Goal: Information Seeking & Learning: Compare options

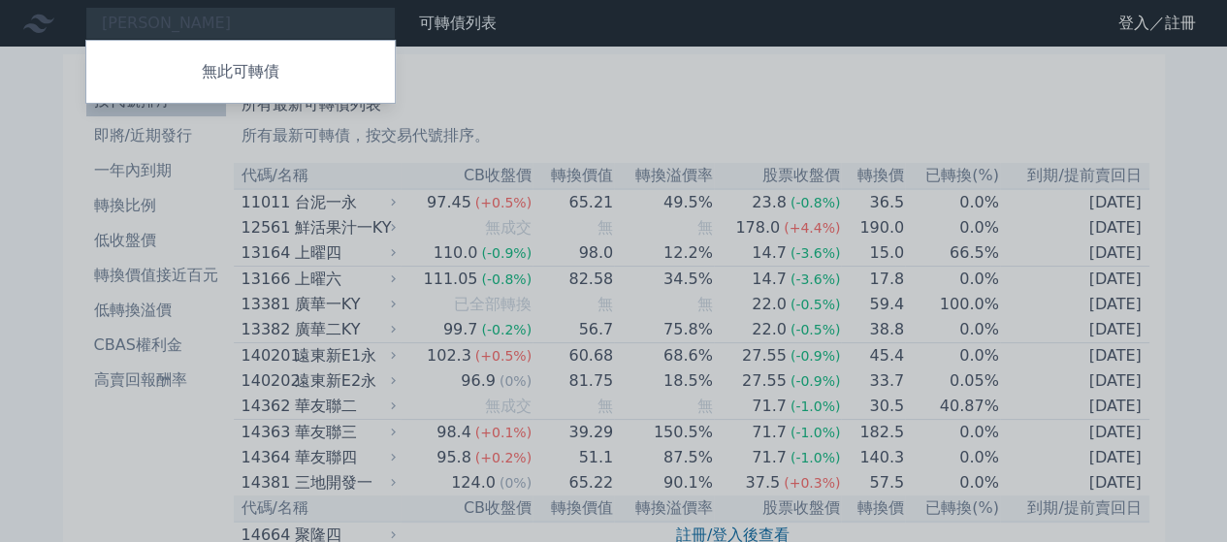
type input "[PERSON_NAME]"
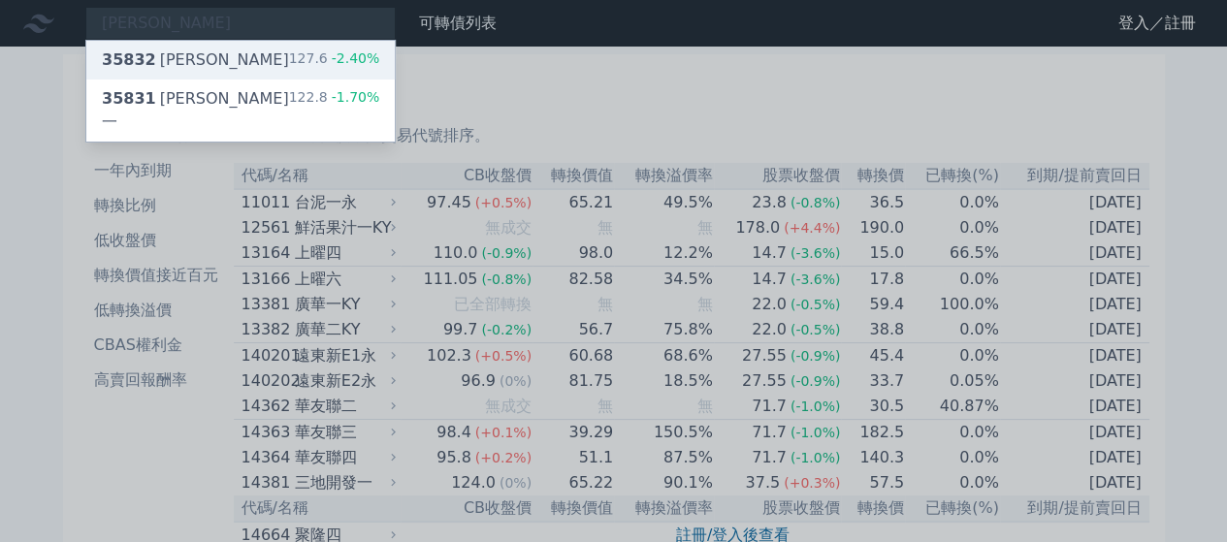
click at [254, 52] on div "35832 [PERSON_NAME]二 127.6 -2.40%" at bounding box center [240, 60] width 308 height 39
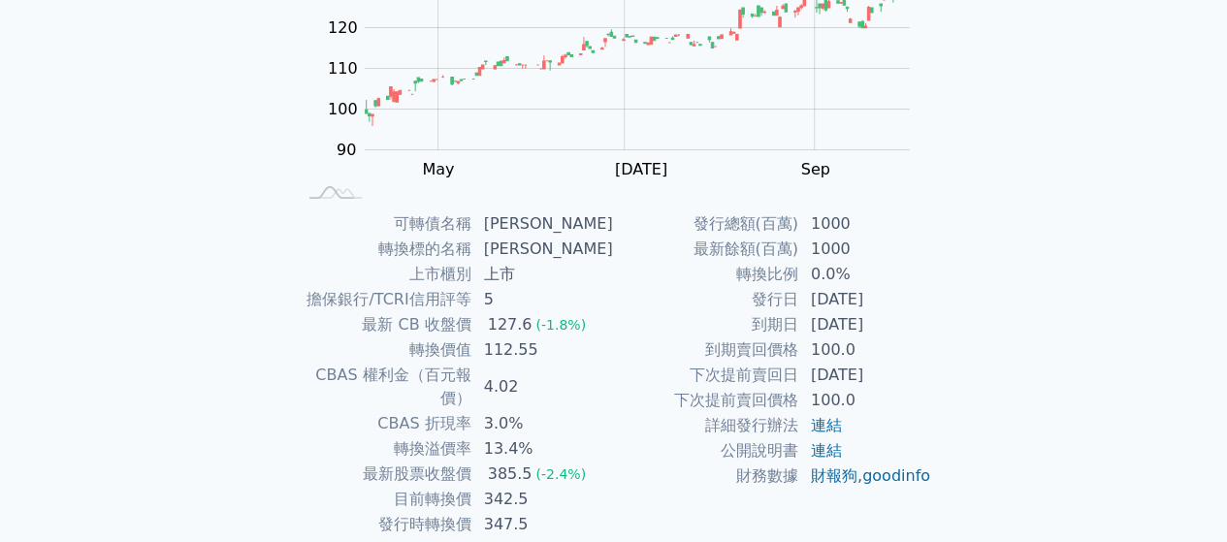
scroll to position [291, 0]
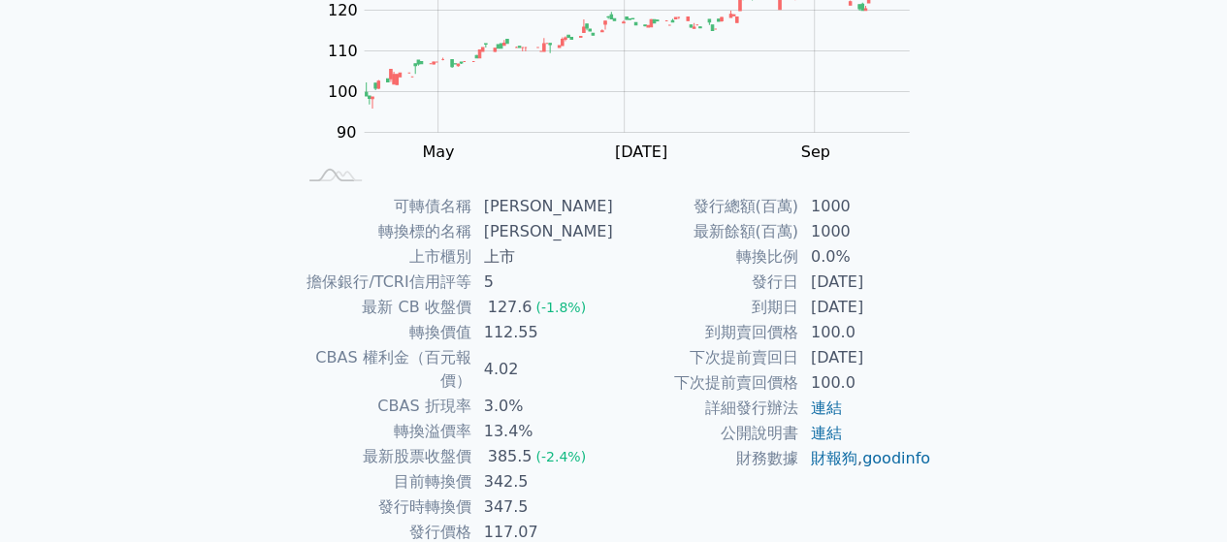
drag, startPoint x: 793, startPoint y: 294, endPoint x: 962, endPoint y: 269, distance: 170.6
click at [962, 269] on div "可轉債列表 › 35832 [PERSON_NAME]二 35832 辛耘二 可轉債詳細資訊 Zoom Out 100 70 80 90 100 110 12…" at bounding box center [613, 193] width 745 height 875
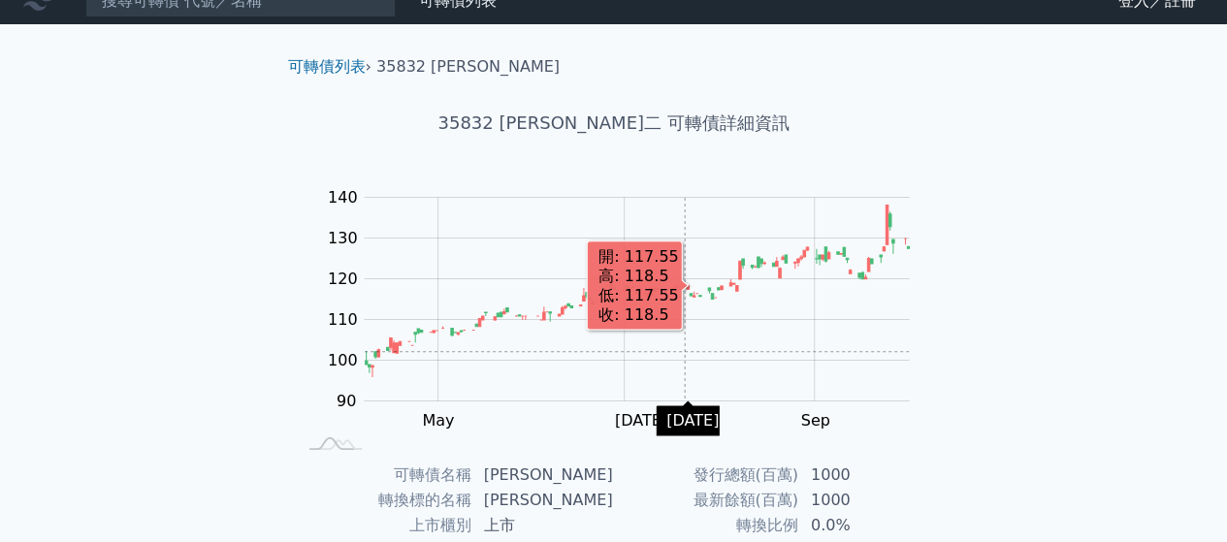
scroll to position [0, 0]
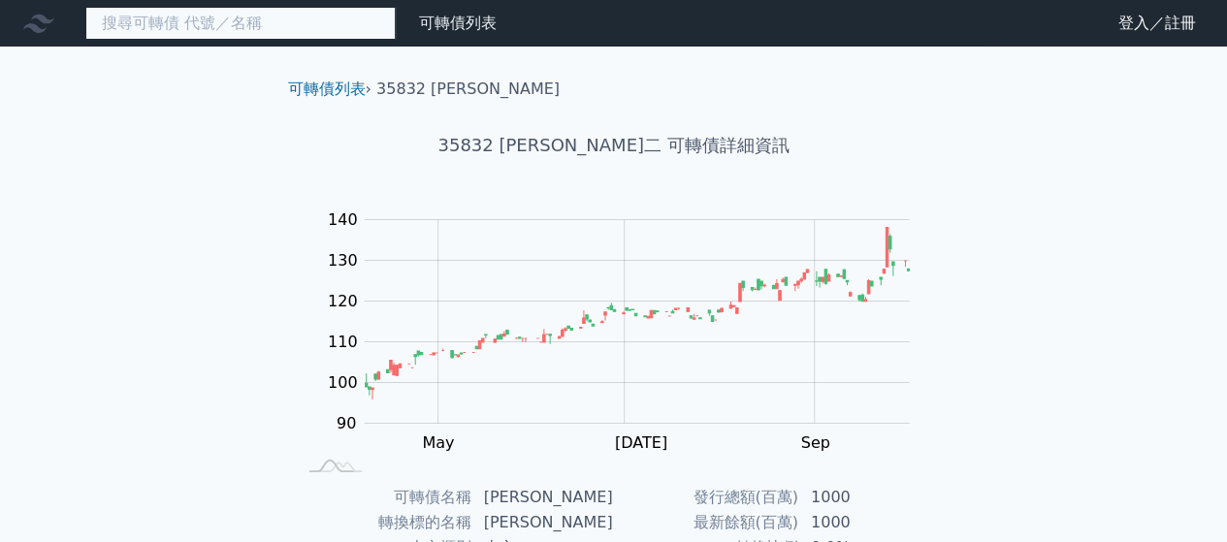
click at [220, 35] on input at bounding box center [240, 23] width 310 height 33
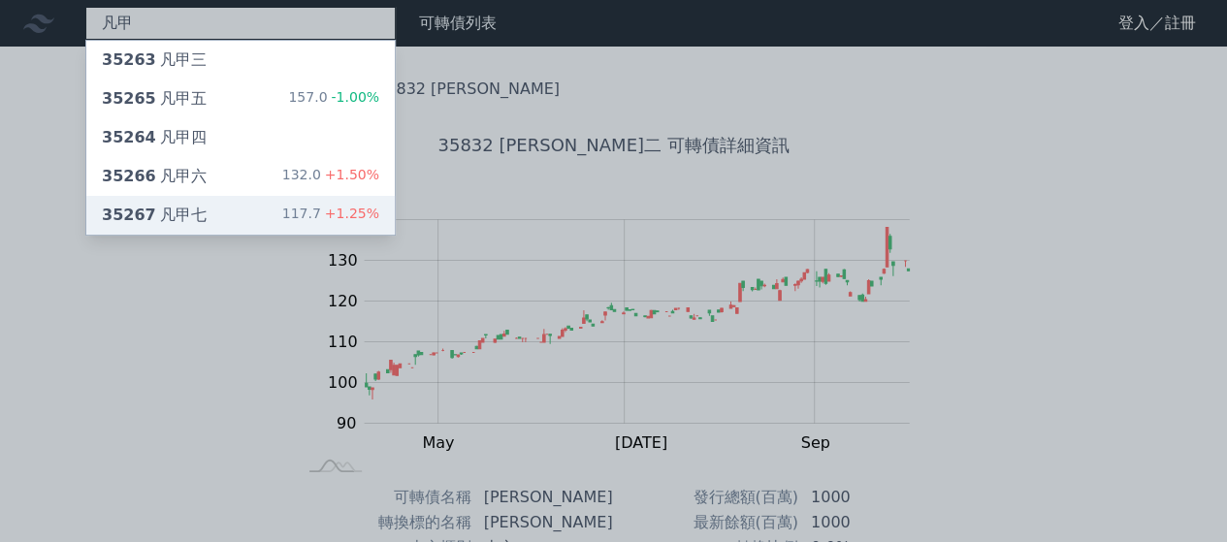
type input "凡甲"
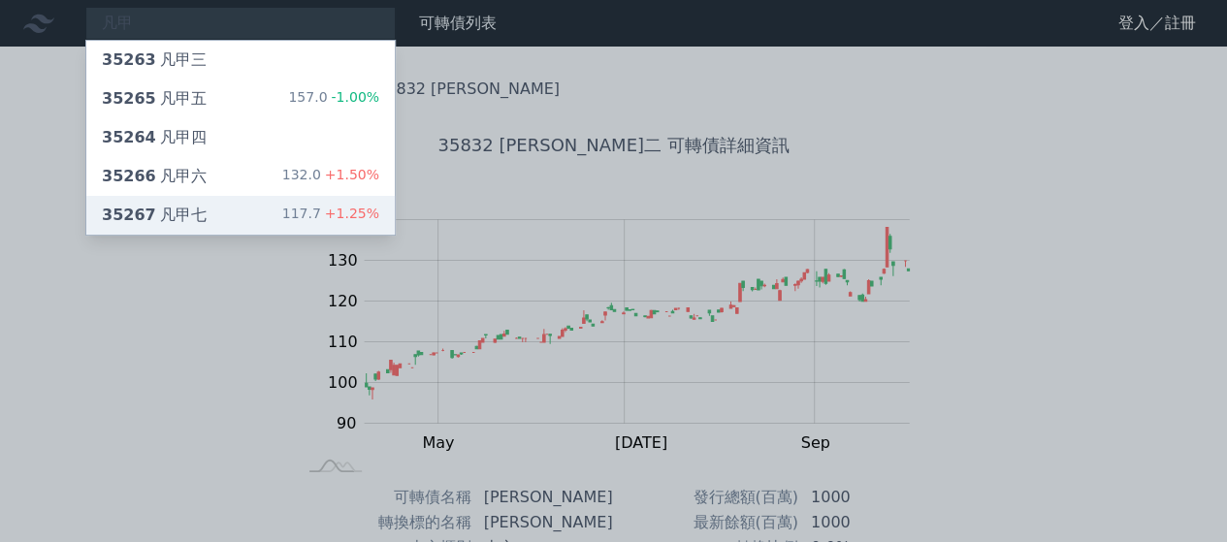
click at [242, 203] on div "35267 凡甲七 117.7 +1.25%" at bounding box center [240, 215] width 308 height 39
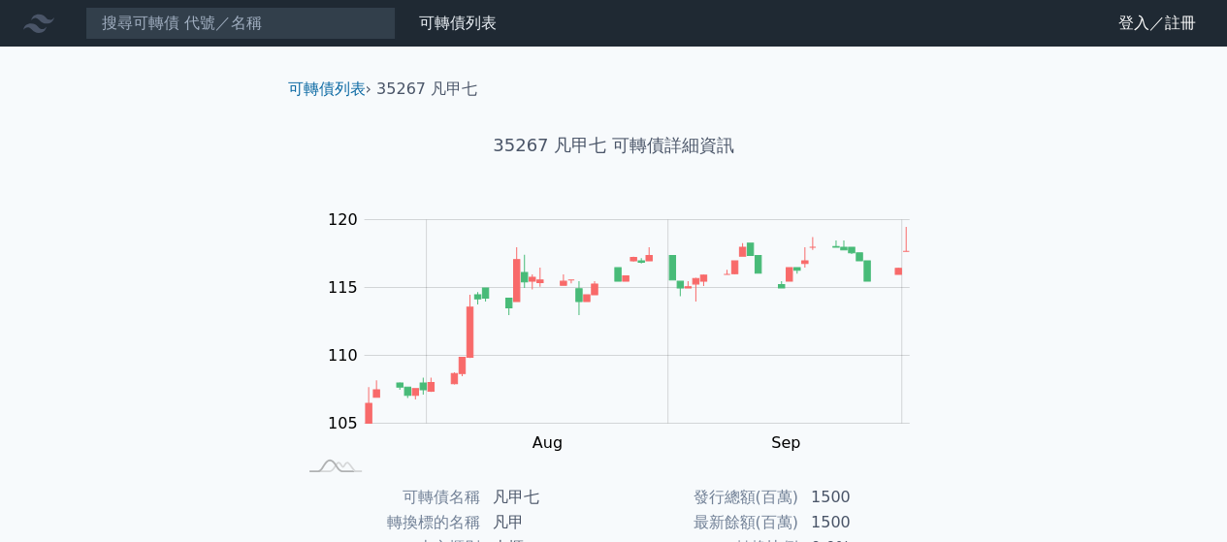
click at [291, 1] on nav "可轉債列表 財務數據 可轉債列表 財務數據 登入／註冊 登入／註冊" at bounding box center [613, 23] width 1227 height 47
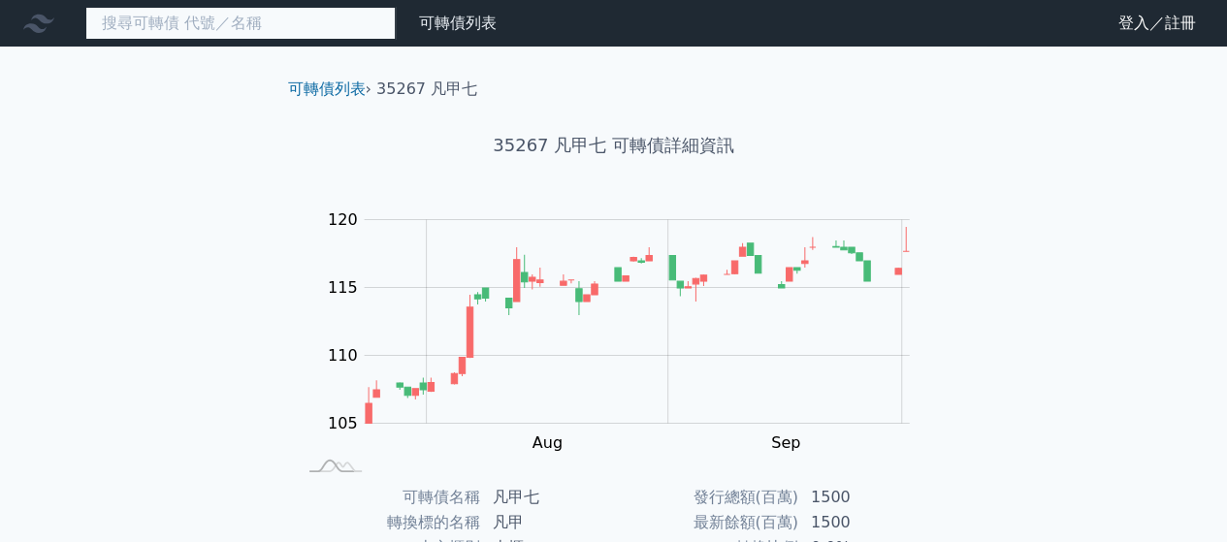
click at [291, 34] on input at bounding box center [240, 23] width 310 height 33
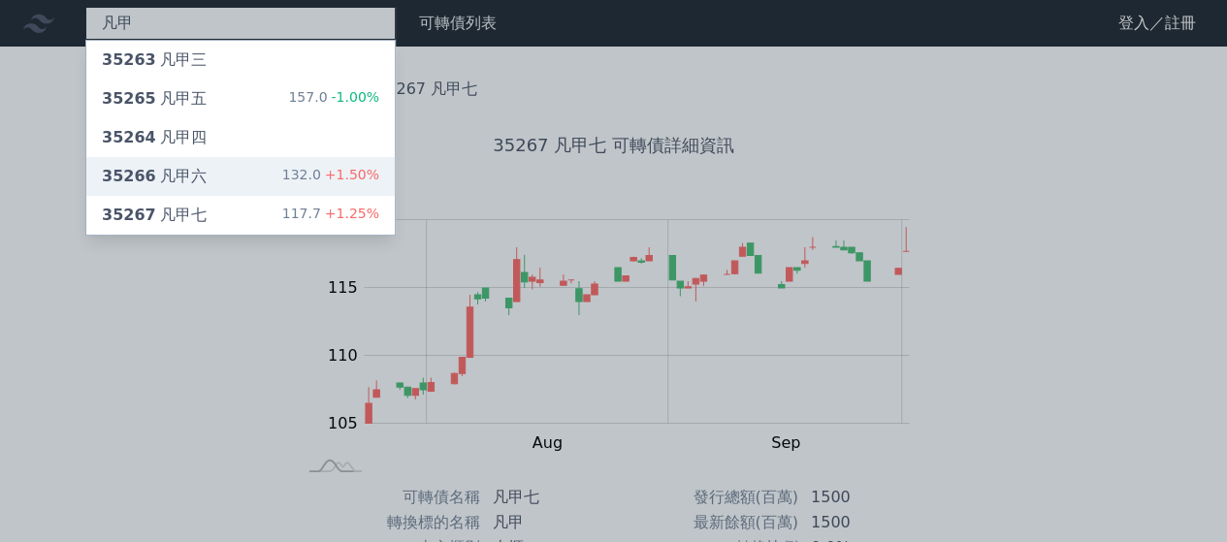
type input "凡甲"
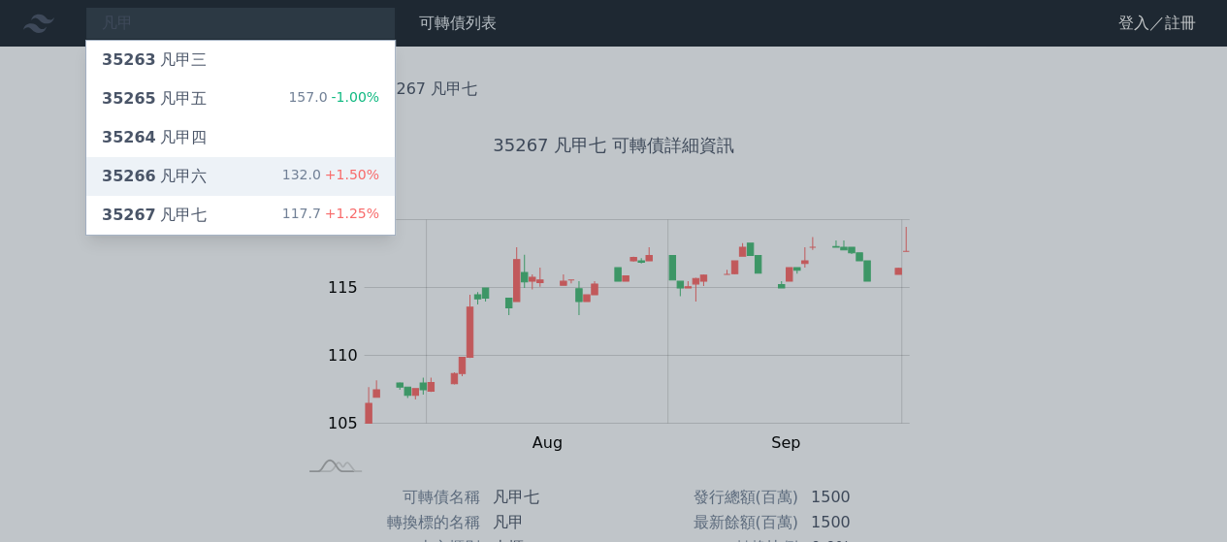
click at [223, 172] on div "35266 凡甲六 132.0 +1.50%" at bounding box center [240, 176] width 308 height 39
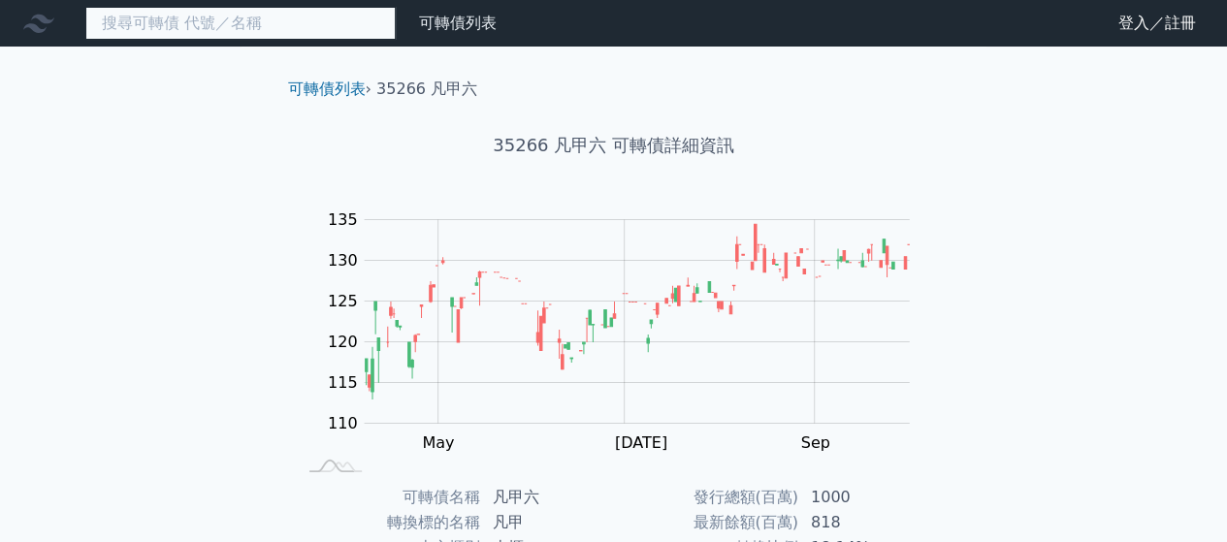
click at [172, 32] on input at bounding box center [240, 23] width 310 height 33
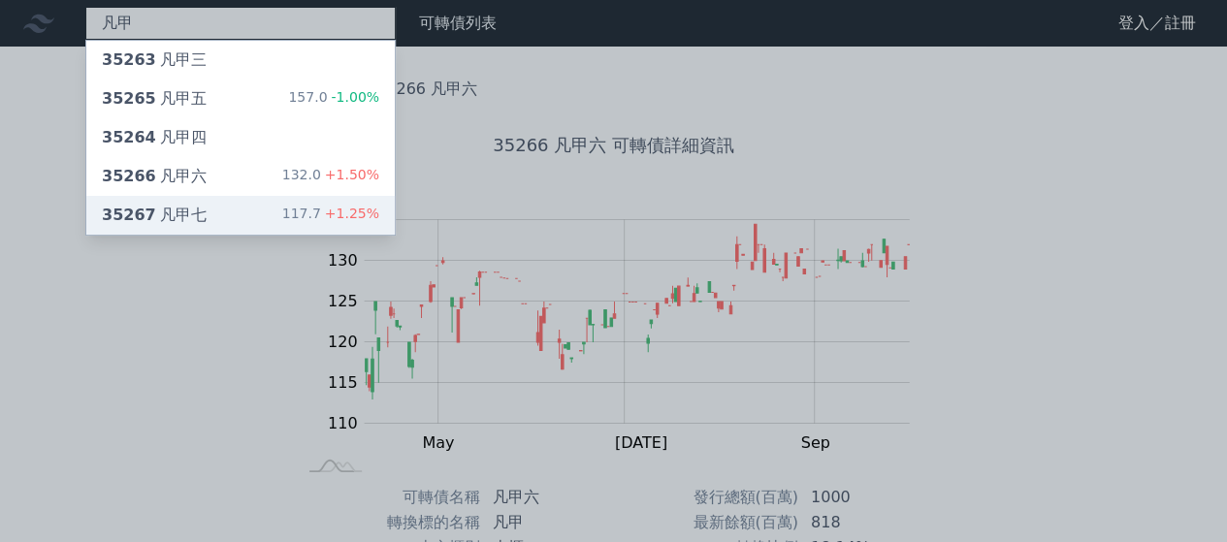
type input "凡甲"
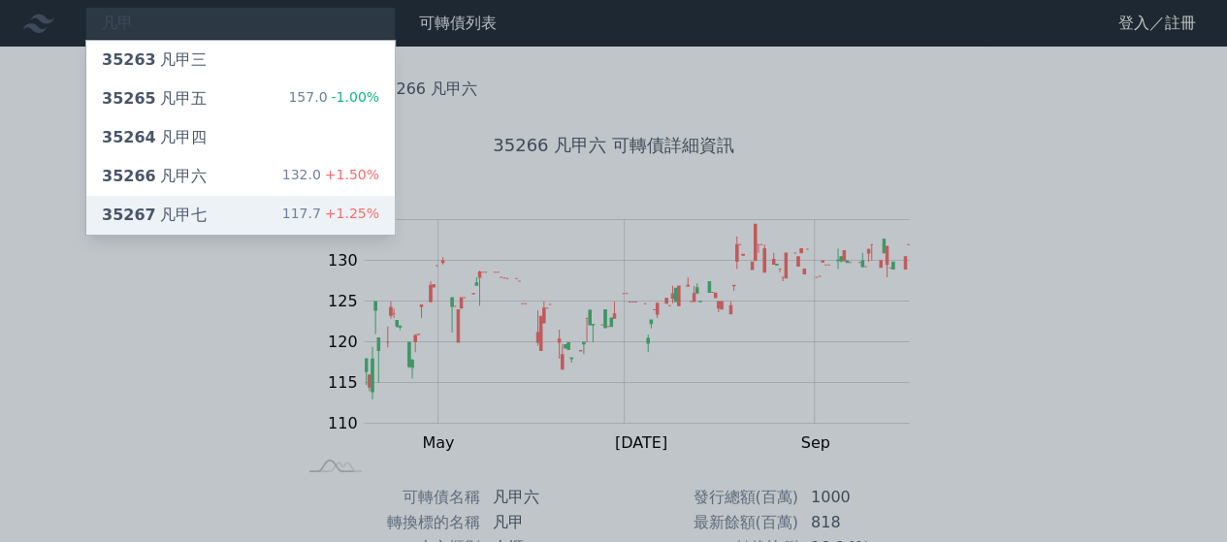
click at [293, 210] on div "117.7 +1.25%" at bounding box center [330, 215] width 97 height 23
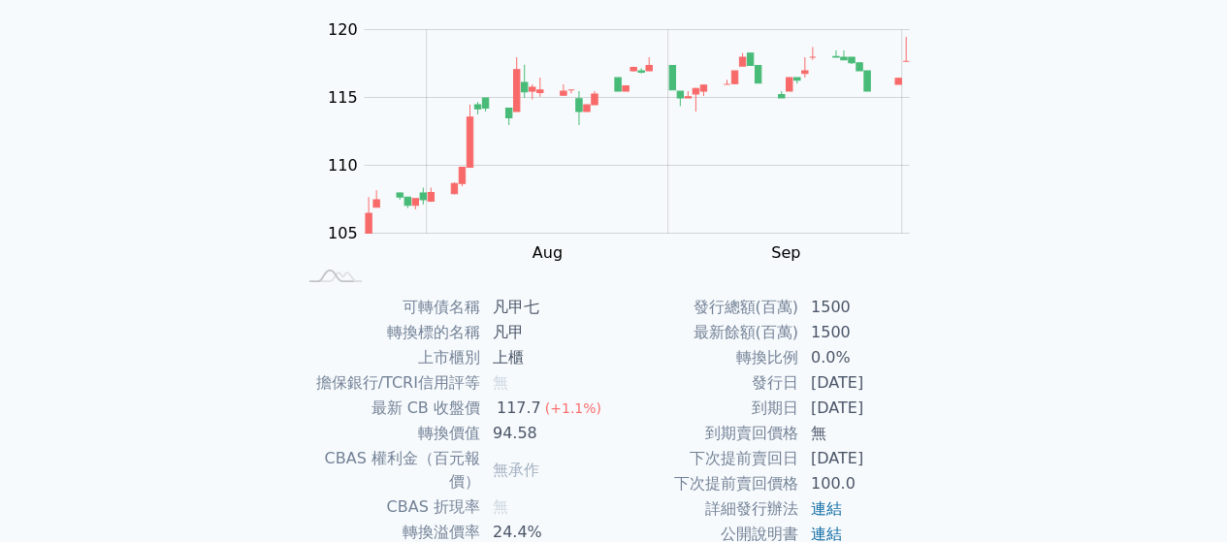
scroll to position [291, 0]
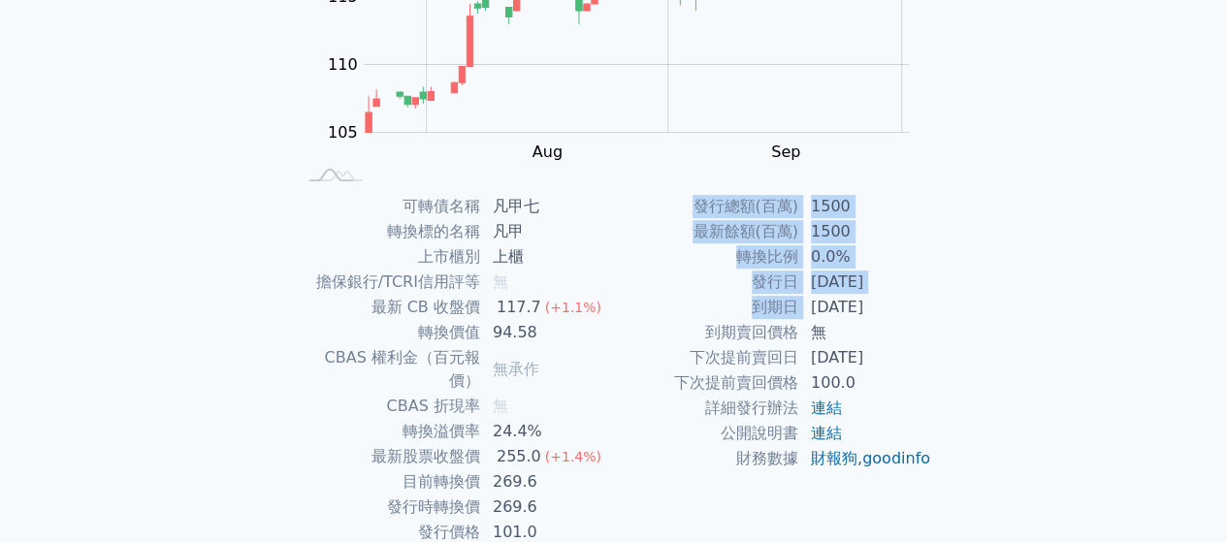
drag, startPoint x: 811, startPoint y: 307, endPoint x: 950, endPoint y: 296, distance: 140.1
click at [950, 296] on div "可轉債名稱 凡甲七 轉換標的名稱 凡甲 上市櫃別 上櫃 擔保銀行/TCRI信用評等 無 最新 CB 收盤價 117.7 (+1.1%) 轉換價值 94.58 …" at bounding box center [614, 369] width 683 height 351
drag, startPoint x: 787, startPoint y: 270, endPoint x: 982, endPoint y: 279, distance: 195.2
click at [982, 279] on div "可轉債列表 › 35267 凡甲七 35267 凡甲七 可轉債詳細資訊 Zoom Out 105 95 100 105 110 115 120 125 L […" at bounding box center [613, 193] width 745 height 875
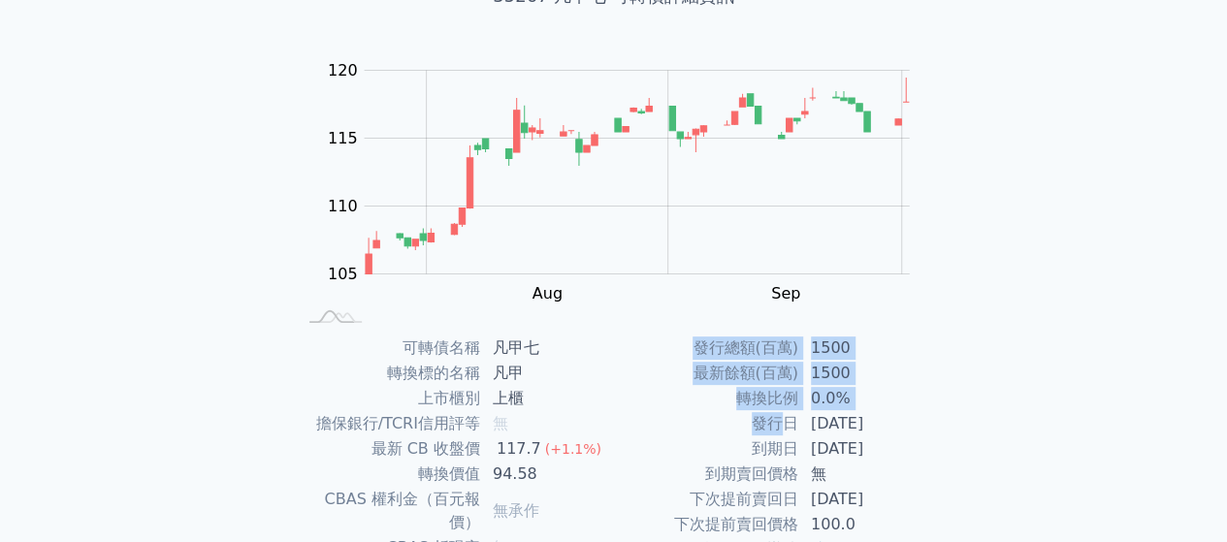
scroll to position [194, 0]
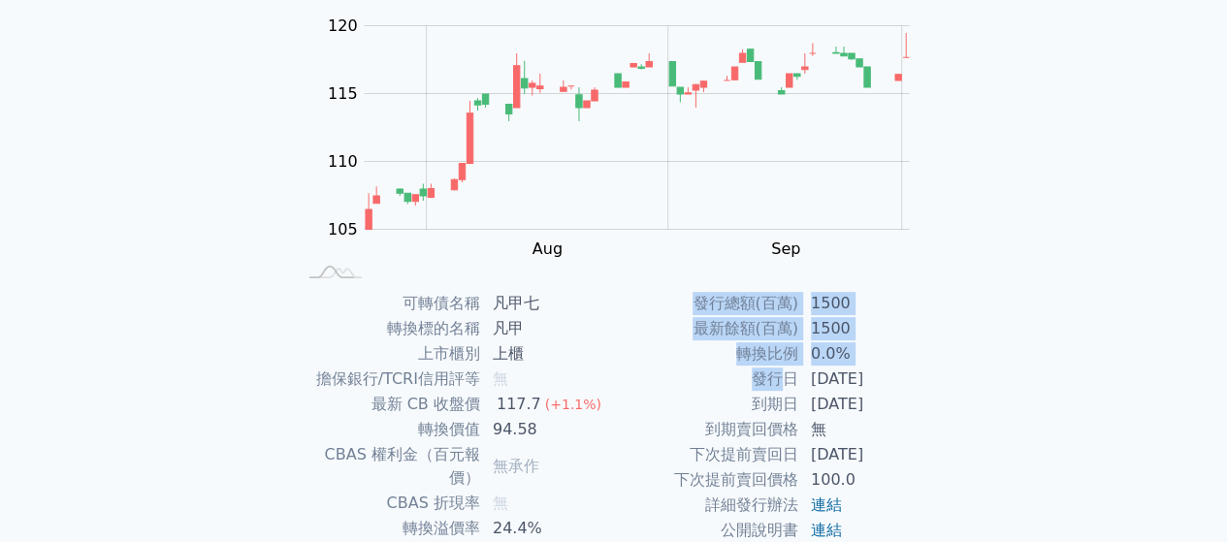
click at [943, 369] on div "可轉債名稱 凡甲七 轉換標的名稱 凡甲 上市櫃別 上櫃 擔保銀行/TCRI信用評等 無 最新 CB 收盤價 117.7 (+1.1%) 轉換價值 94.58 …" at bounding box center [614, 466] width 683 height 351
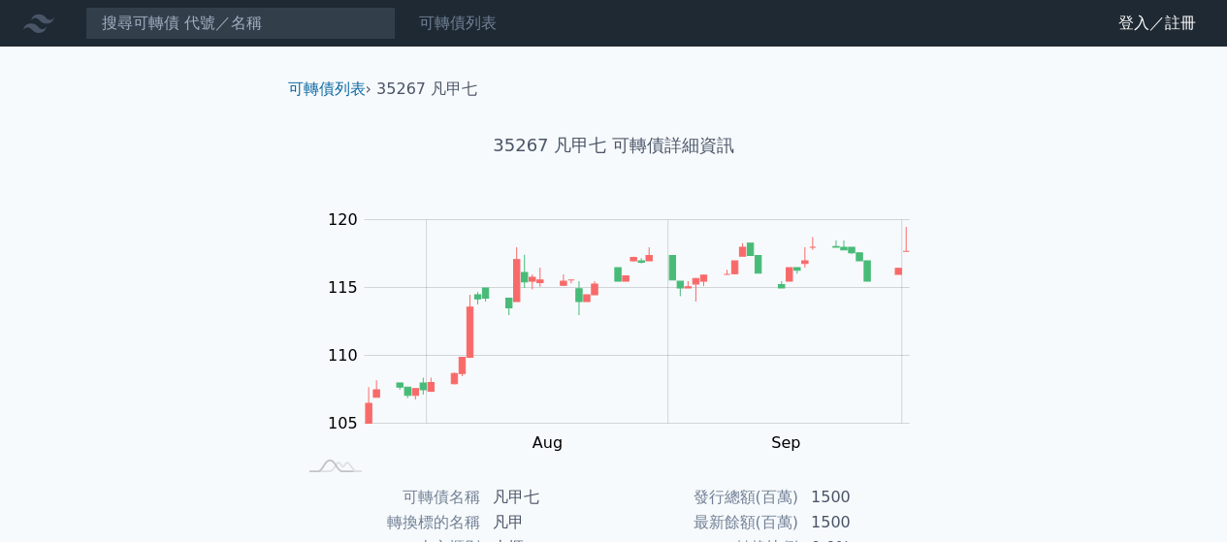
scroll to position [0, 0]
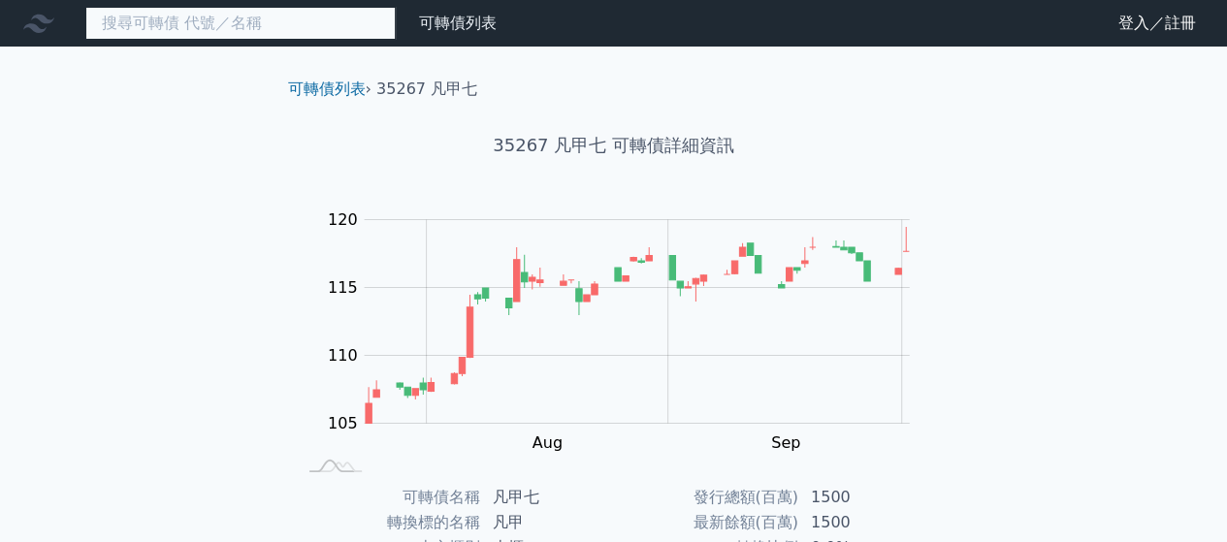
click at [229, 33] on input at bounding box center [240, 23] width 310 height 33
click at [267, 35] on input at bounding box center [240, 23] width 310 height 33
type input "ㄐ"
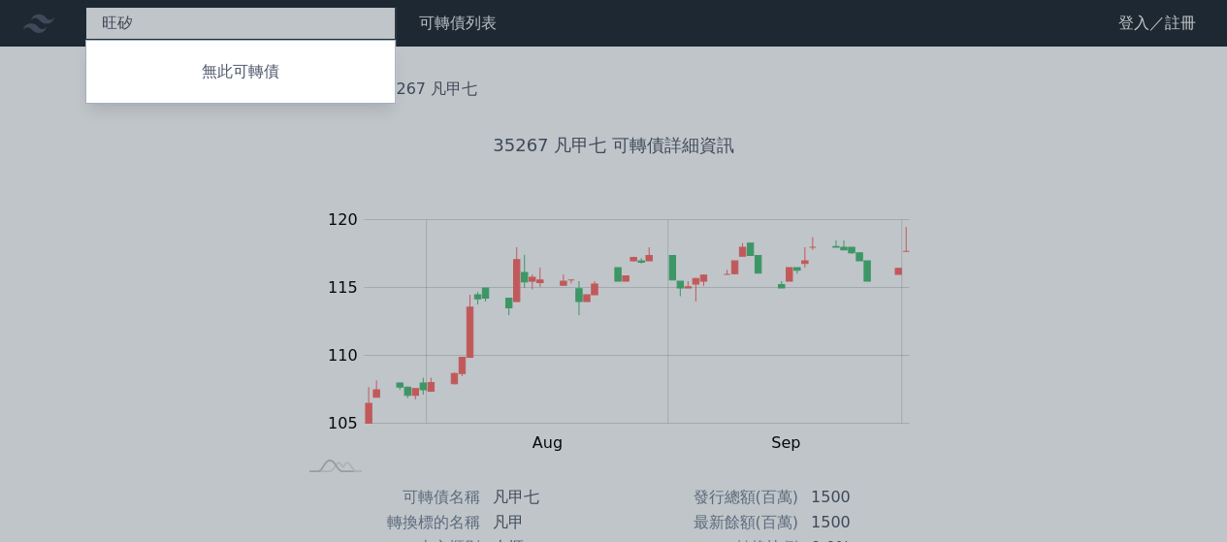
type input "旺矽"
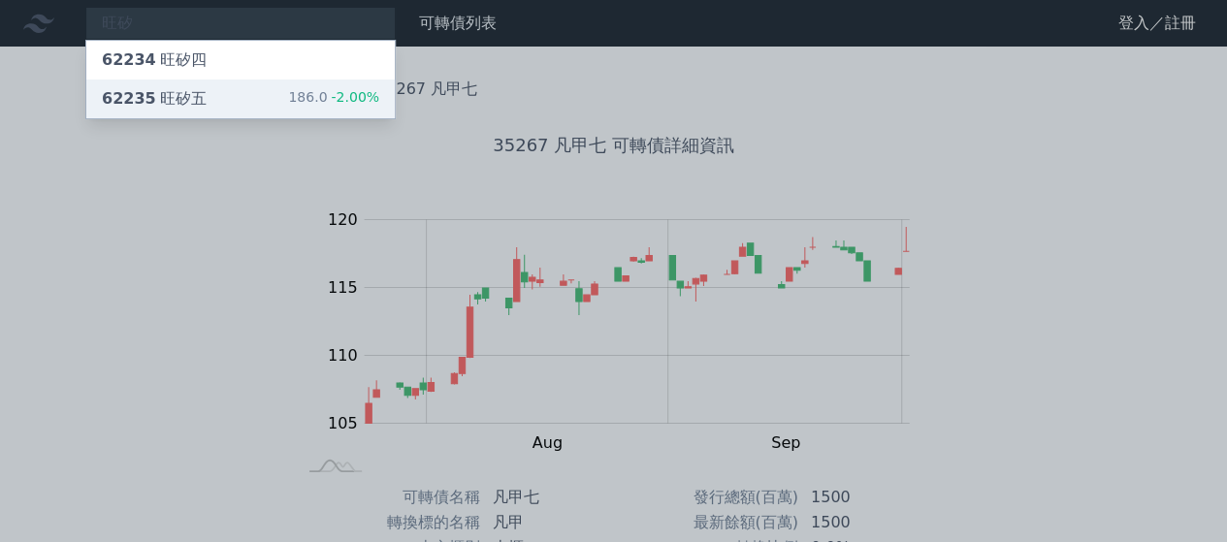
click at [227, 94] on div "62235 旺矽五 186.0 -2.00%" at bounding box center [240, 99] width 308 height 39
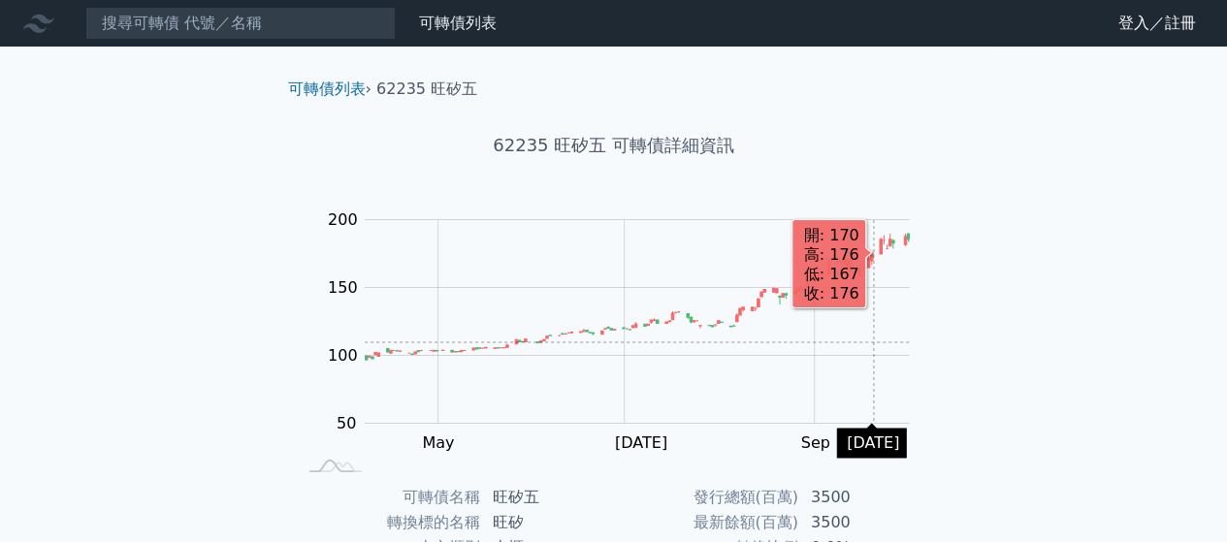
scroll to position [97, 0]
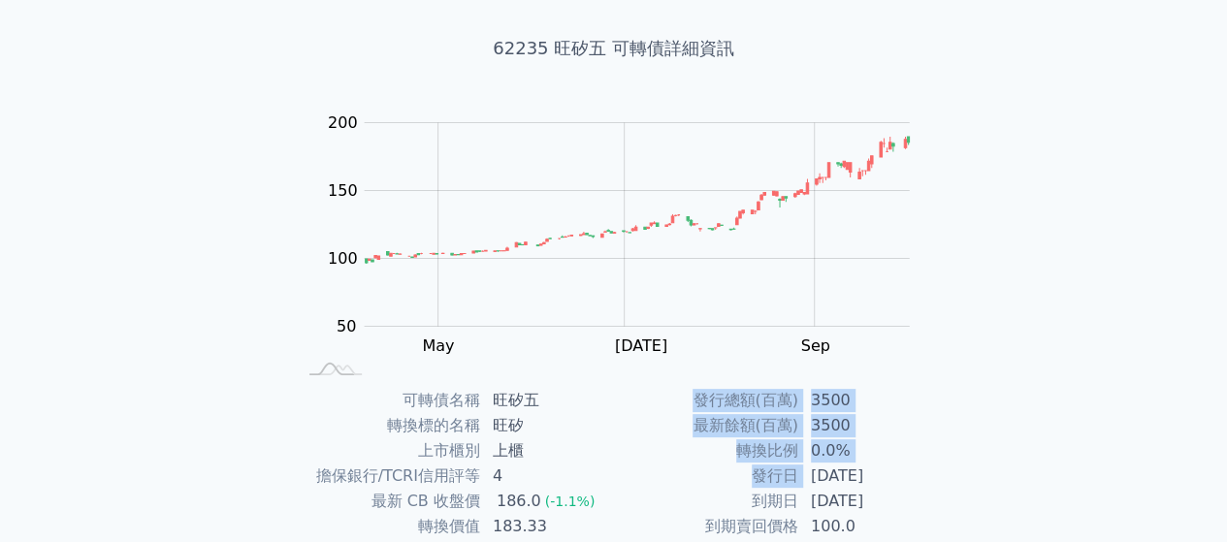
drag, startPoint x: 803, startPoint y: 465, endPoint x: 997, endPoint y: 487, distance: 195.1
click at [997, 487] on div "可轉債列表 財務數據 可轉債列表 財務數據 登入／註冊 登入／註冊 可轉債列表 › 62235 旺矽五 62235 旺矽五 可轉債詳細資訊 Zoom Out …" at bounding box center [613, 363] width 1227 height 921
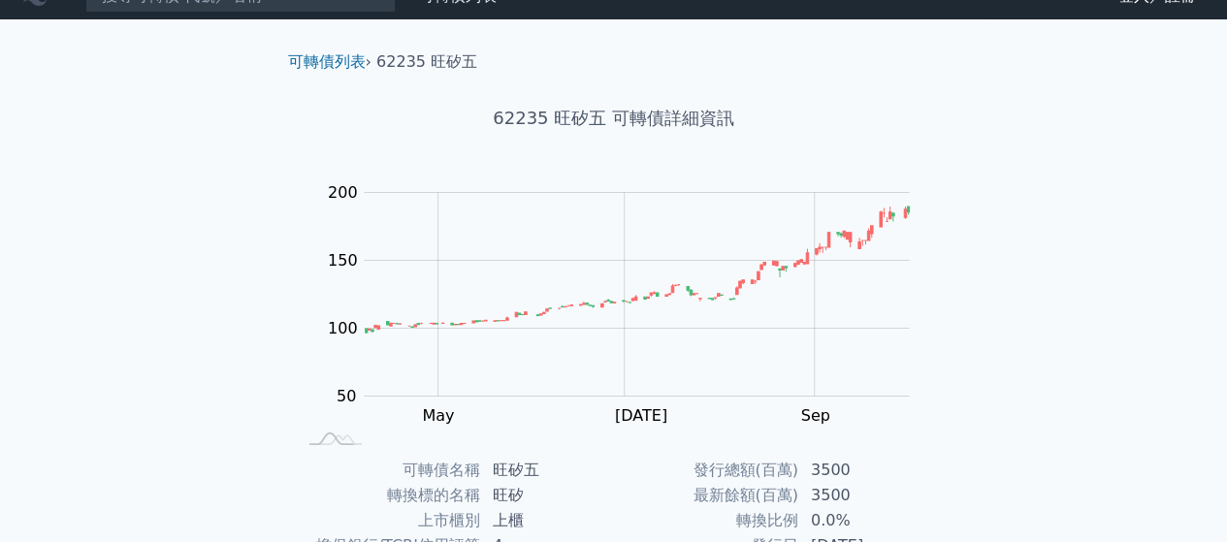
scroll to position [0, 0]
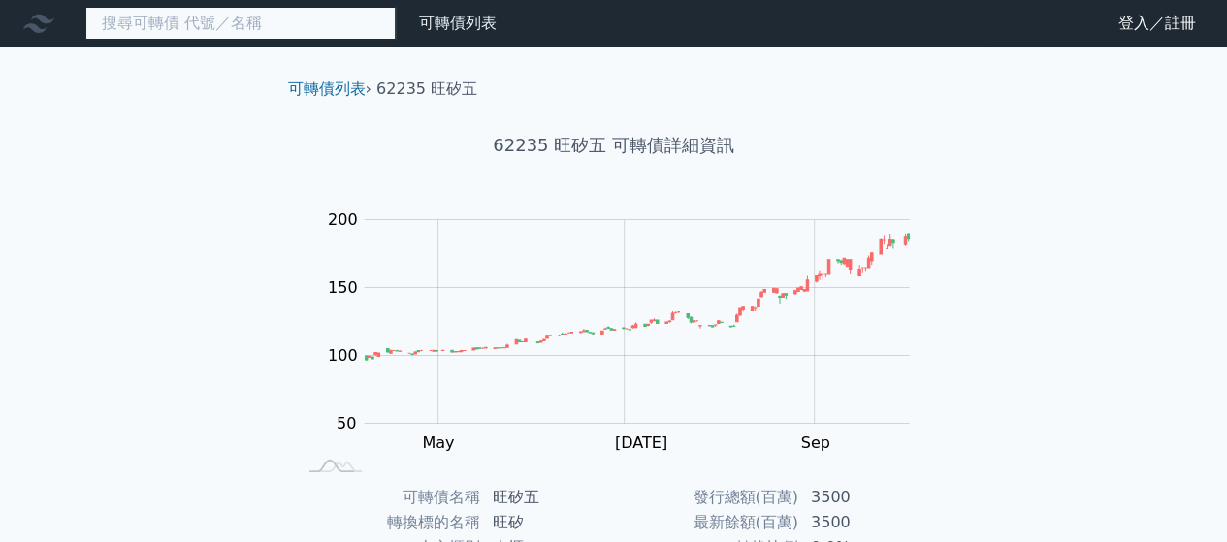
click at [239, 31] on input at bounding box center [240, 23] width 310 height 33
type input "盡"
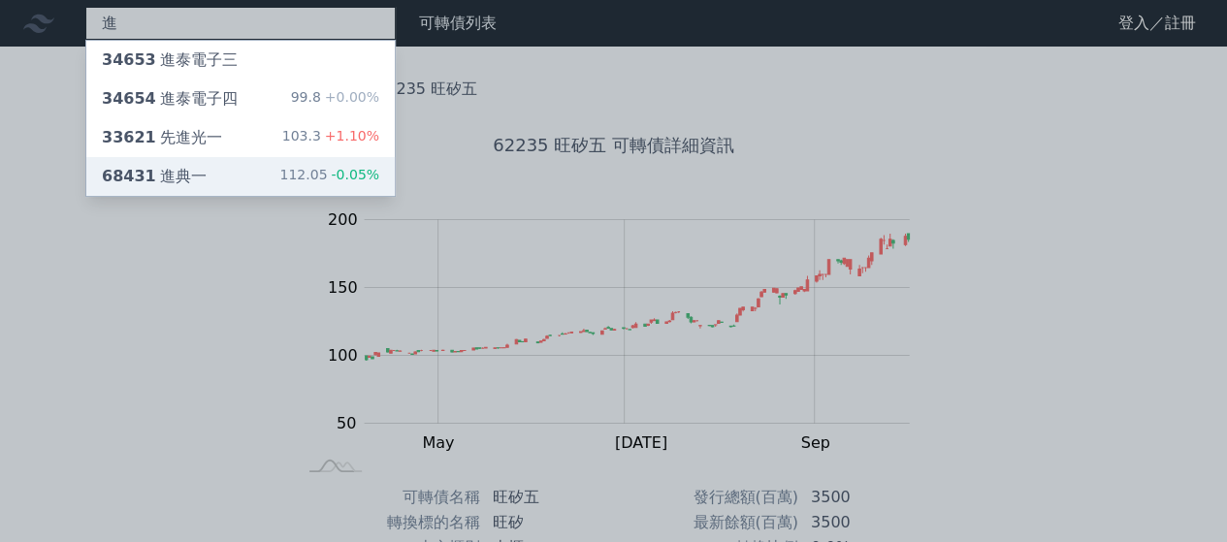
type input "進"
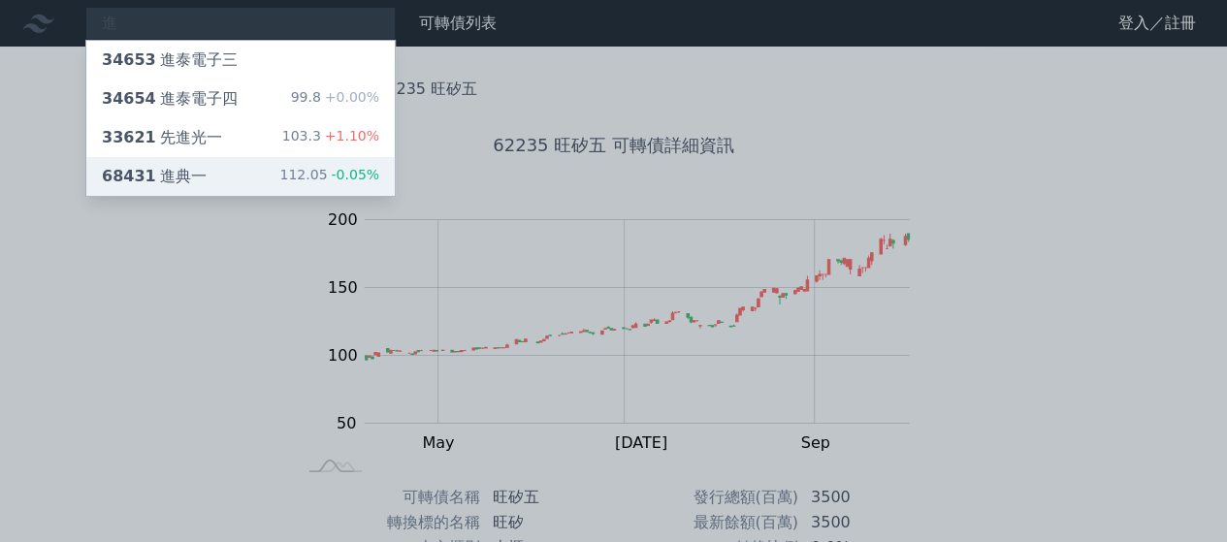
click at [227, 172] on div "68431 進典一 112.05 -0.05%" at bounding box center [240, 176] width 308 height 39
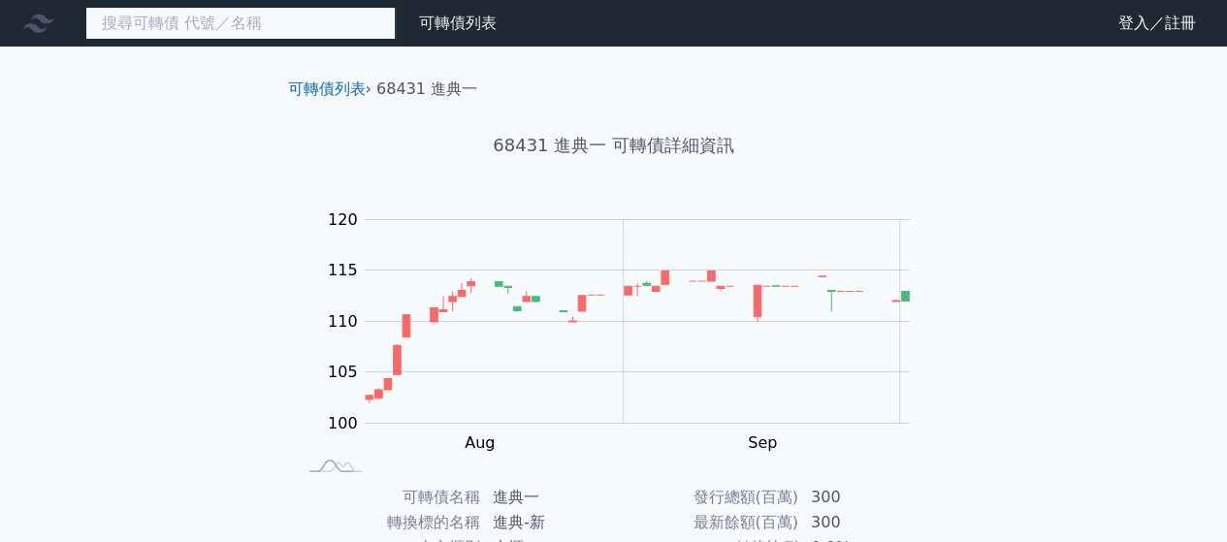
click at [349, 18] on input at bounding box center [240, 23] width 310 height 33
type input "ㄍ"
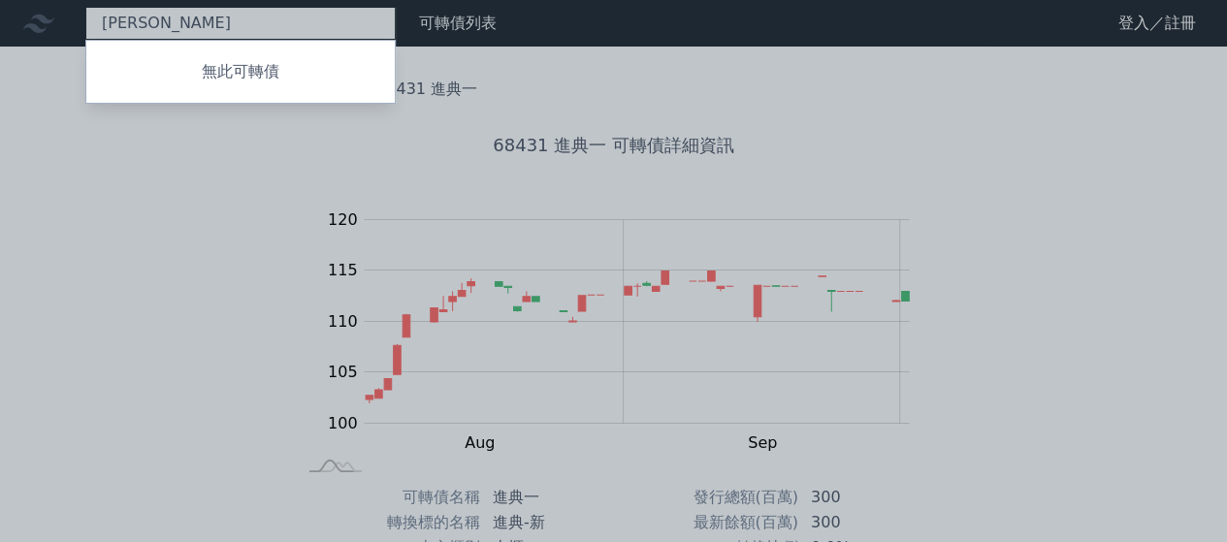
type input "[PERSON_NAME]"
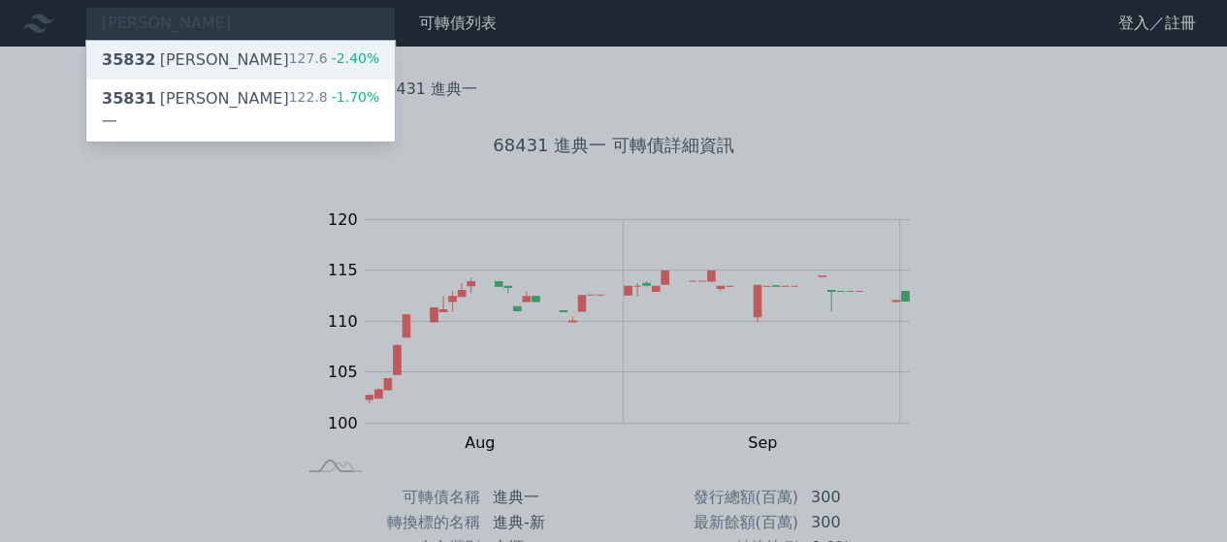
click at [272, 65] on div "35832 [PERSON_NAME]二 127.6 -2.40%" at bounding box center [240, 60] width 308 height 39
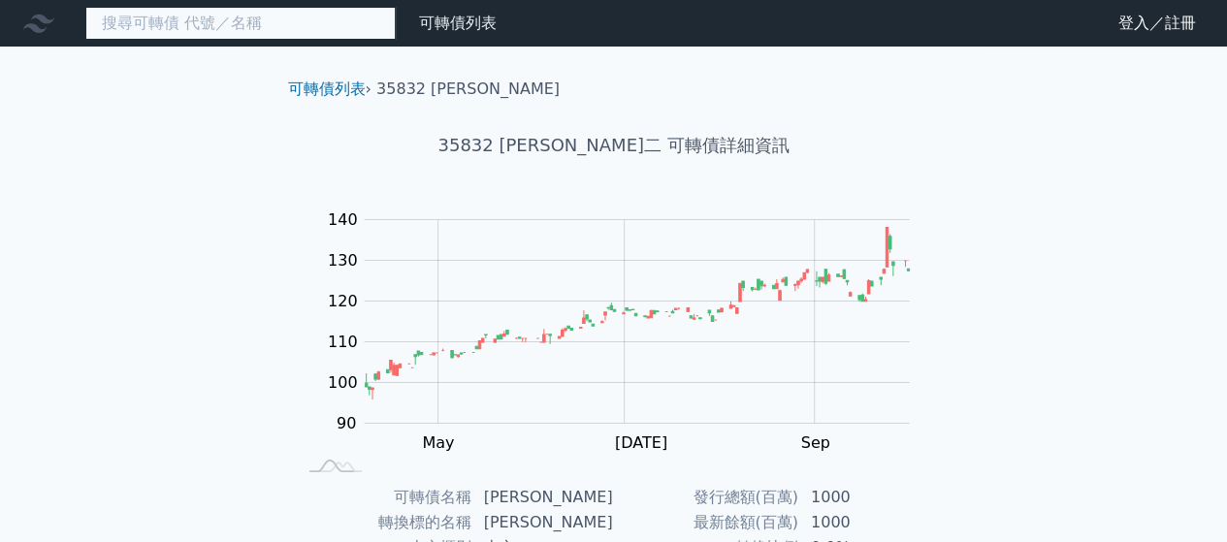
click at [332, 26] on input at bounding box center [240, 23] width 310 height 33
type input "ㄕ"
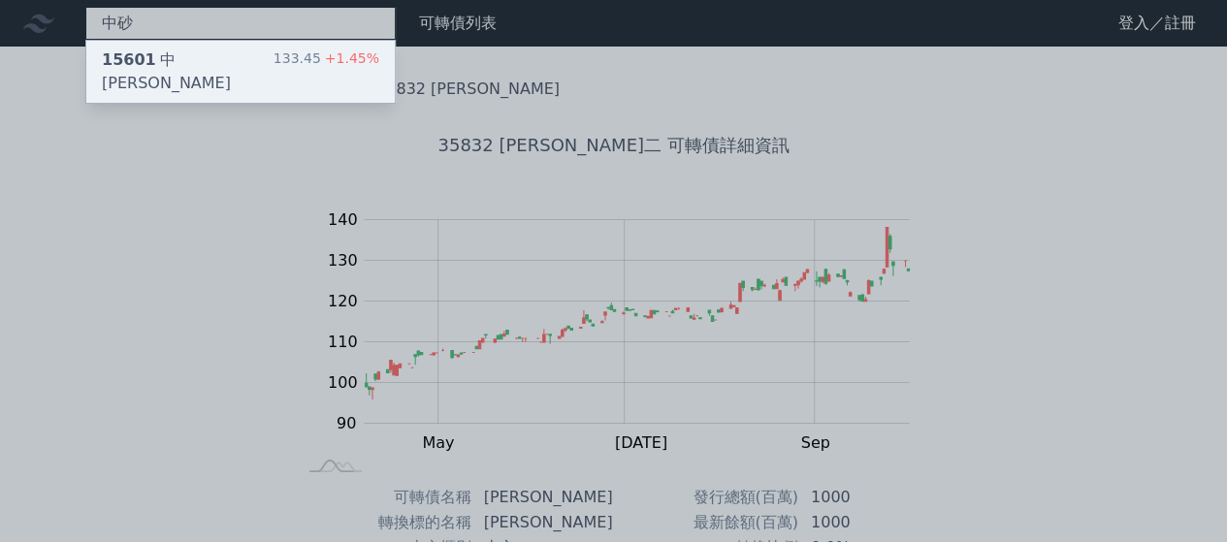
type input "中砂"
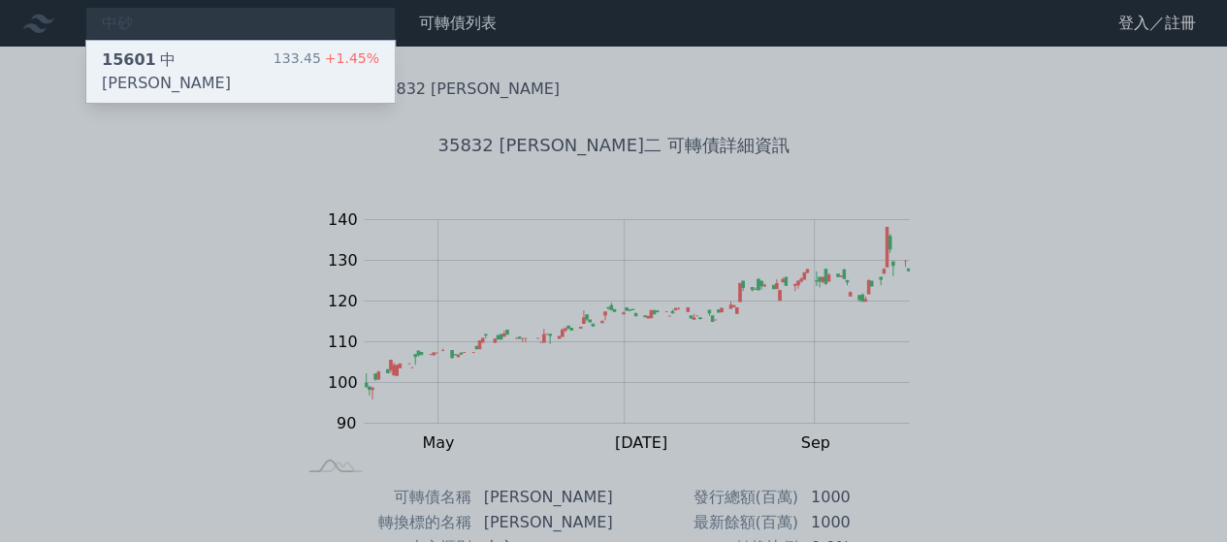
click at [184, 56] on div "15601 中[PERSON_NAME]" at bounding box center [188, 71] width 172 height 47
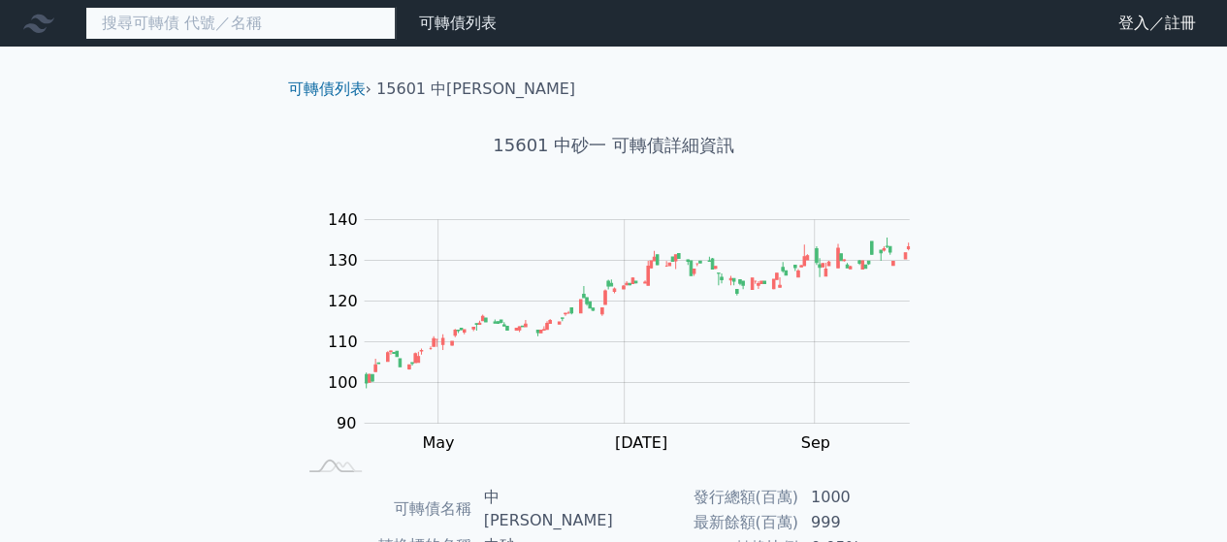
click at [176, 34] on input at bounding box center [240, 23] width 310 height 33
type input "ㄑ"
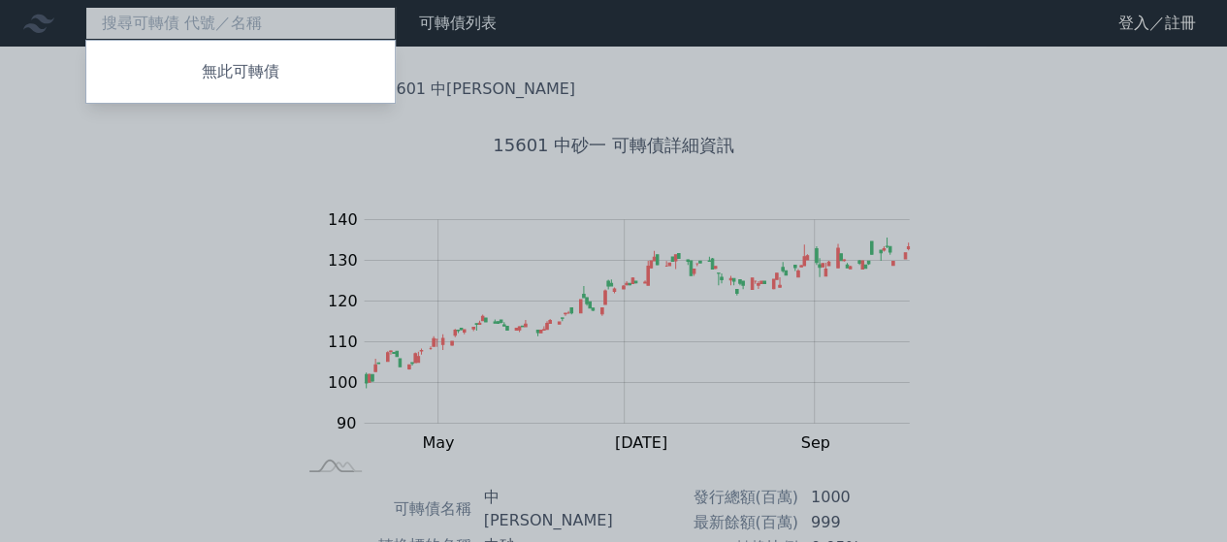
type input "ㄑ"
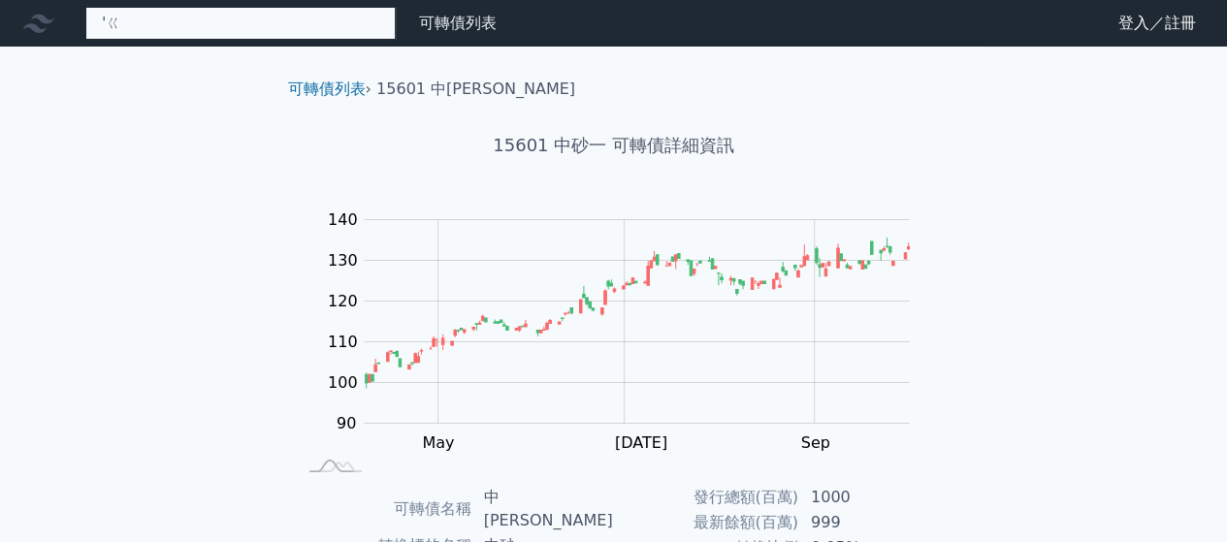
type input "'"
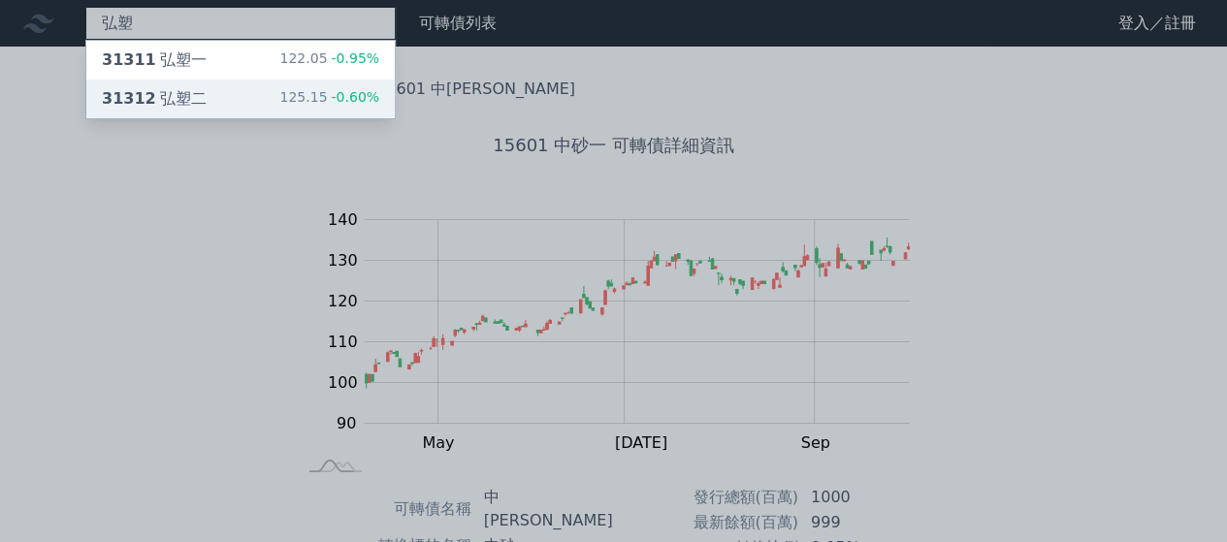
type input "弘塑"
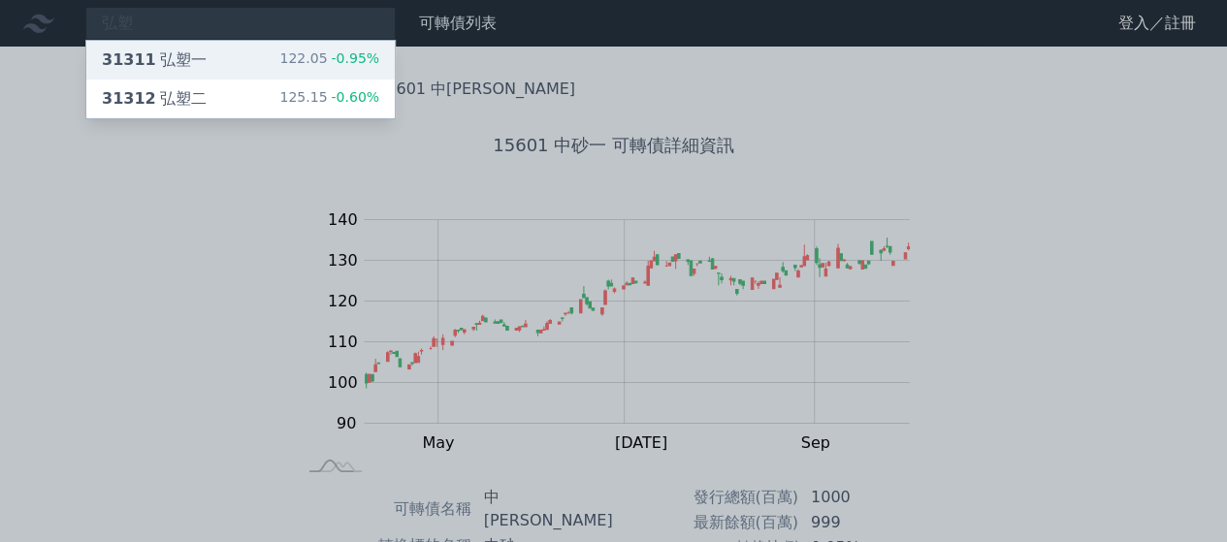
click at [172, 59] on div "31311 弘塑一" at bounding box center [154, 59] width 105 height 23
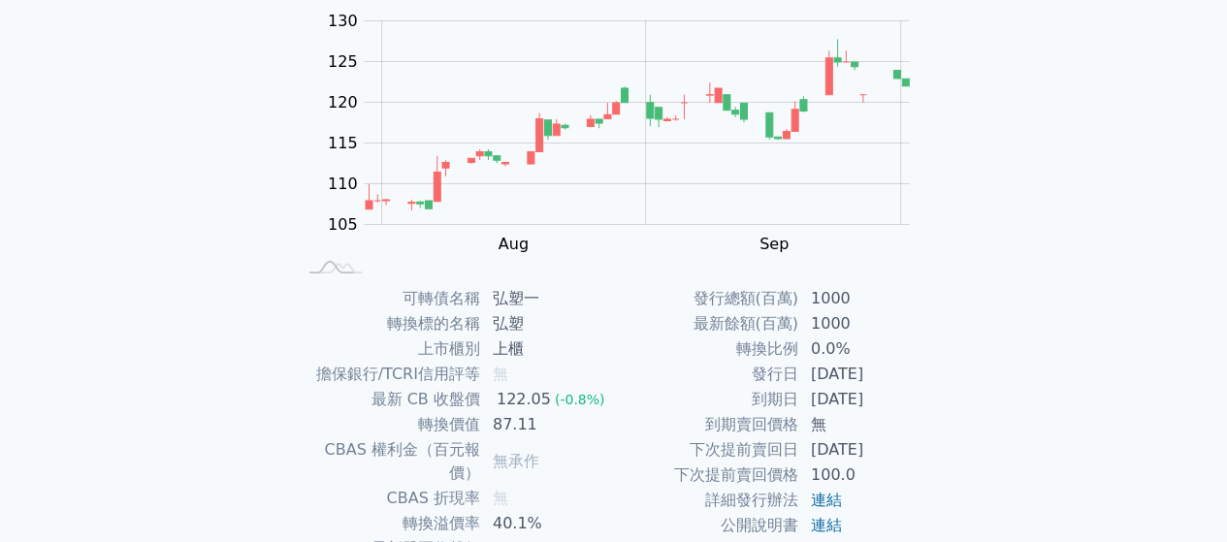
scroll to position [355, 0]
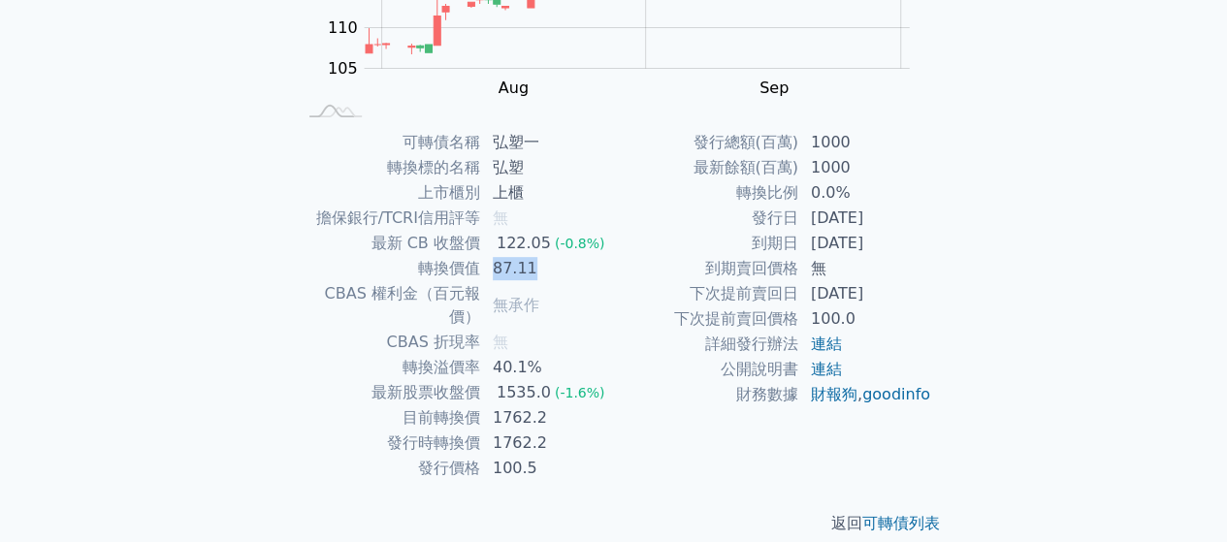
drag, startPoint x: 495, startPoint y: 273, endPoint x: 623, endPoint y: 276, distance: 128.1
click at [622, 274] on div "可轉債名稱 弘塑一 轉換標的名稱 弘塑 上市櫃別 上櫃 擔保銀行/TCRI信用評等 無 最新 CB 收盤價 122.05 (-0.8%) 轉換價值 87.11…" at bounding box center [614, 305] width 683 height 351
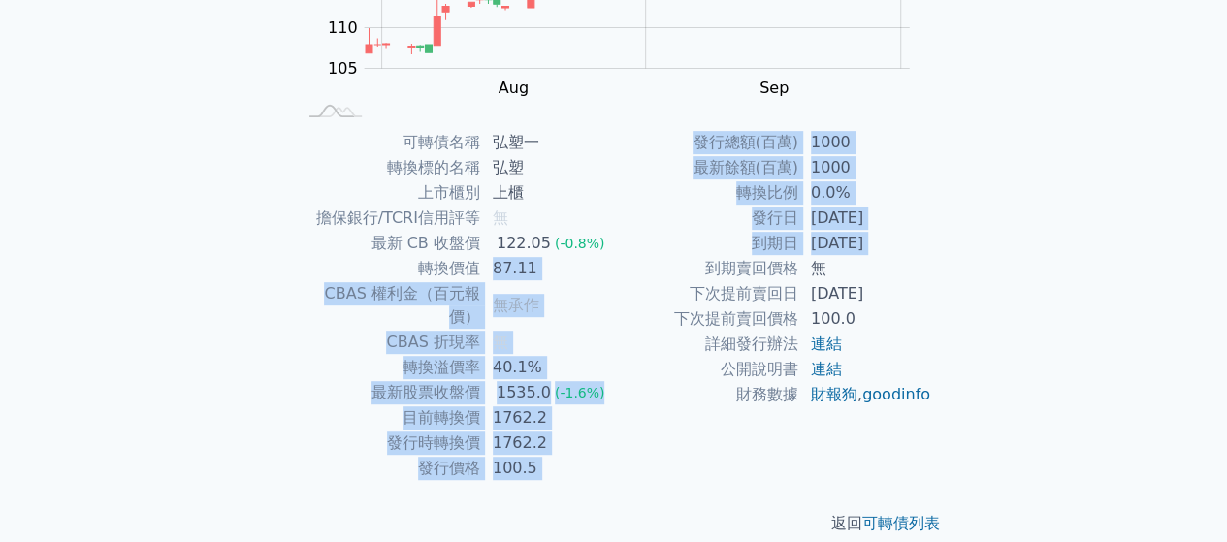
click at [625, 278] on td "到期賣回價格" at bounding box center [706, 268] width 185 height 25
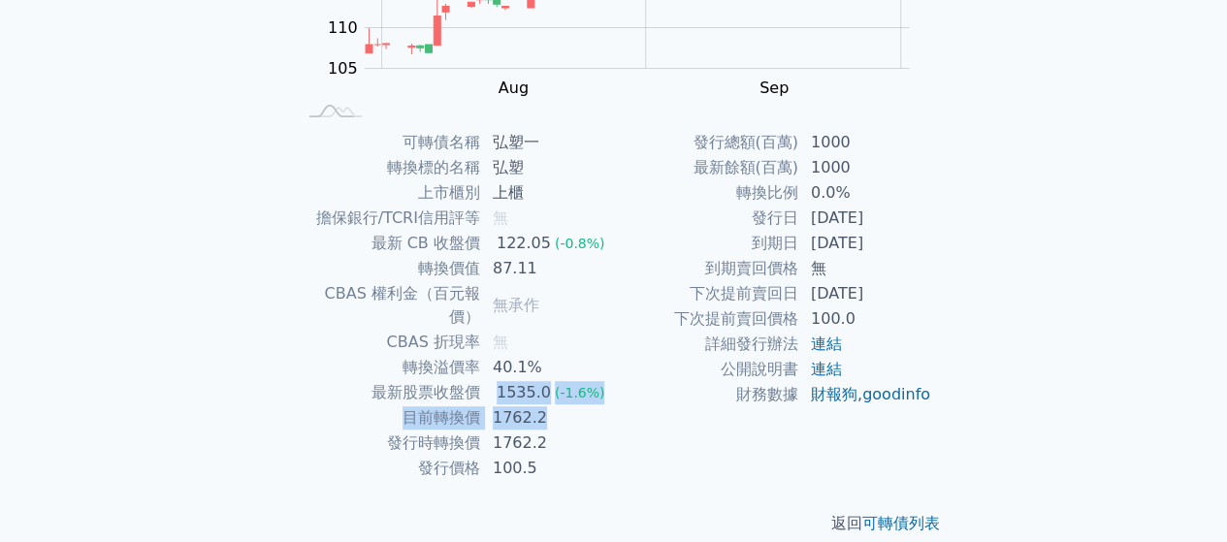
drag, startPoint x: 492, startPoint y: 360, endPoint x: 547, endPoint y: 422, distance: 83.1
click at [545, 417] on tbody "可轉債名稱 弘塑一 轉換標的名稱 弘塑 上市櫃別 上櫃 擔保銀行/TCRI信用評等 無 最新 CB 收盤價 122.05 (-0.8%) 轉換價值 87.11…" at bounding box center [455, 305] width 318 height 351
click at [547, 431] on td "1762.2" at bounding box center [547, 443] width 133 height 25
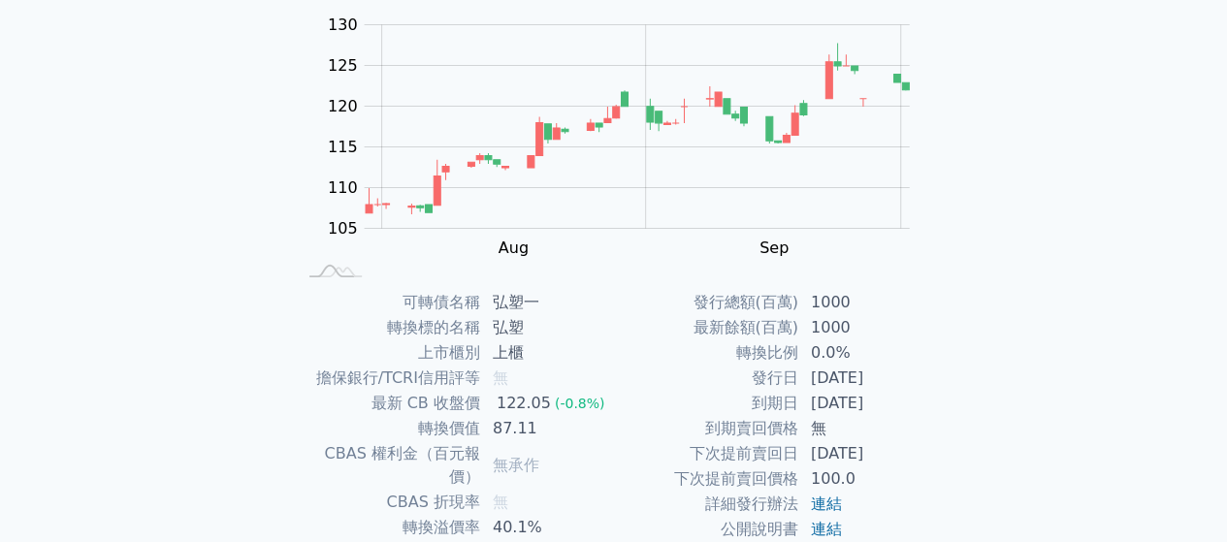
scroll to position [291, 0]
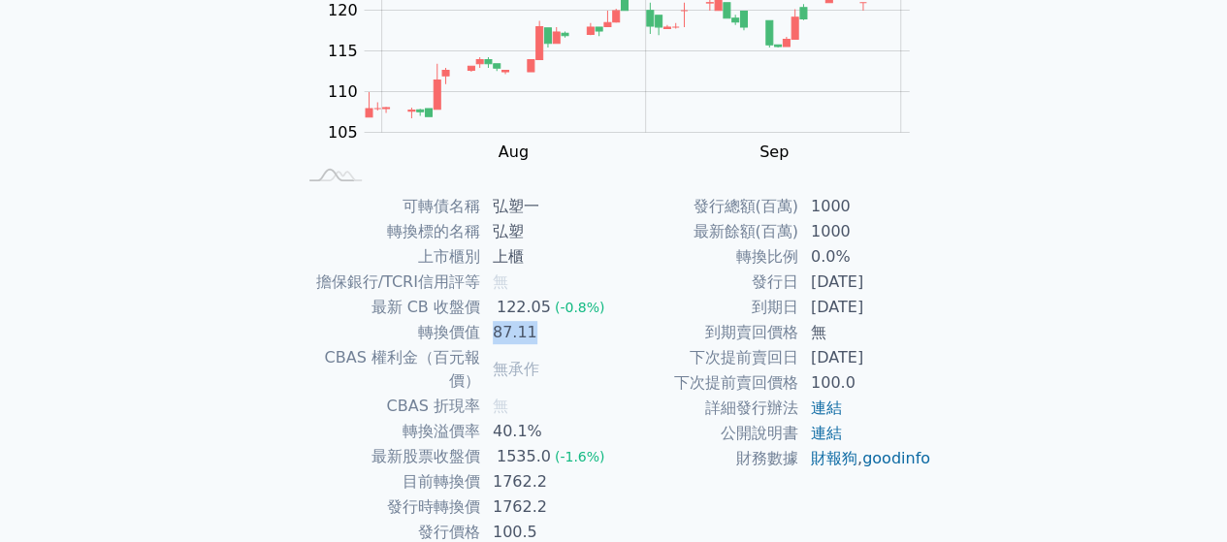
drag, startPoint x: 487, startPoint y: 330, endPoint x: 582, endPoint y: 330, distance: 95.0
click at [582, 330] on td "87.11" at bounding box center [547, 332] width 133 height 25
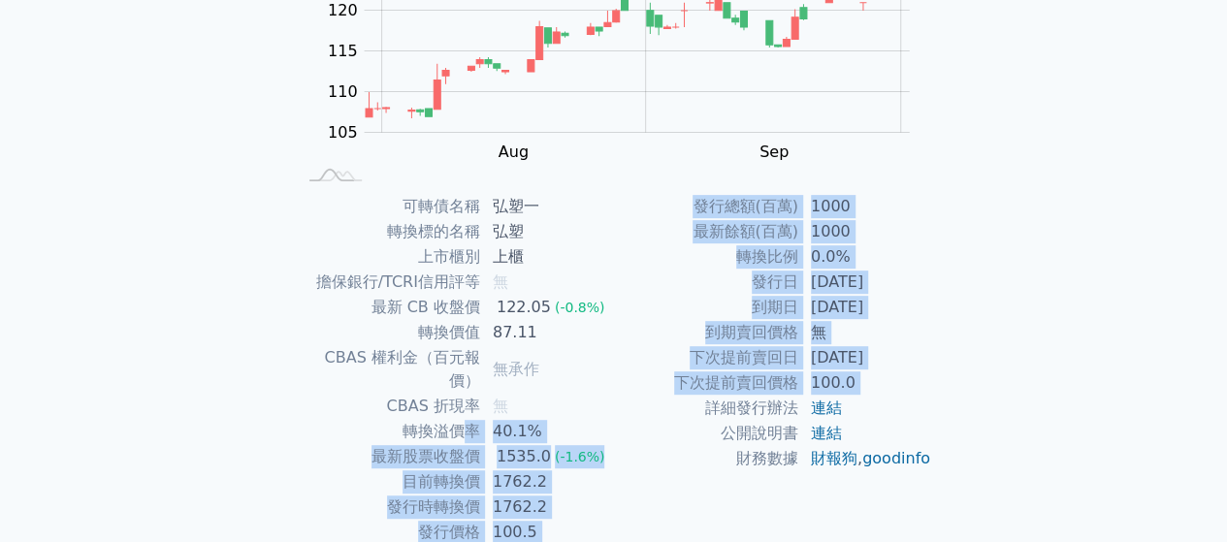
drag, startPoint x: 458, startPoint y: 420, endPoint x: 616, endPoint y: 404, distance: 158.8
click at [616, 404] on div "可轉債名稱 弘塑一 轉換標的名稱 弘塑 上市櫃別 上櫃 擔保銀行/TCRI信用評等 無 最新 CB 收盤價 122.05 (-0.8%) 轉換價值 87.11…" at bounding box center [614, 369] width 683 height 351
click at [601, 444] on td "1535.0 (-1.6%)" at bounding box center [547, 456] width 133 height 25
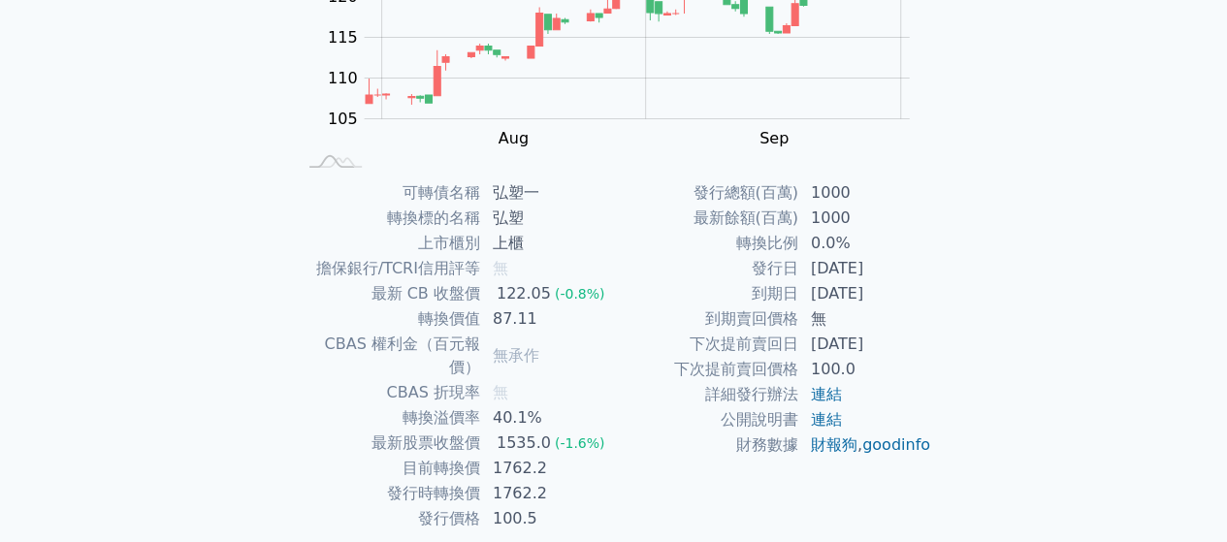
scroll to position [355, 0]
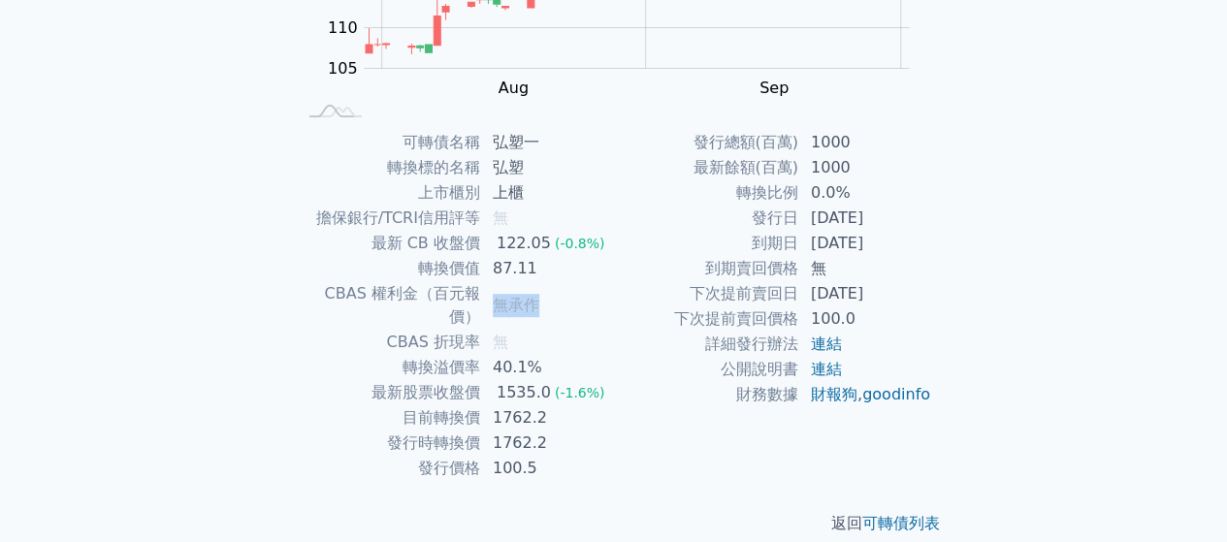
drag, startPoint x: 485, startPoint y: 290, endPoint x: 538, endPoint y: 286, distance: 53.5
click at [538, 286] on td "無承作" at bounding box center [547, 305] width 133 height 48
click at [547, 299] on td "無承作" at bounding box center [547, 305] width 133 height 48
drag, startPoint x: 313, startPoint y: 293, endPoint x: 577, endPoint y: 291, distance: 263.8
click at [577, 291] on tr "CBAS 權利金（百元報價） 無承作" at bounding box center [455, 305] width 318 height 48
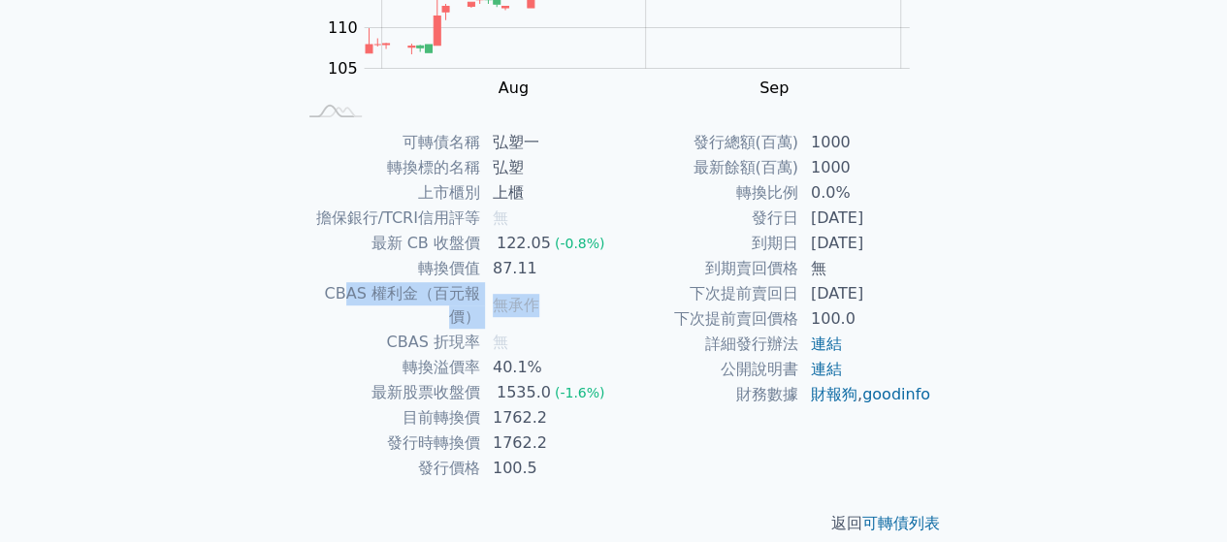
click at [543, 294] on td "無承作" at bounding box center [547, 305] width 133 height 48
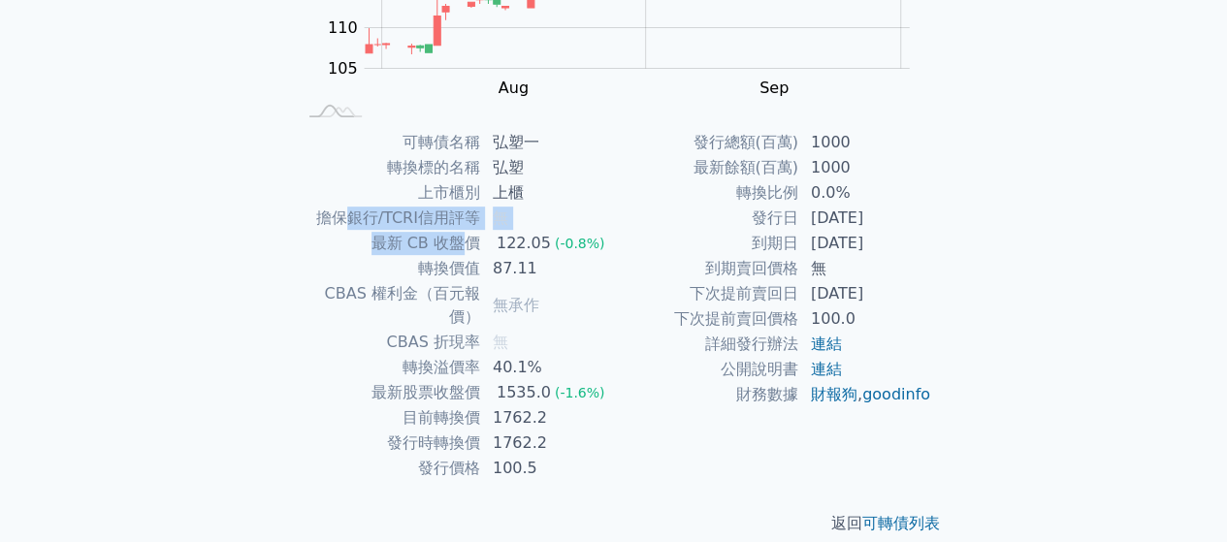
drag, startPoint x: 347, startPoint y: 230, endPoint x: 458, endPoint y: 231, distance: 110.6
click at [458, 231] on tbody "可轉債名稱 弘塑一 轉換標的名稱 弘塑 上市櫃別 上櫃 擔保銀行/TCRI信用評等 無 最新 CB 收盤價 122.05 (-0.8%) 轉換價值 87.11…" at bounding box center [455, 305] width 318 height 351
click at [458, 231] on td "最新 CB 收盤價" at bounding box center [388, 243] width 185 height 25
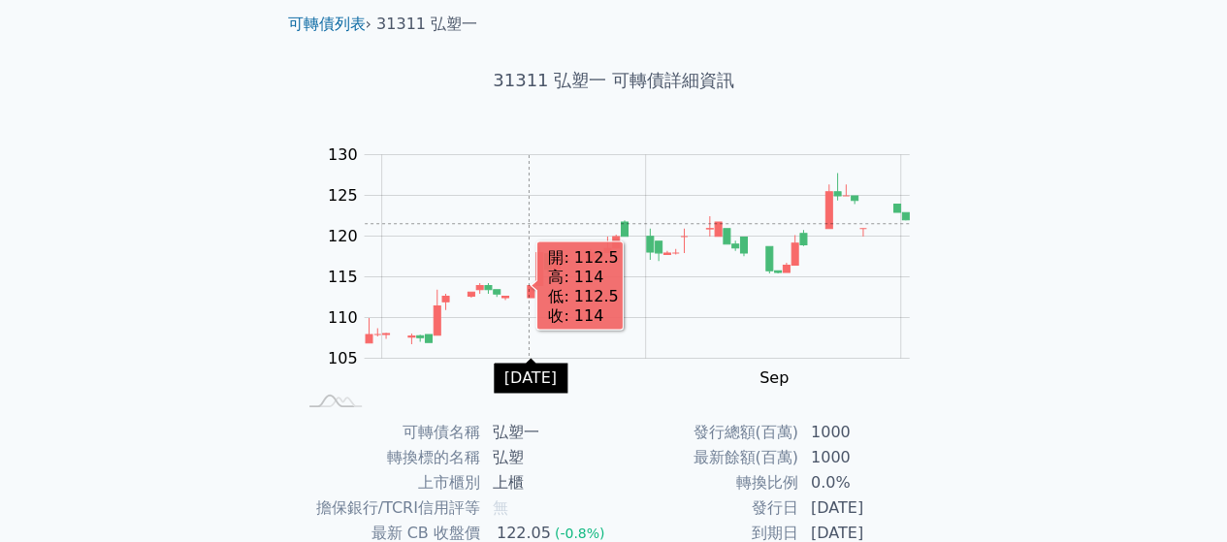
scroll to position [0, 0]
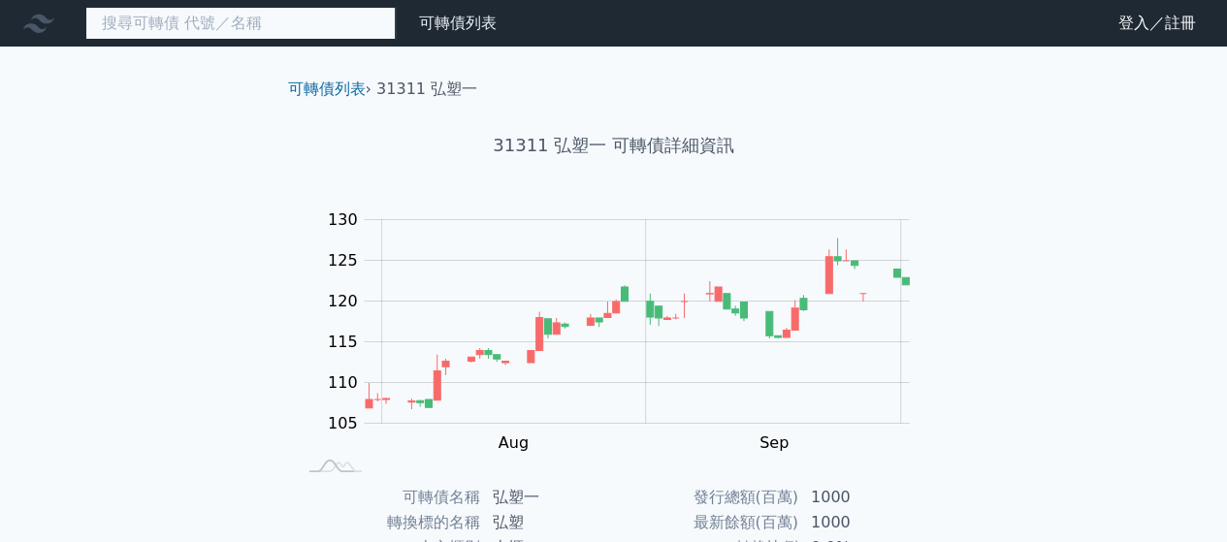
click at [285, 11] on input at bounding box center [240, 23] width 310 height 33
type input "ㄑ"
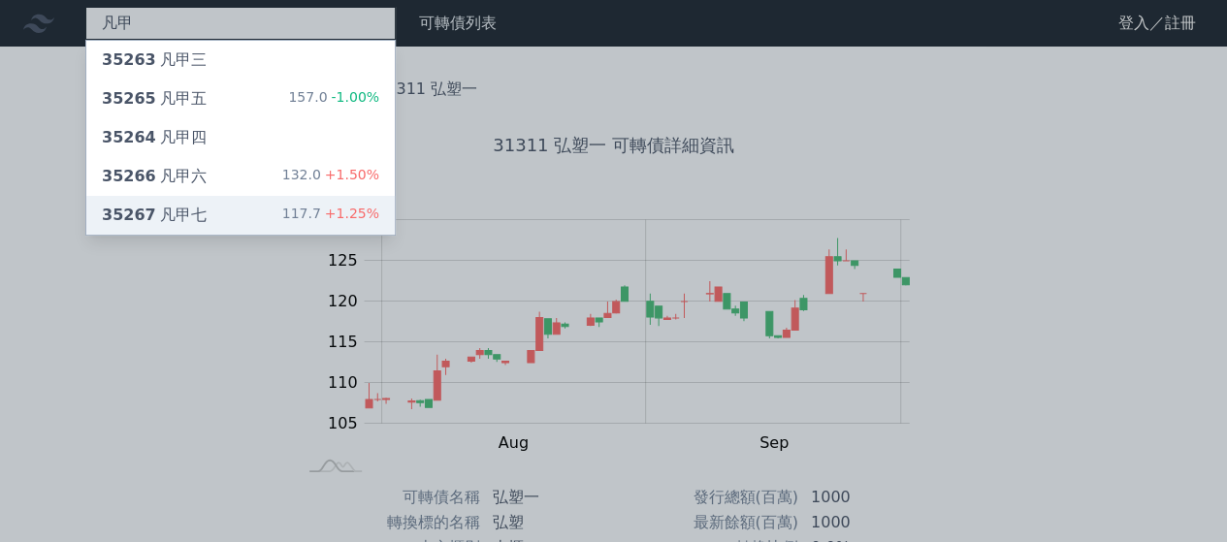
type input "凡甲"
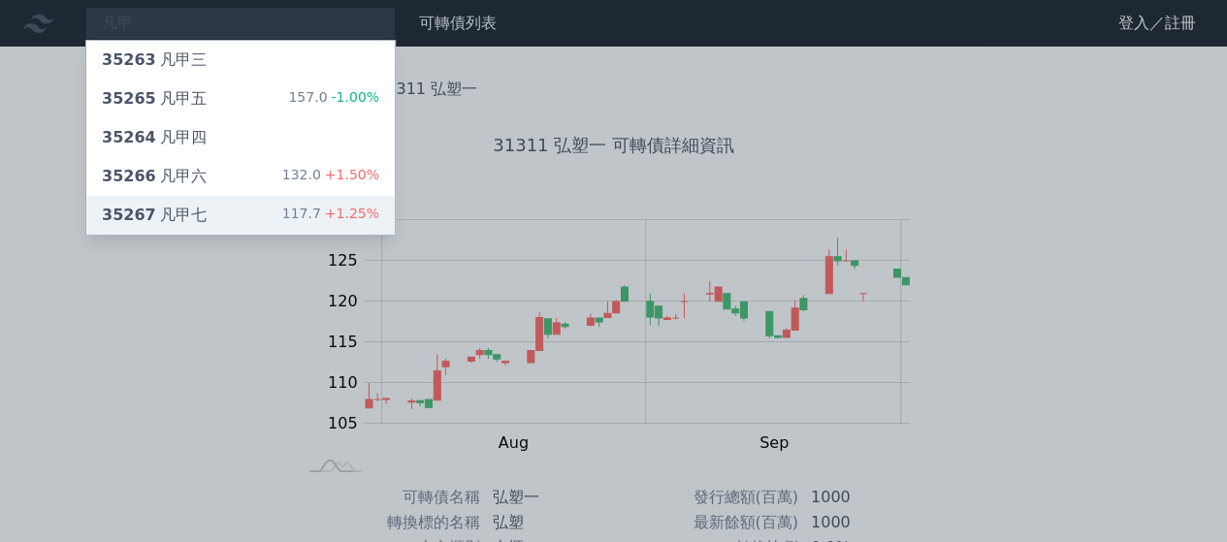
click at [216, 205] on div "35267 凡甲七 117.7 +1.25%" at bounding box center [240, 215] width 308 height 39
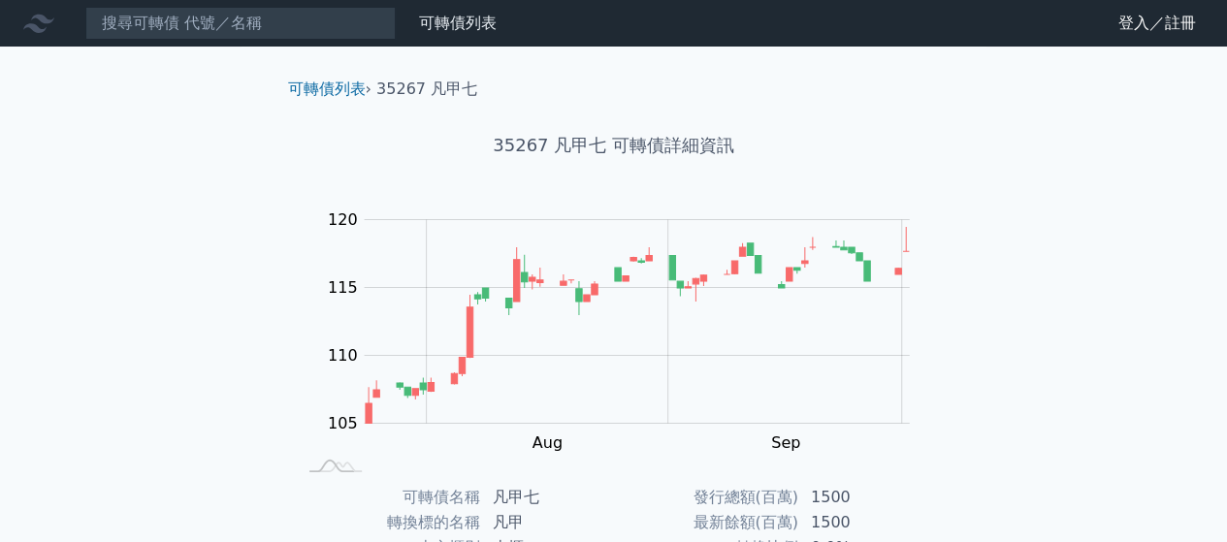
click at [252, 5] on nav "可轉債列表 財務數據 可轉債列表 財務數據 登入／註冊 登入／註冊" at bounding box center [613, 23] width 1227 height 47
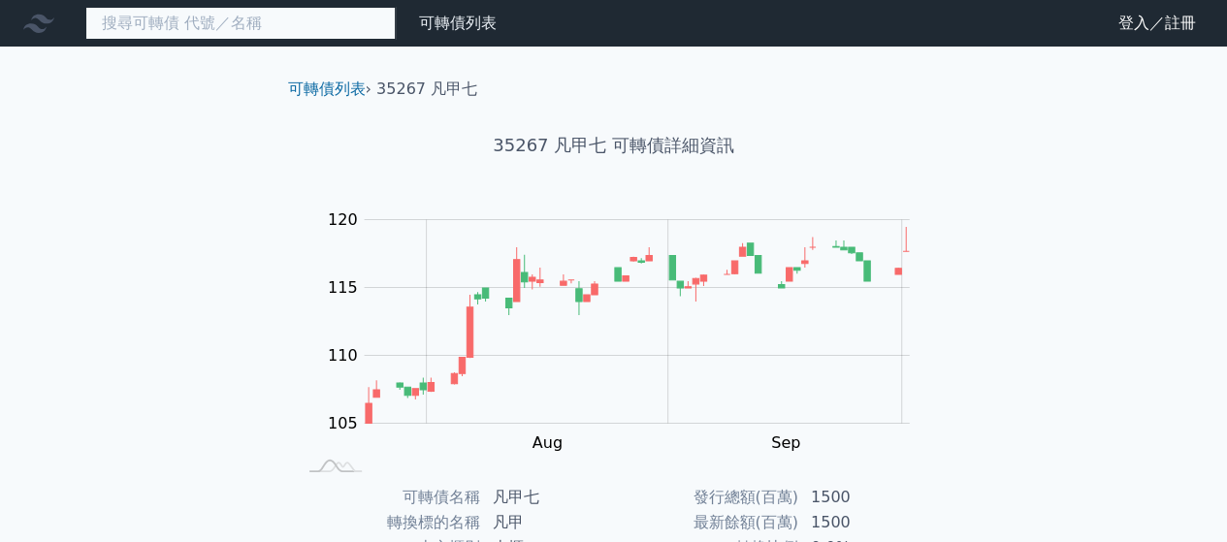
click at [260, 15] on input at bounding box center [240, 23] width 310 height 33
click at [268, 36] on input at bounding box center [240, 23] width 310 height 33
type input "ㄑ"
type input "基"
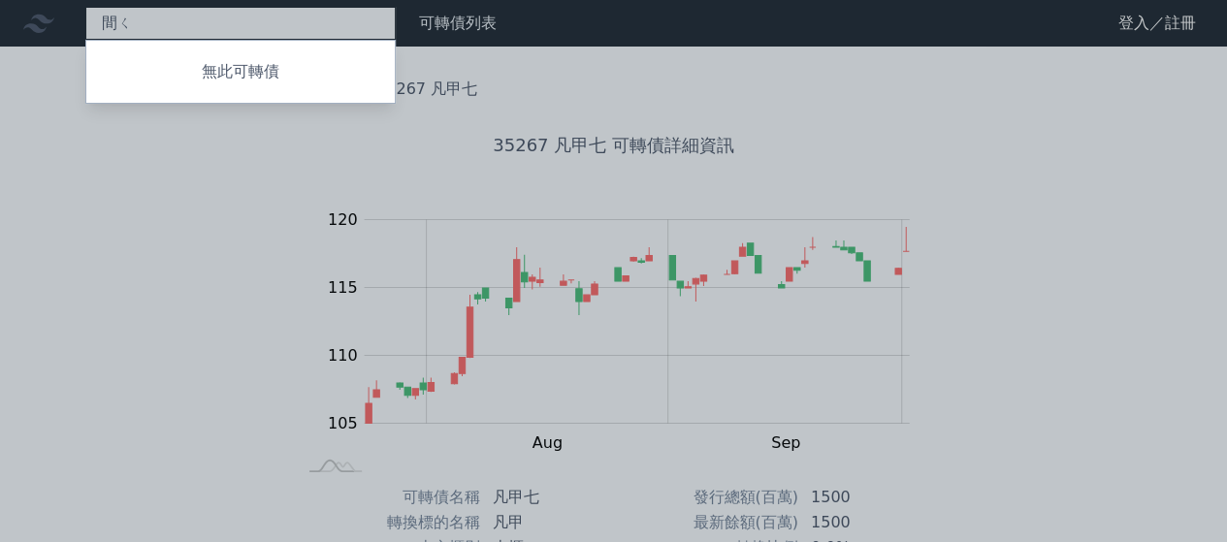
type input "間"
type input "顛"
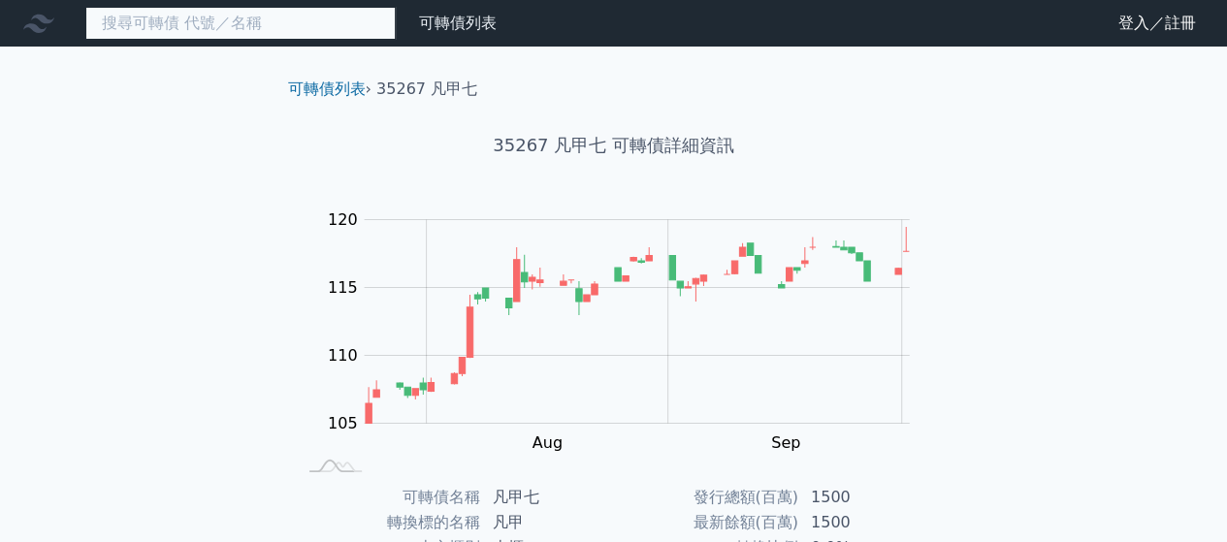
type input "ㄑ"
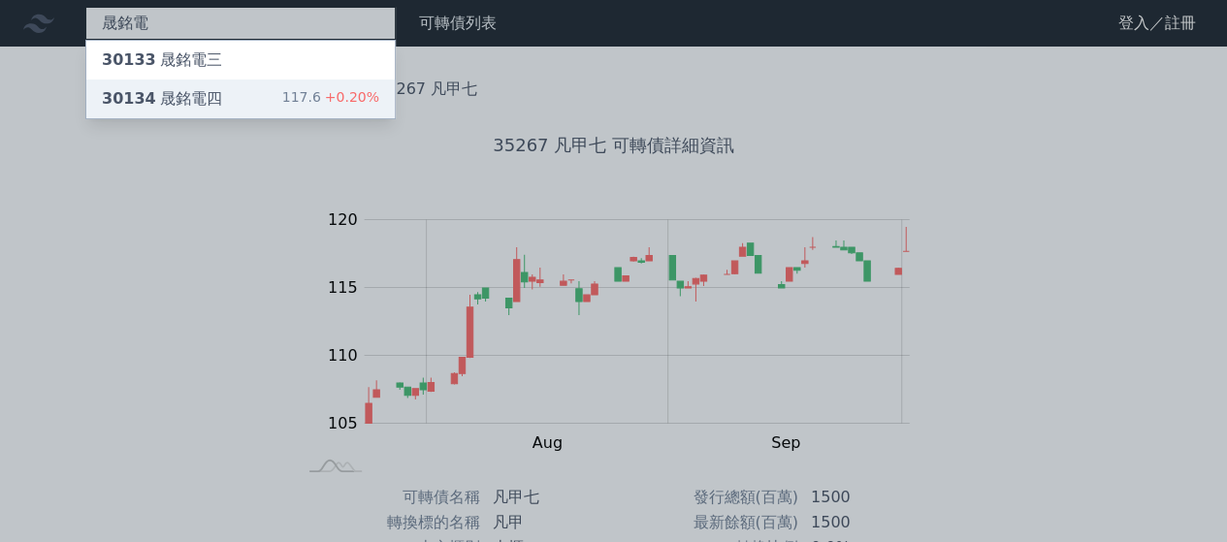
type input "晟銘電"
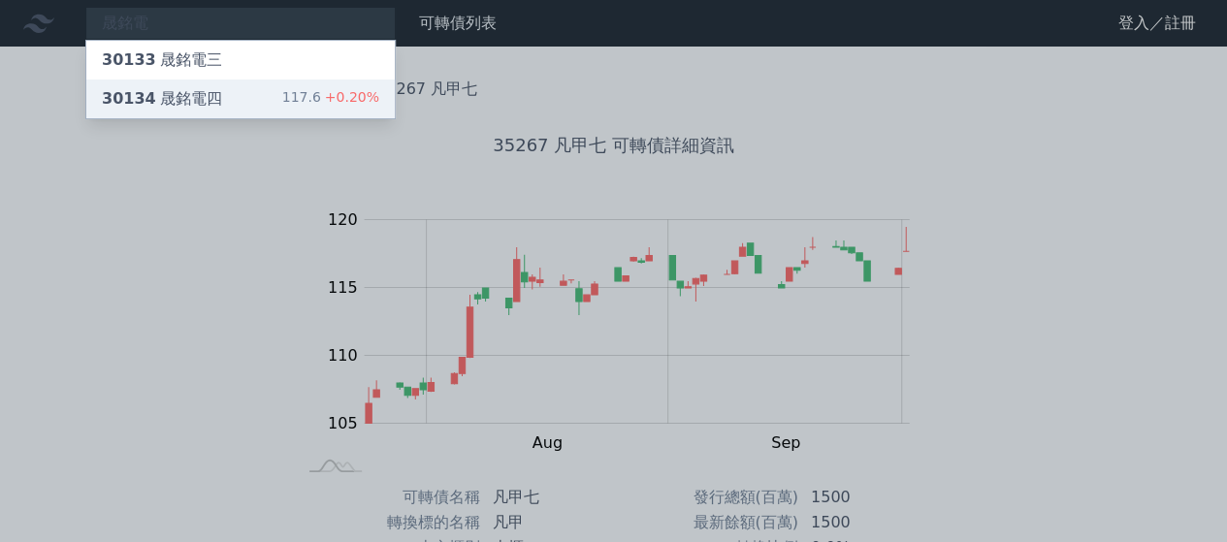
click at [251, 105] on div "30134 晟銘電四 117.6 +0.20%" at bounding box center [240, 99] width 308 height 39
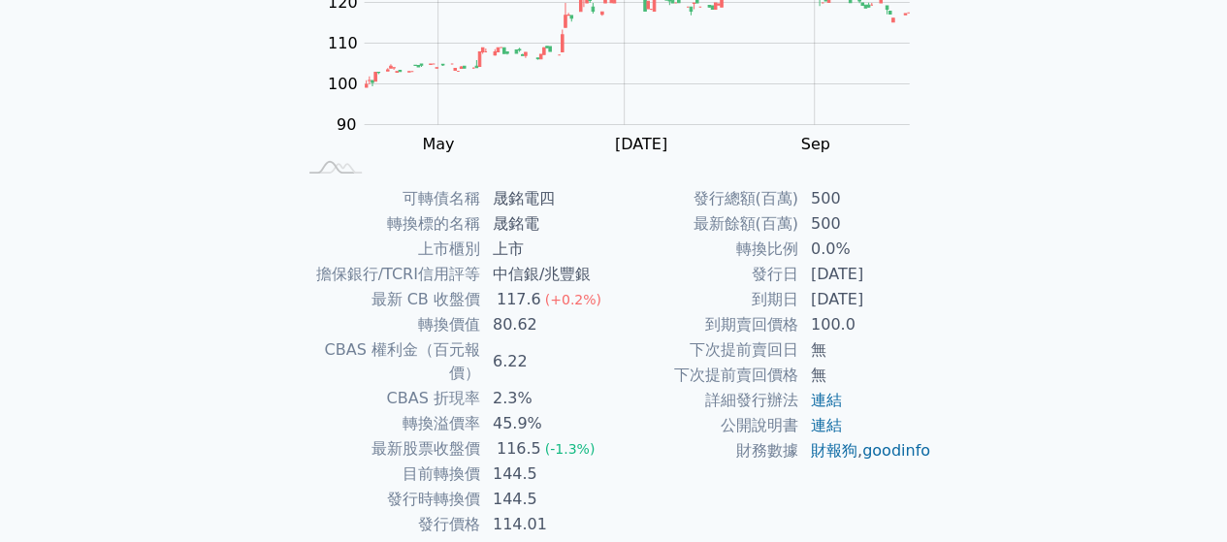
scroll to position [355, 0]
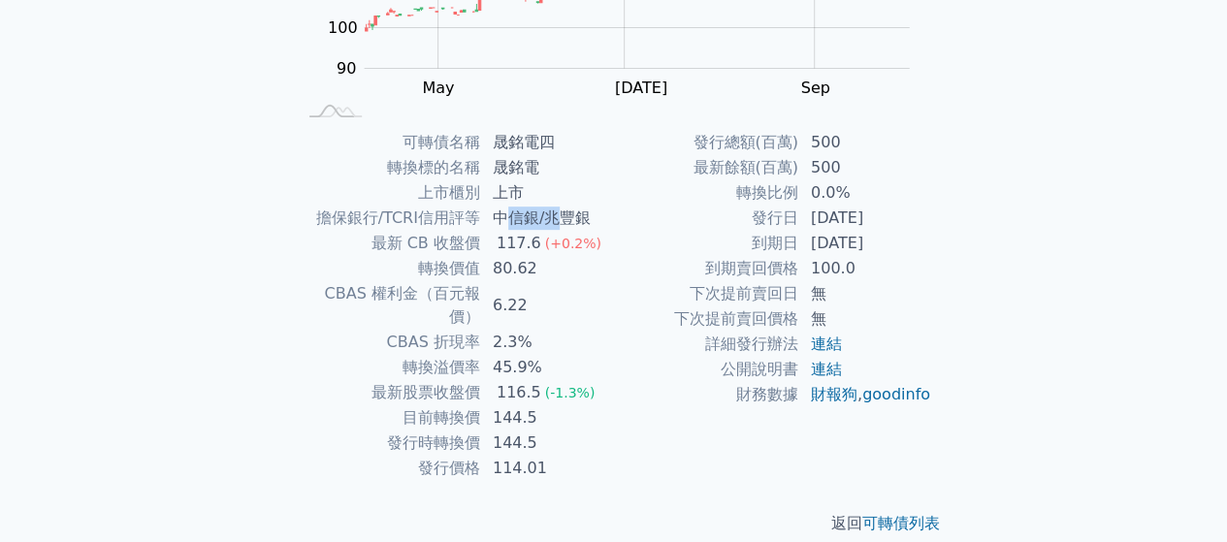
drag, startPoint x: 504, startPoint y: 218, endPoint x: 562, endPoint y: 216, distance: 58.2
click at [562, 216] on td "中信銀/兆豐銀" at bounding box center [547, 218] width 133 height 25
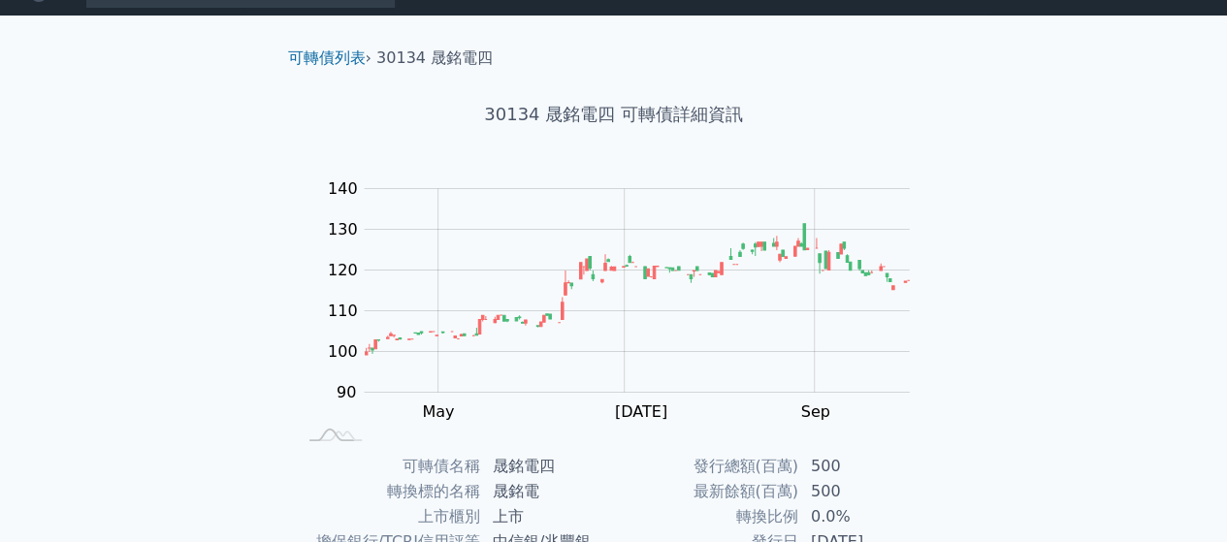
scroll to position [0, 0]
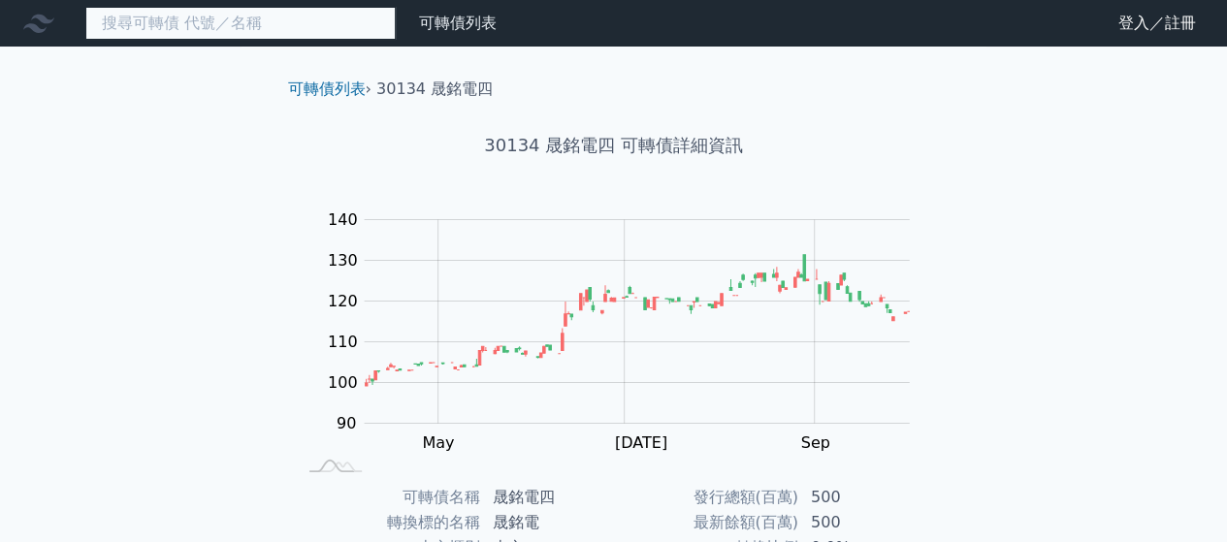
click at [305, 34] on input at bounding box center [240, 23] width 310 height 33
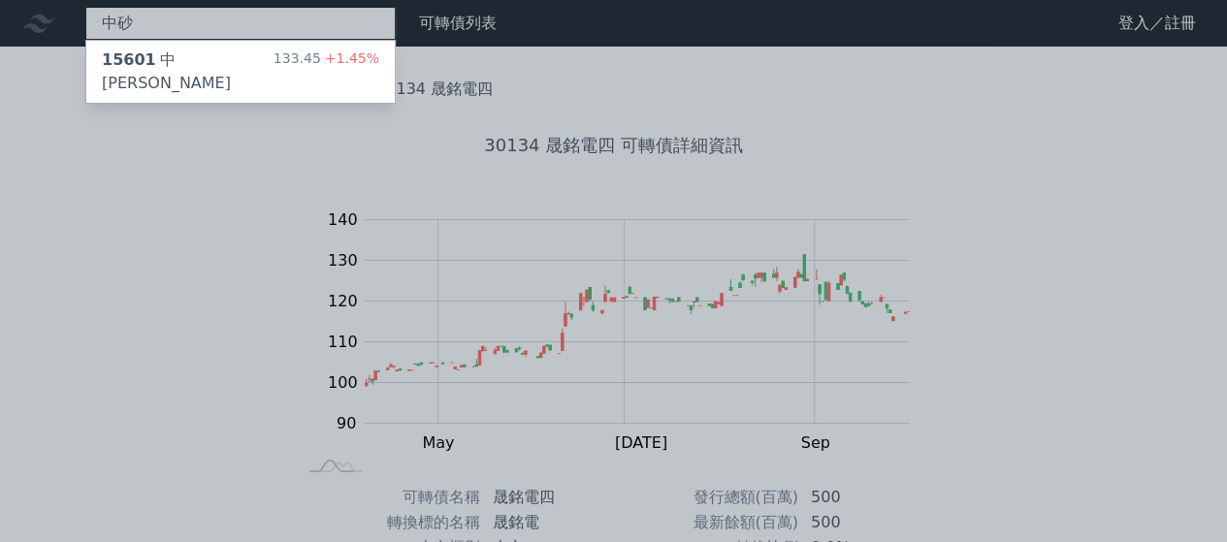
type input "中砂"
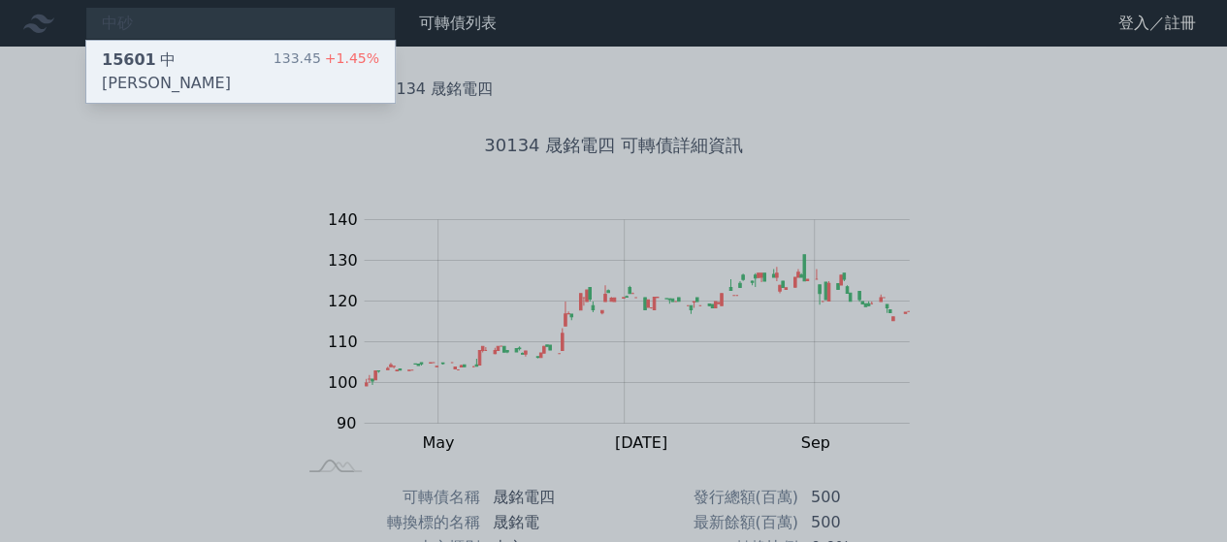
drag, startPoint x: 305, startPoint y: 34, endPoint x: 223, endPoint y: 64, distance: 86.8
click at [223, 64] on div "15601 中砂一 133.45 +1.45%" at bounding box center [240, 72] width 308 height 62
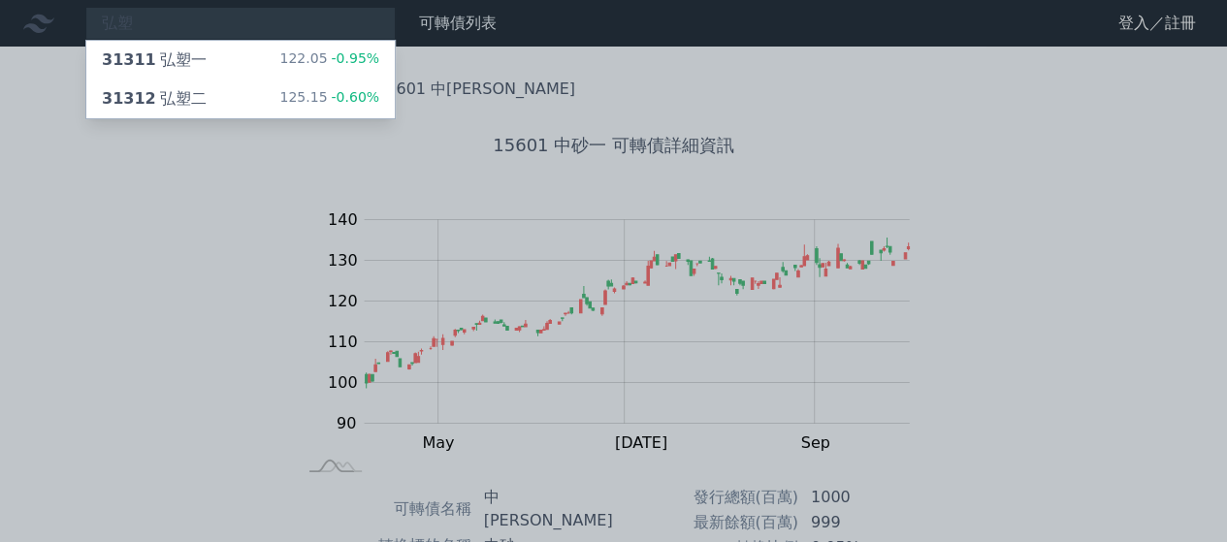
click at [202, 49] on div "31311 弘塑一 122.05 -0.95%" at bounding box center [240, 60] width 308 height 39
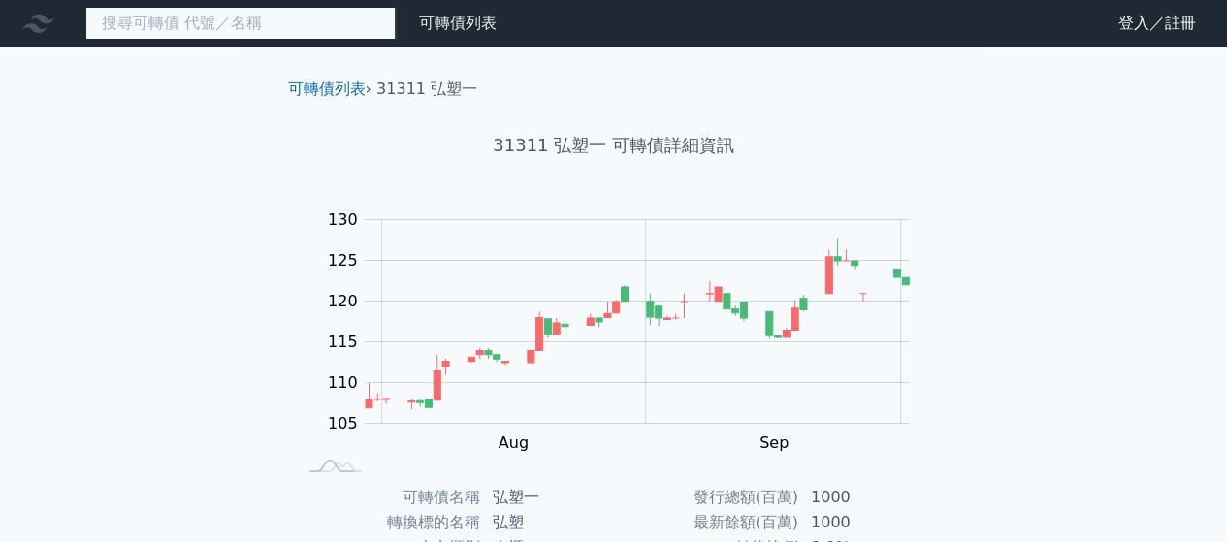
click at [186, 32] on input at bounding box center [240, 23] width 310 height 33
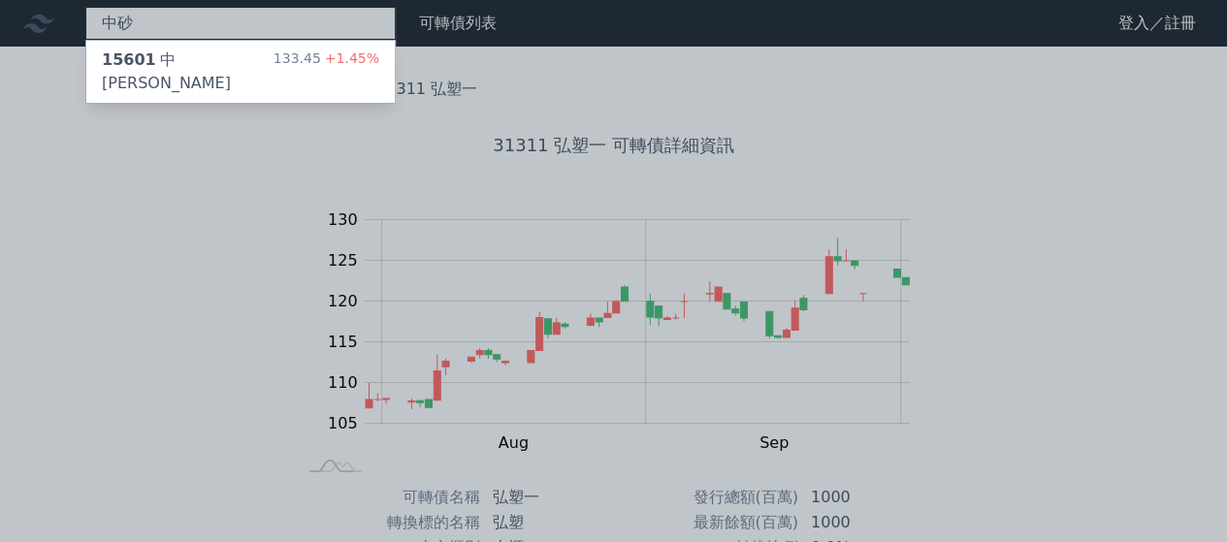
type input "中砂"
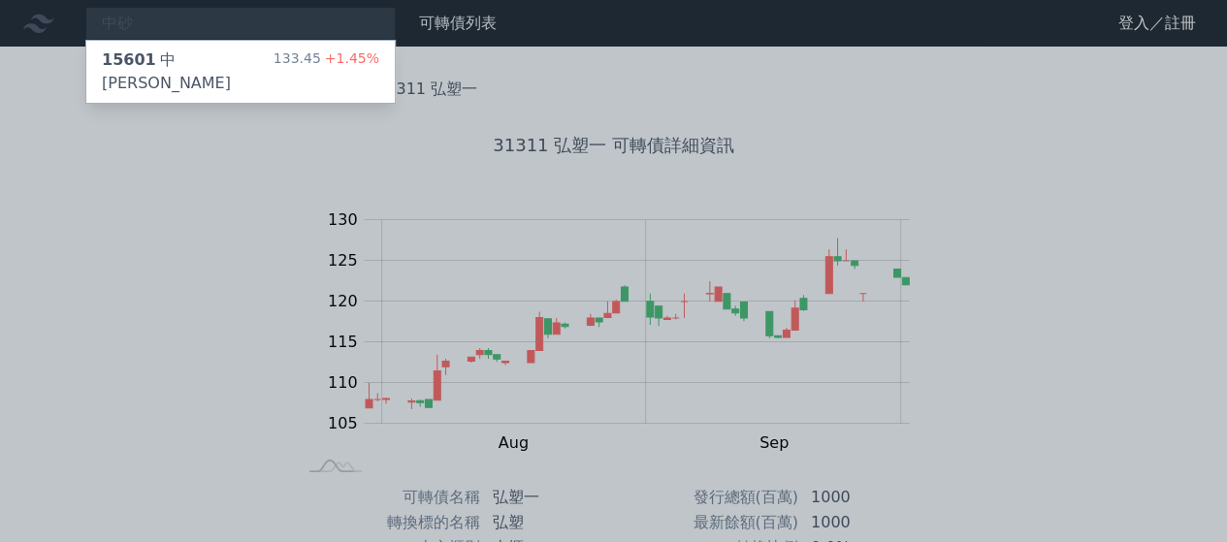
click at [323, 28] on div at bounding box center [613, 271] width 1227 height 542
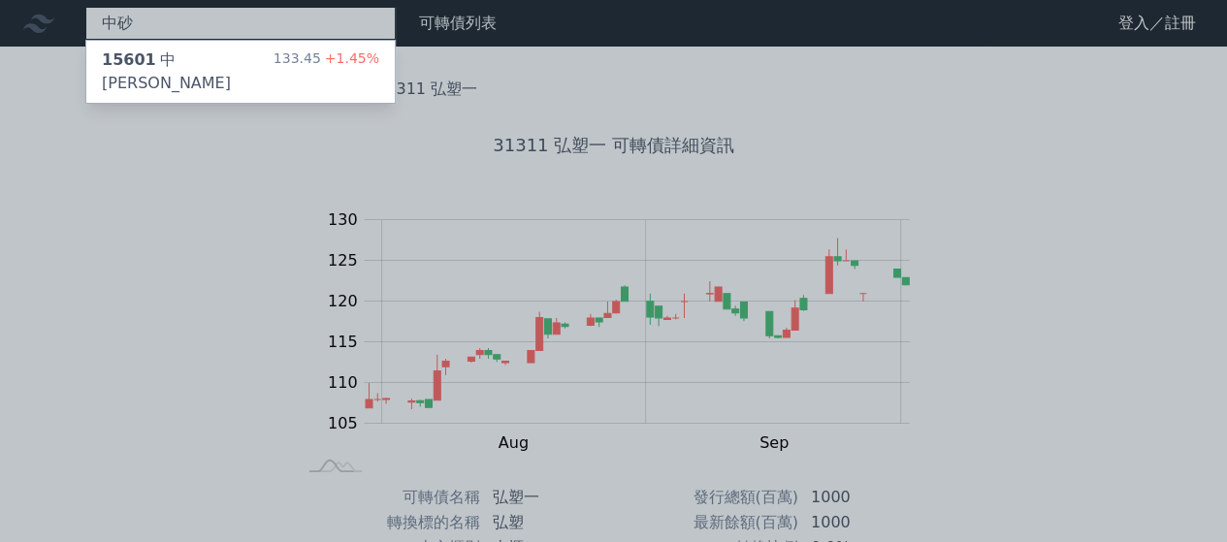
click at [289, 16] on div "中砂 15601 中砂一 133.45 +1.45%" at bounding box center [240, 23] width 310 height 33
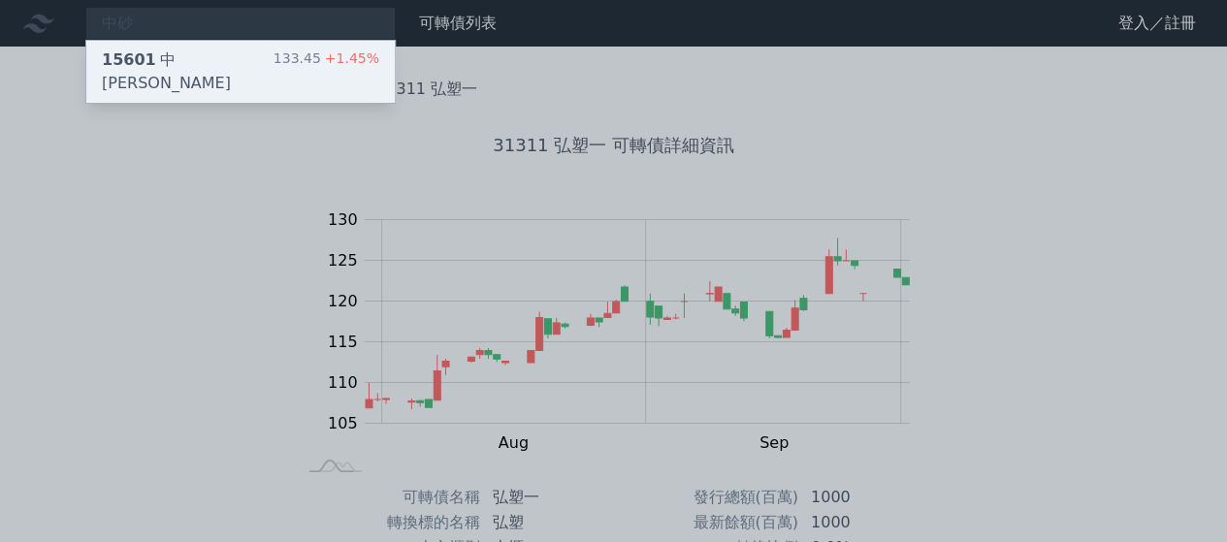
click at [267, 62] on div "15601 中砂一 133.45 +1.45%" at bounding box center [240, 72] width 308 height 62
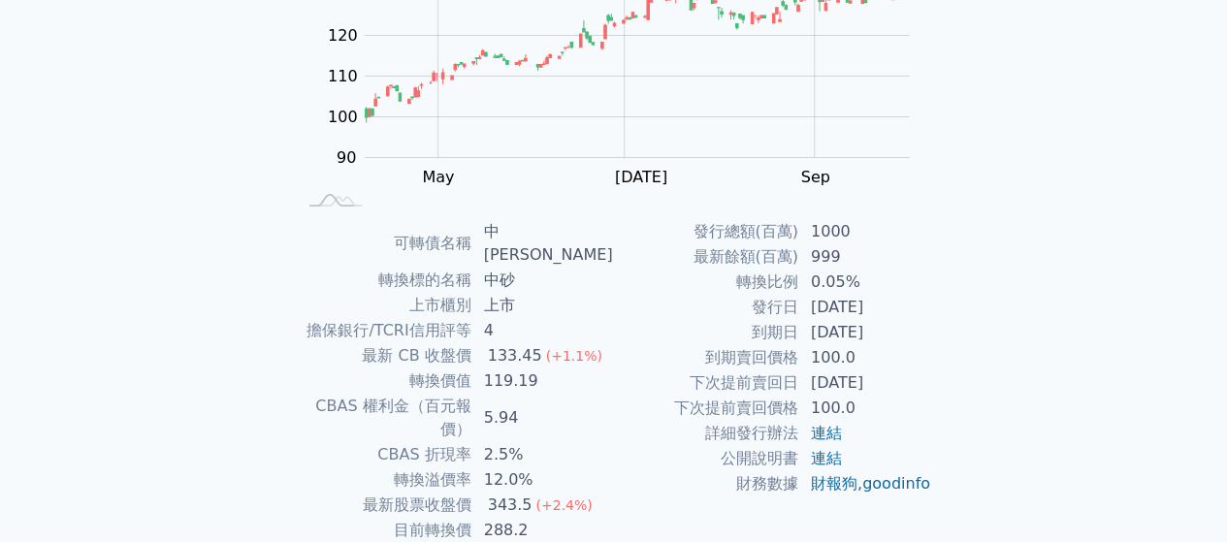
scroll to position [291, 0]
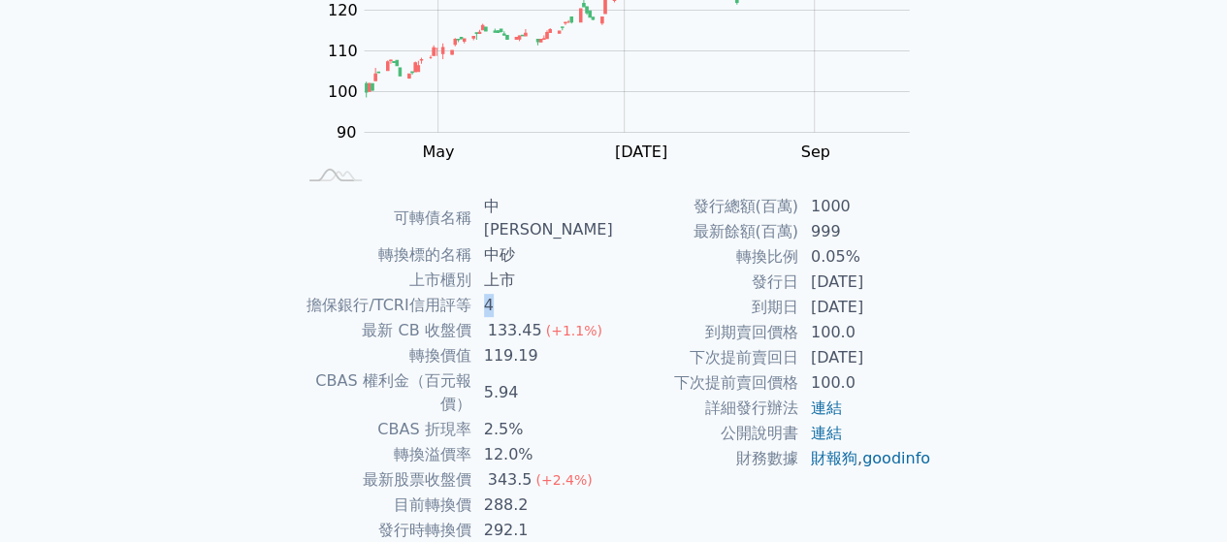
drag, startPoint x: 489, startPoint y: 289, endPoint x: 545, endPoint y: 289, distance: 56.2
click at [545, 293] on td "4" at bounding box center [543, 305] width 142 height 25
click at [536, 417] on td "2.5%" at bounding box center [543, 429] width 142 height 25
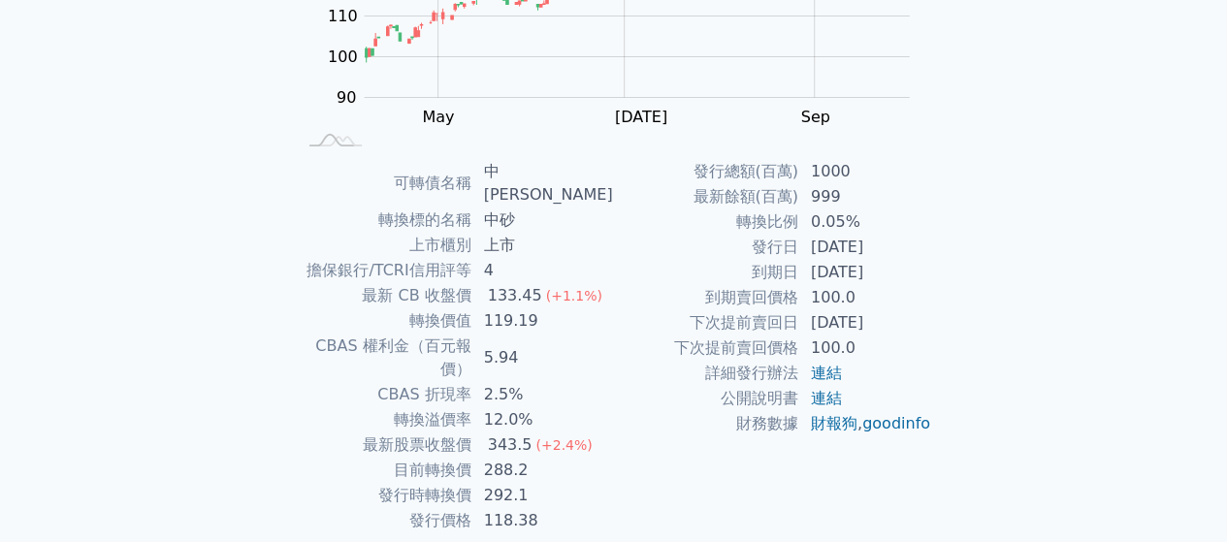
scroll to position [355, 0]
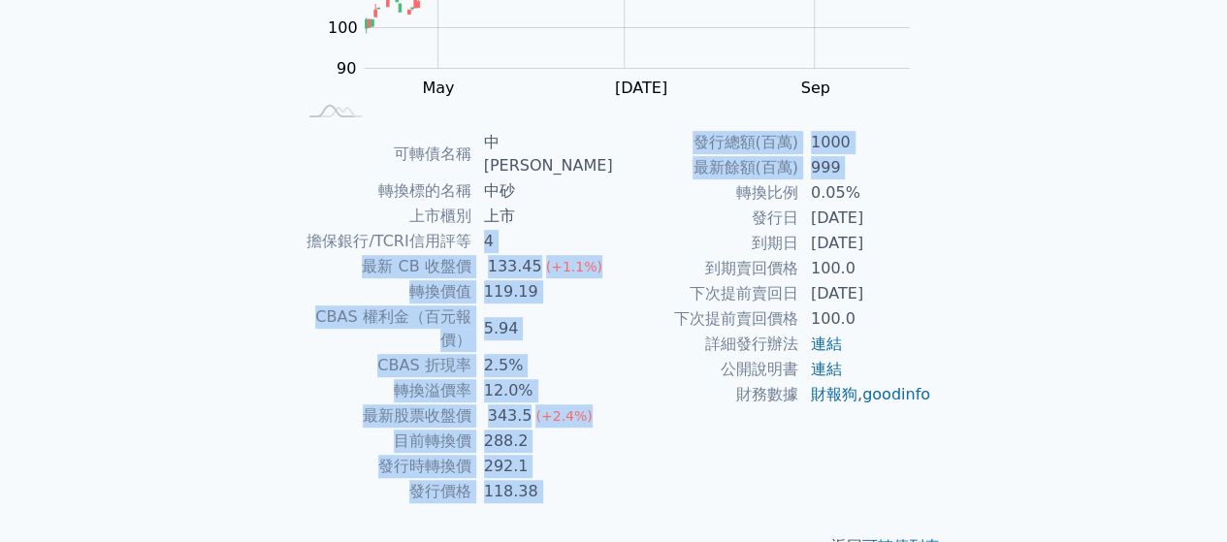
drag, startPoint x: 478, startPoint y: 217, endPoint x: 636, endPoint y: 201, distance: 158.9
click at [636, 201] on div "可轉債名稱 中砂一 轉換標的名稱 中砂 上市櫃別 上市 擔保銀行/TCRI信用評等 4 最新 CB 收盤價 133.45 (+1.1%) 轉換價值 119.1…" at bounding box center [614, 317] width 683 height 374
click at [636, 201] on td "轉換比例" at bounding box center [706, 192] width 185 height 25
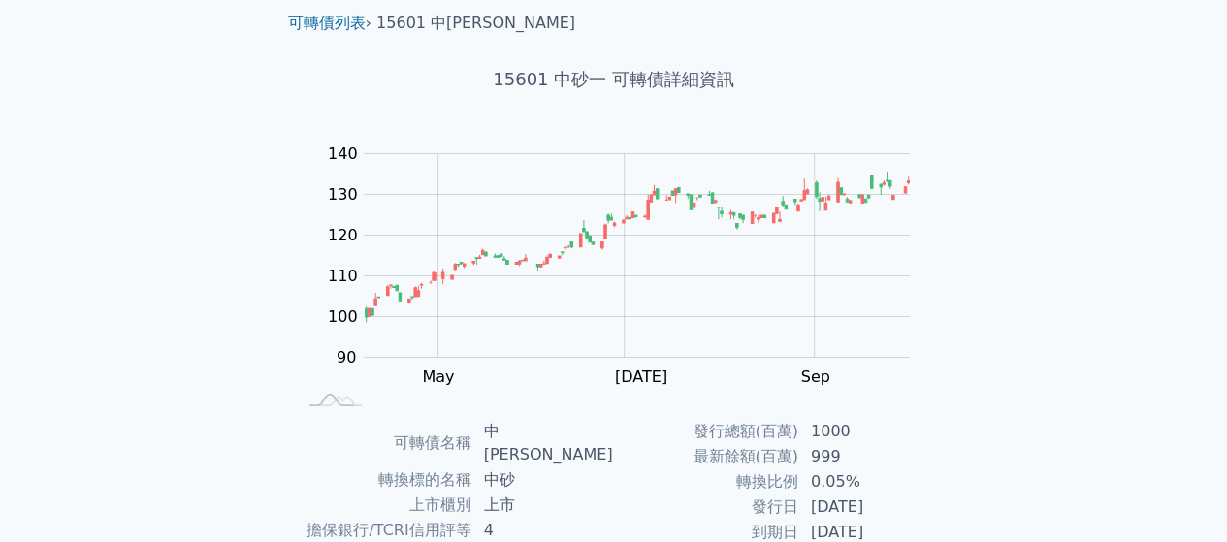
scroll to position [0, 0]
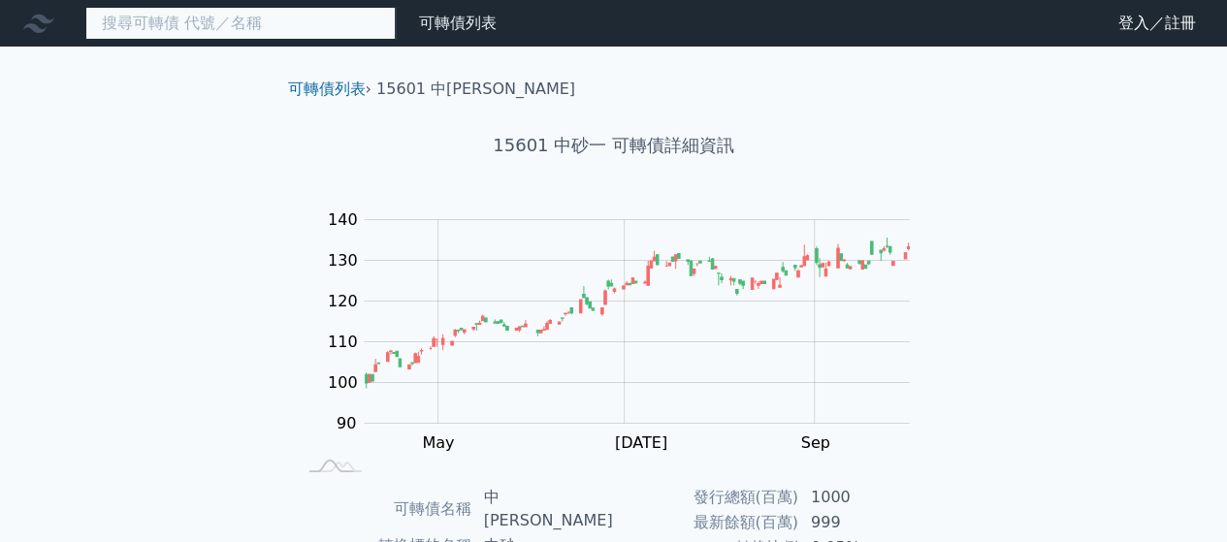
click at [202, 17] on input at bounding box center [240, 23] width 310 height 33
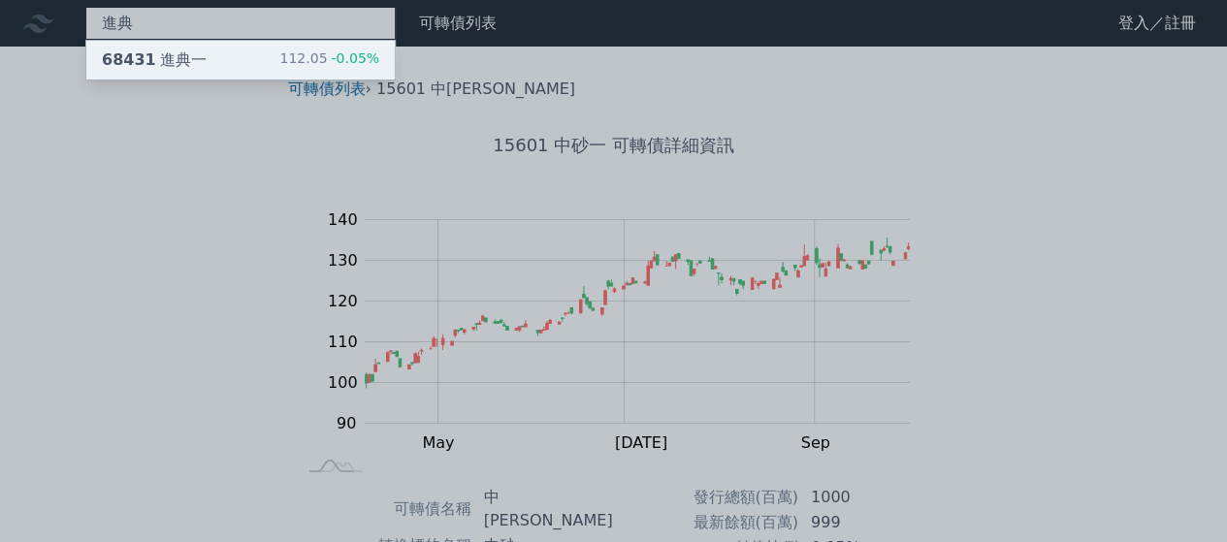
type input "進典"
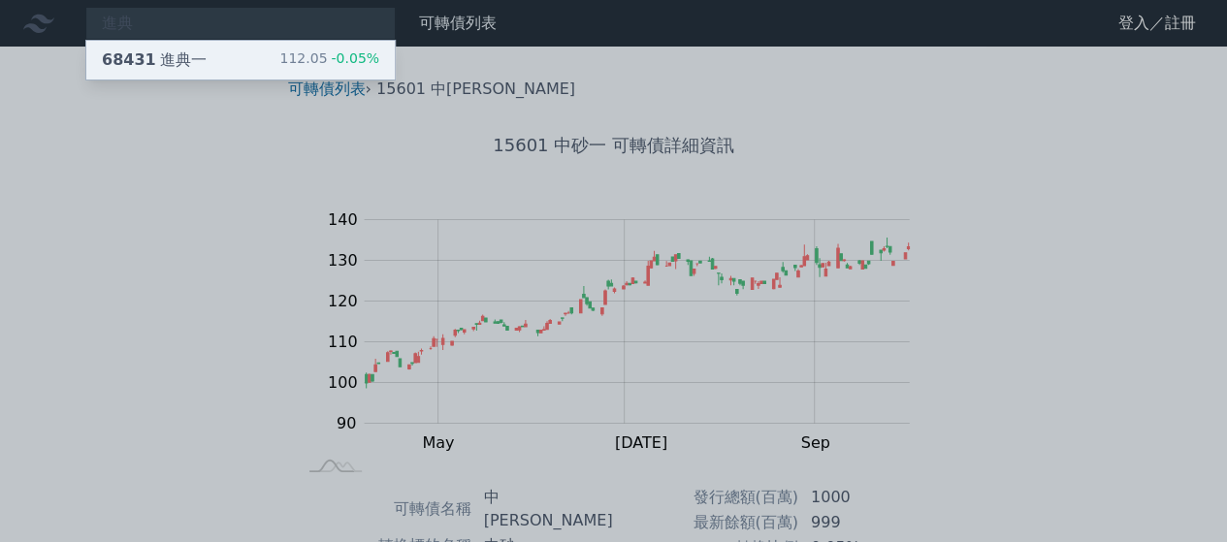
click at [216, 67] on div "68431 進典一 112.05 -0.05%" at bounding box center [240, 60] width 308 height 39
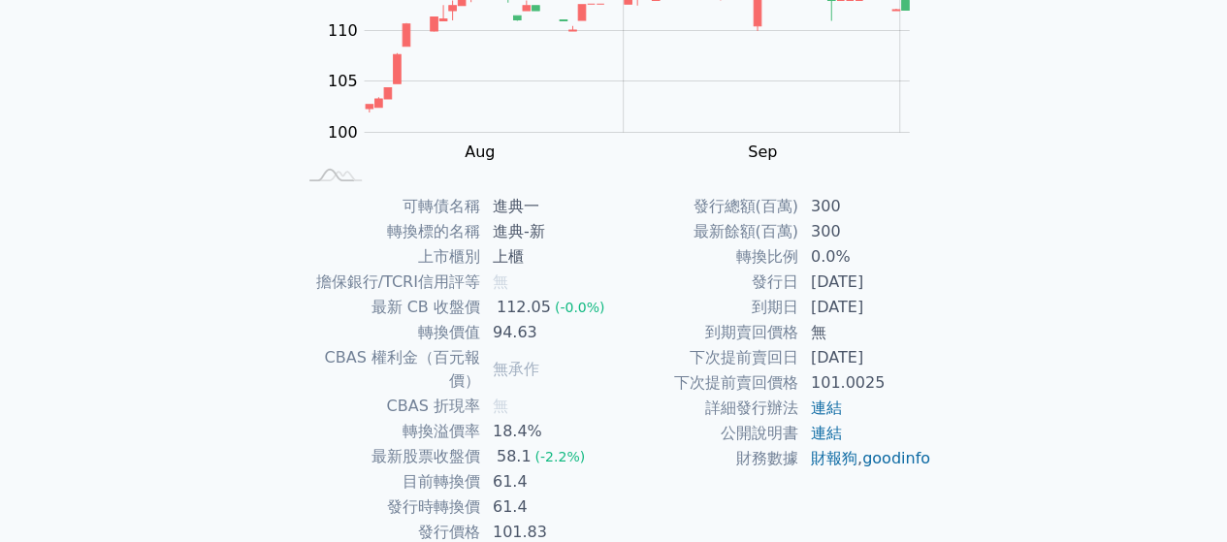
scroll to position [355, 0]
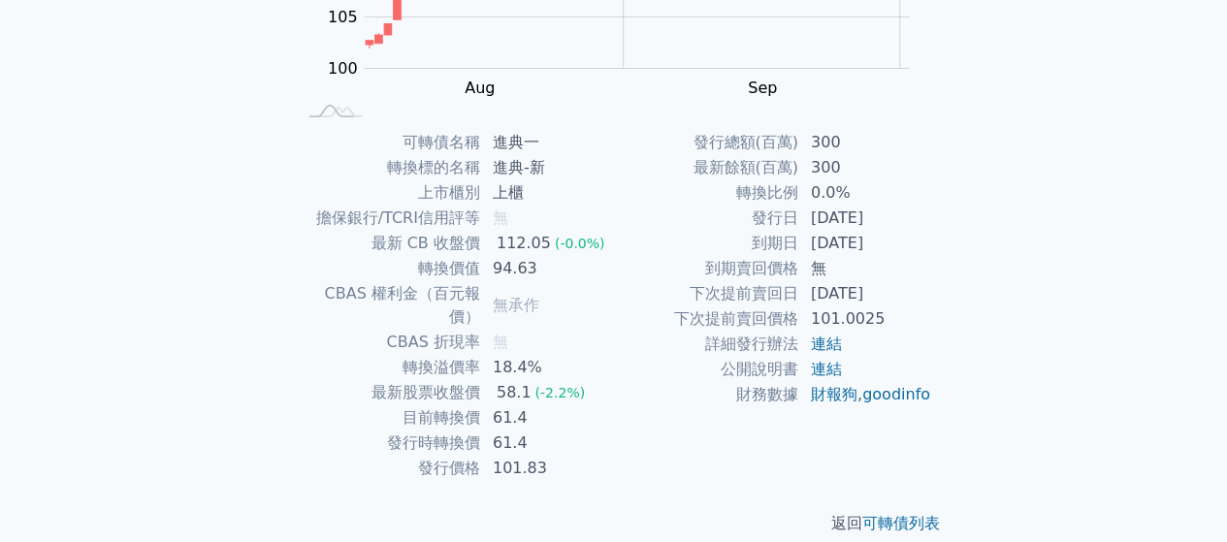
drag, startPoint x: 516, startPoint y: 182, endPoint x: 582, endPoint y: 312, distance: 145.7
click at [568, 201] on td "上櫃" at bounding box center [547, 192] width 133 height 25
click at [592, 330] on td "無" at bounding box center [547, 342] width 133 height 25
drag, startPoint x: 497, startPoint y: 281, endPoint x: 565, endPoint y: 319, distance: 78.6
click at [557, 302] on td "無承作" at bounding box center [547, 305] width 133 height 48
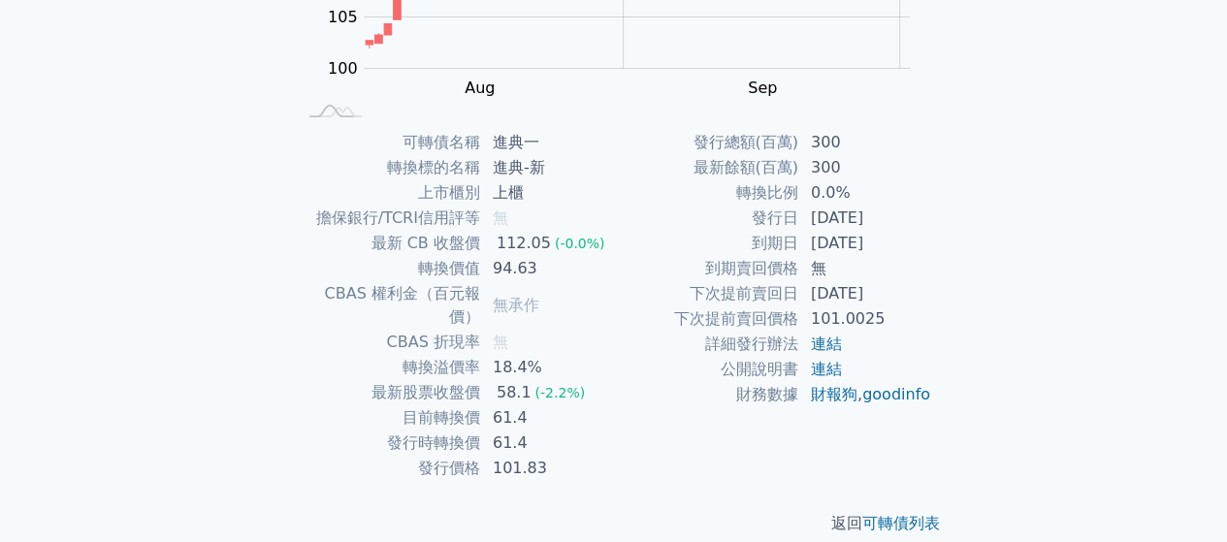
click at [578, 380] on td "58.1 (-2.2%)" at bounding box center [547, 392] width 133 height 25
click at [595, 456] on td "101.83" at bounding box center [547, 468] width 133 height 25
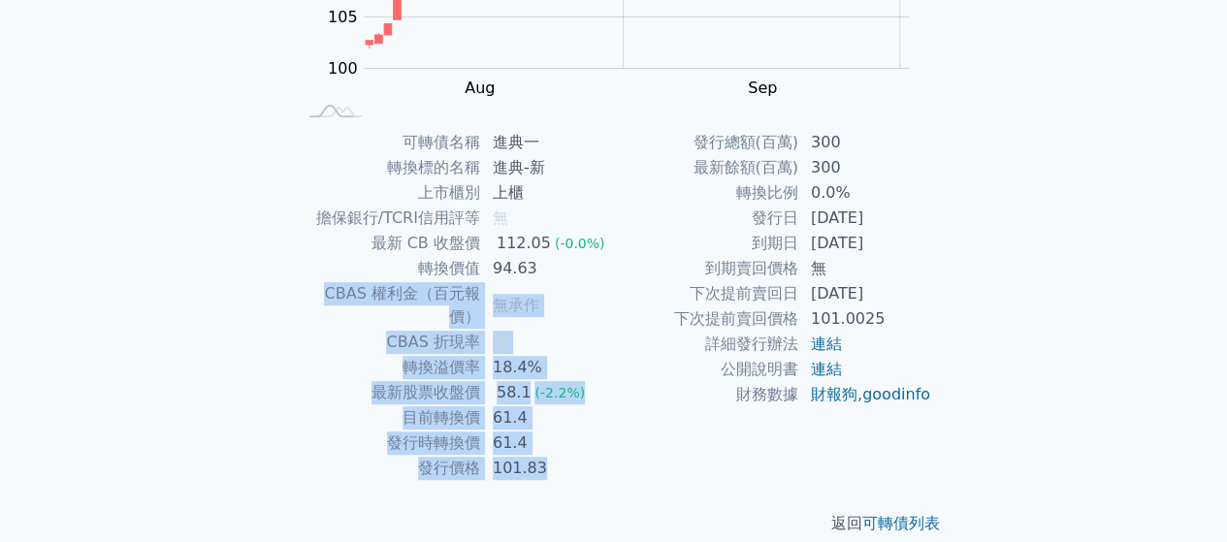
drag, startPoint x: 597, startPoint y: 456, endPoint x: 574, endPoint y: 276, distance: 180.9
click at [574, 277] on tbody "可轉債名稱 進典一 轉換標的名稱 進典-新 上市櫃別 上櫃 擔保銀行/TCRI信用評等 無 最新 CB 收盤價 112.05 (-0.0%) 轉換價值 94.…" at bounding box center [455, 305] width 318 height 351
click at [577, 431] on td "61.4" at bounding box center [547, 443] width 133 height 25
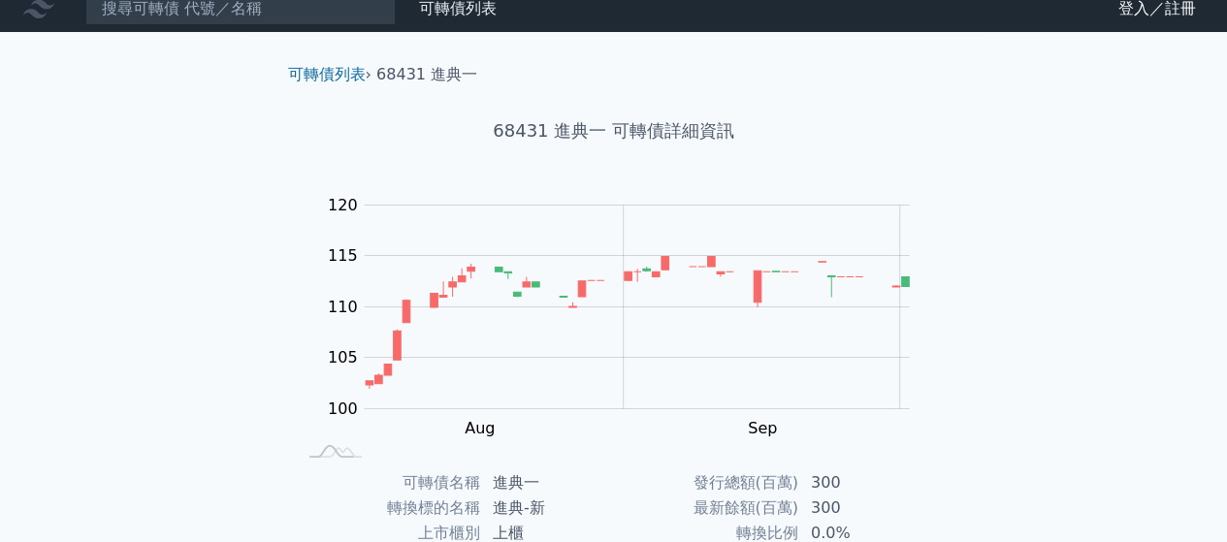
scroll to position [0, 0]
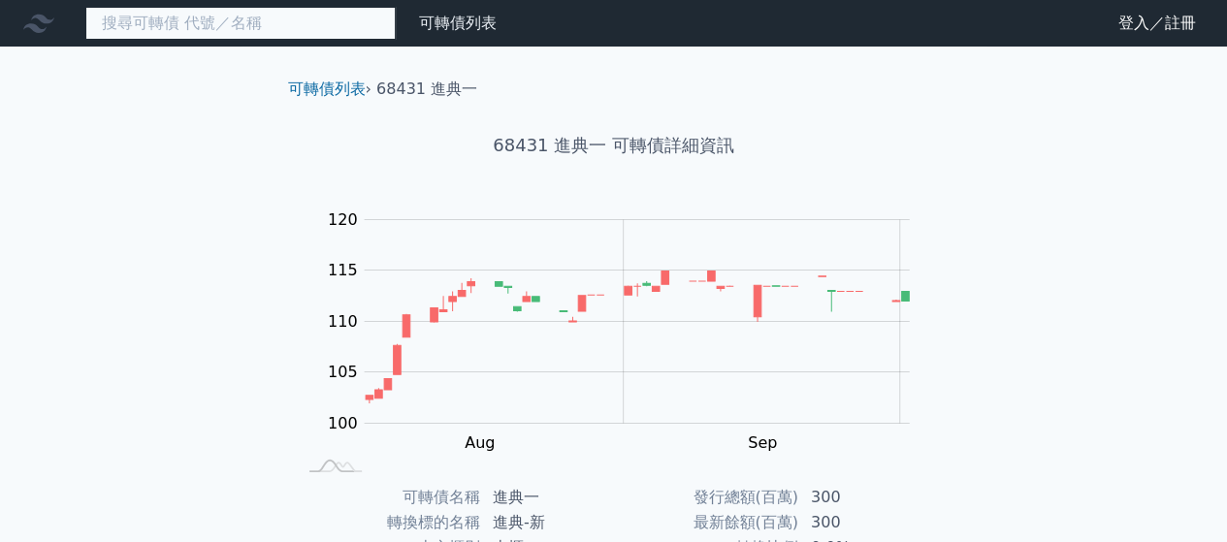
click at [244, 22] on input at bounding box center [240, 23] width 310 height 33
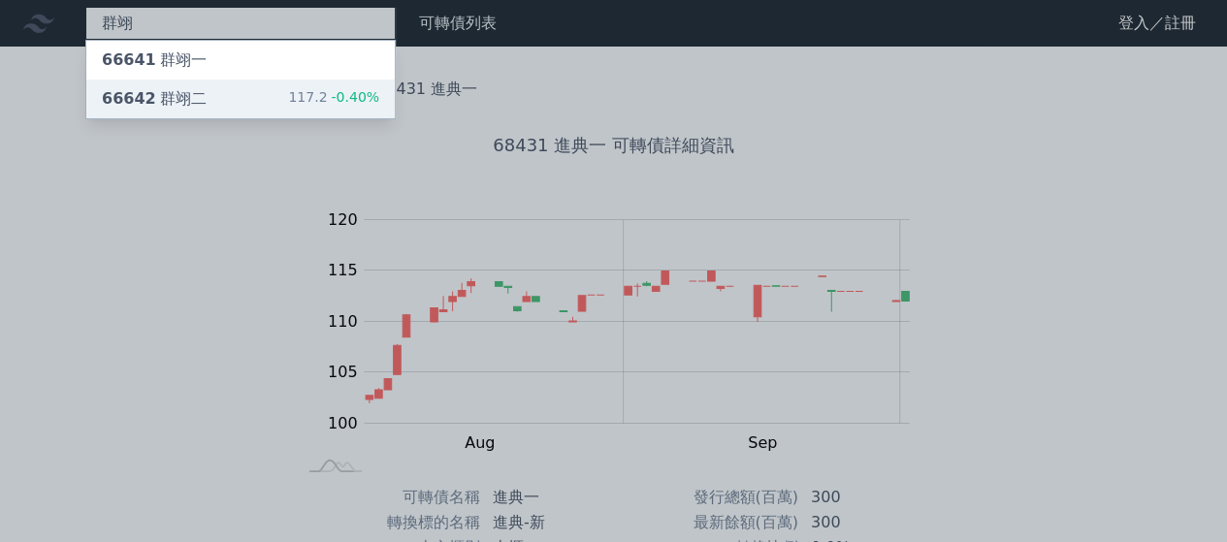
type input "群翊"
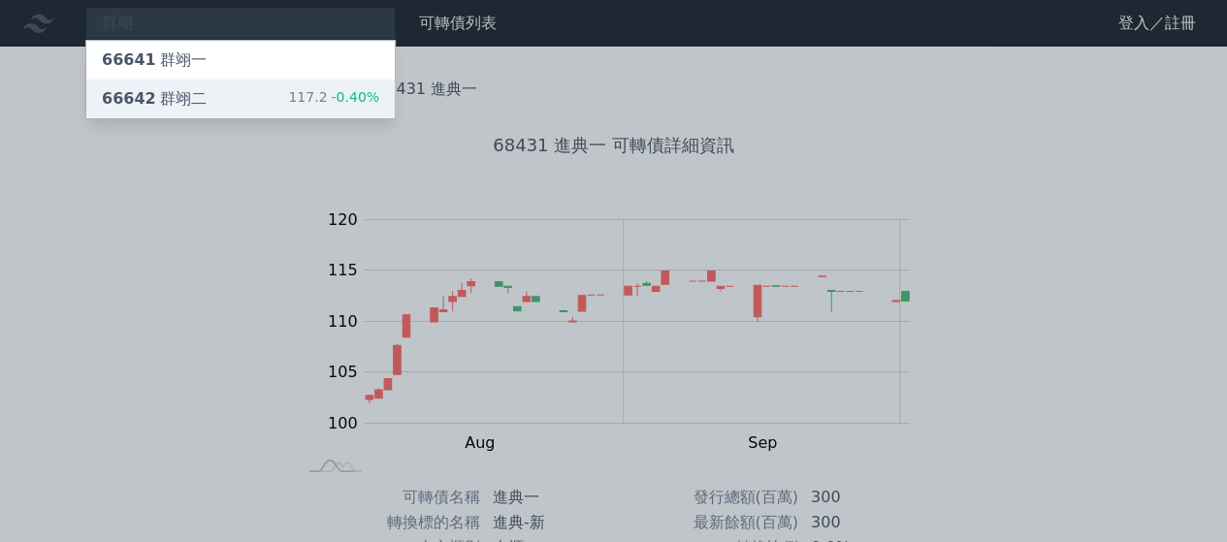
click at [246, 112] on div "66642 群翊二 117.2 -0.40%" at bounding box center [240, 99] width 308 height 39
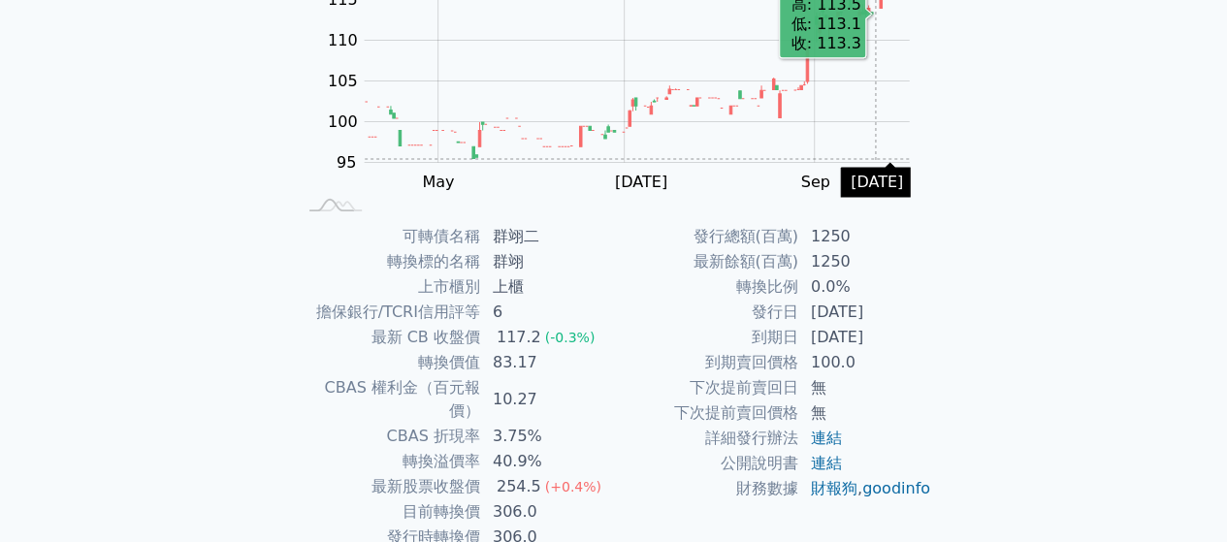
scroll to position [291, 0]
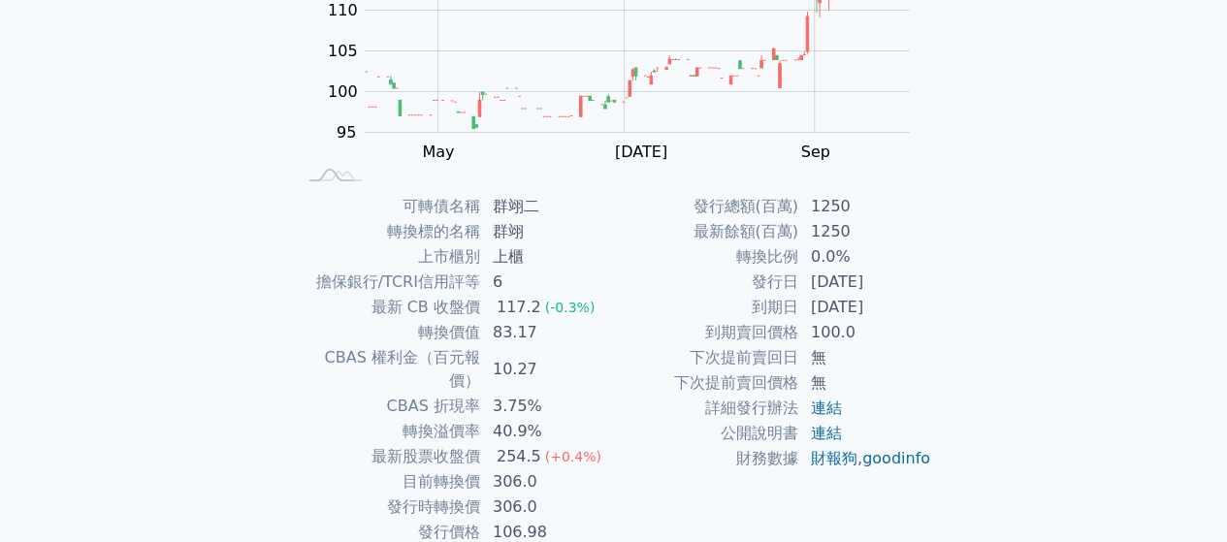
drag, startPoint x: 497, startPoint y: 284, endPoint x: 517, endPoint y: 282, distance: 20.5
click at [514, 282] on td "6" at bounding box center [547, 282] width 133 height 25
click at [599, 284] on td "6" at bounding box center [547, 282] width 133 height 25
click at [648, 340] on td "到期賣回價格" at bounding box center [706, 332] width 185 height 25
drag, startPoint x: 498, startPoint y: 418, endPoint x: 541, endPoint y: 424, distance: 43.1
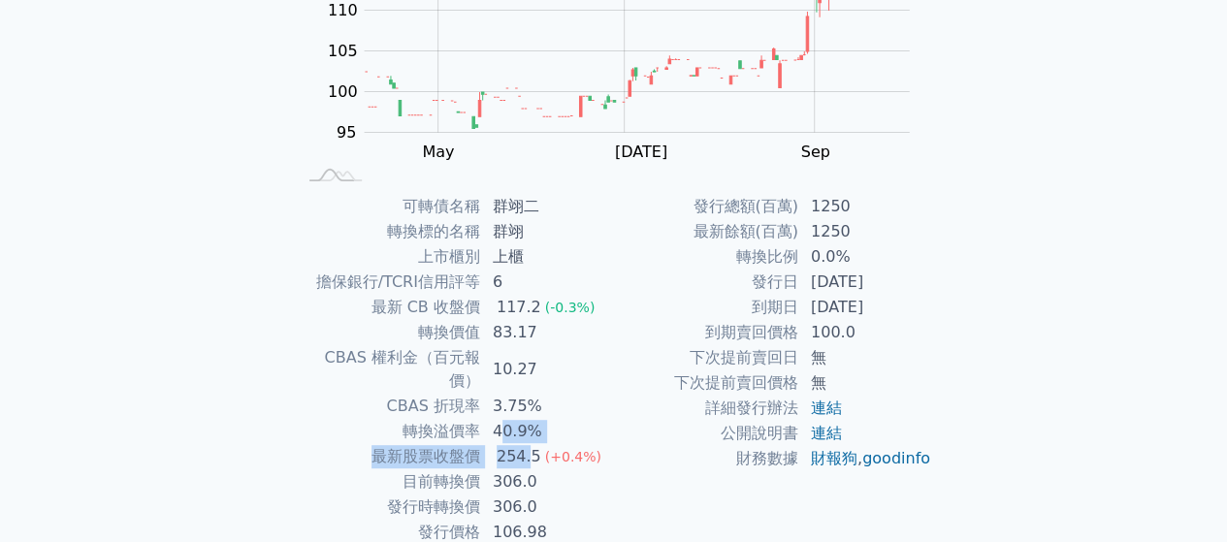
click at [535, 422] on tbody "可轉債名稱 群翊二 轉換標的名稱 群翊 上市櫃別 上櫃 擔保銀行/TCRI信用評等 6 最新 CB 收盤價 117.2 (-0.3%) 轉換價值 83.17 …" at bounding box center [455, 369] width 318 height 351
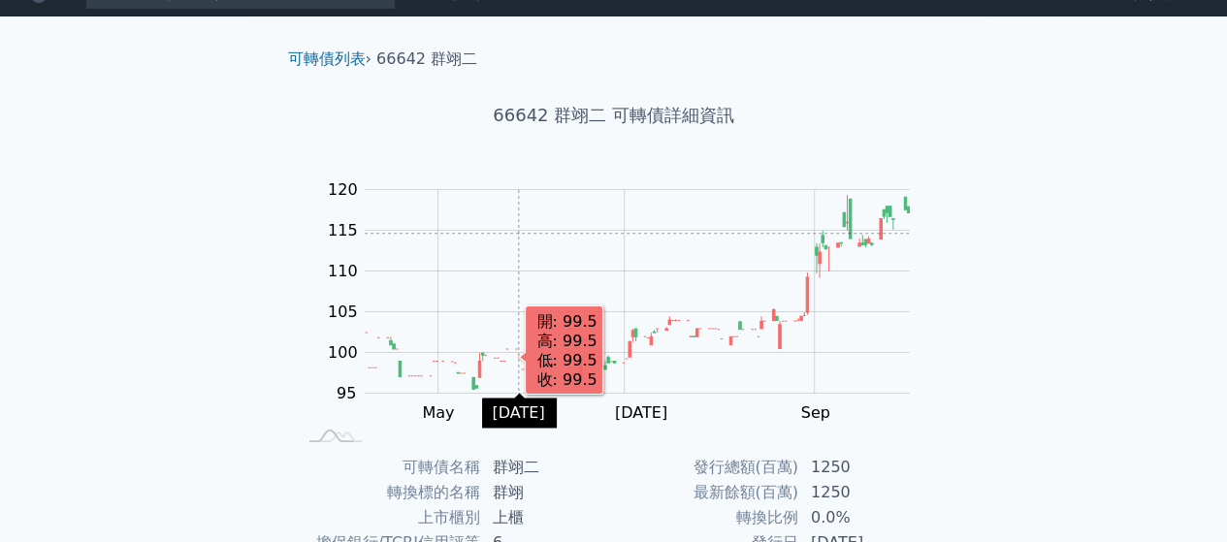
scroll to position [0, 0]
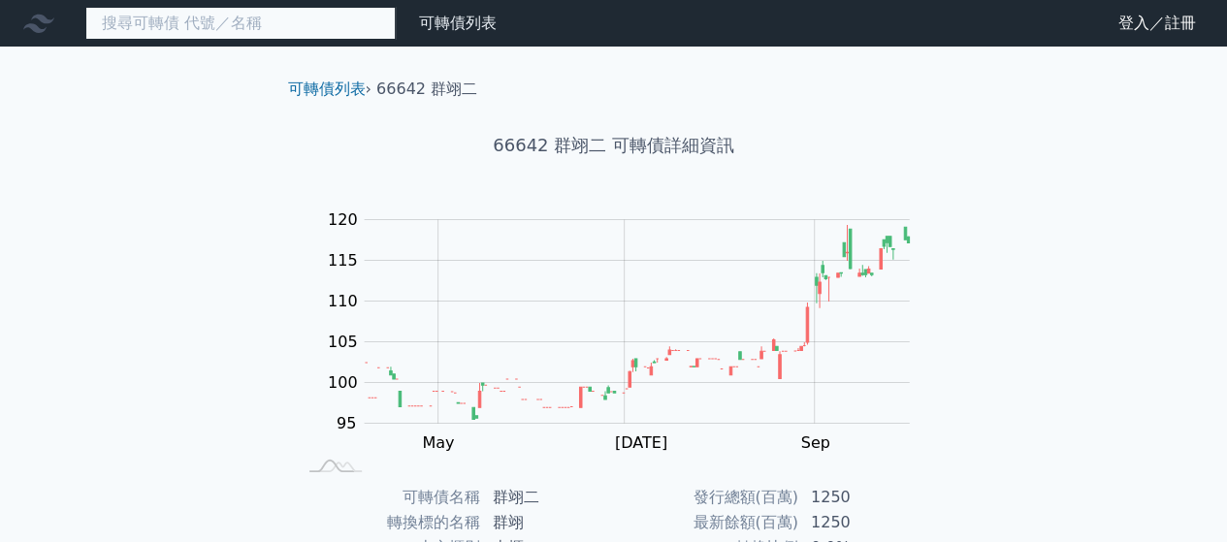
click at [178, 22] on input at bounding box center [240, 23] width 310 height 33
type input "ㄑ"
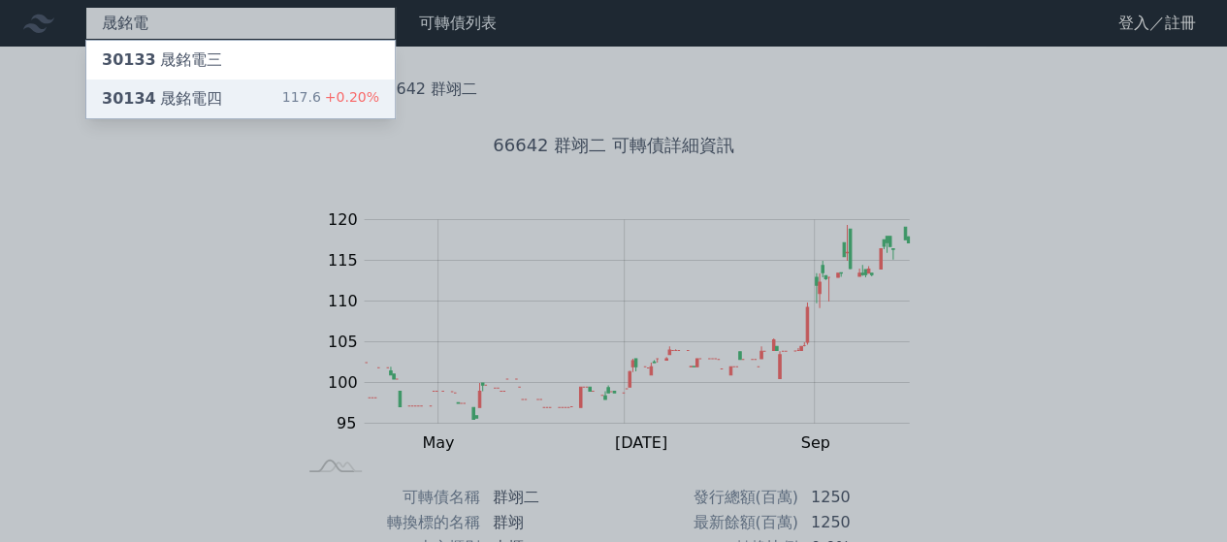
type input "晟銘電"
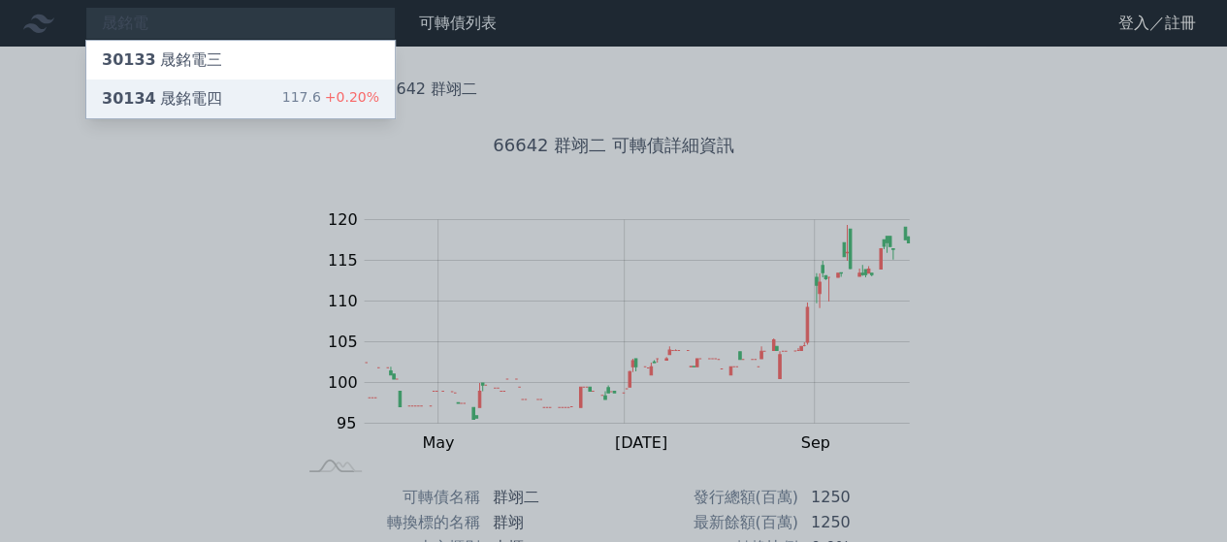
click at [242, 100] on div "30134 晟銘電四 117.6 +0.20%" at bounding box center [240, 99] width 308 height 39
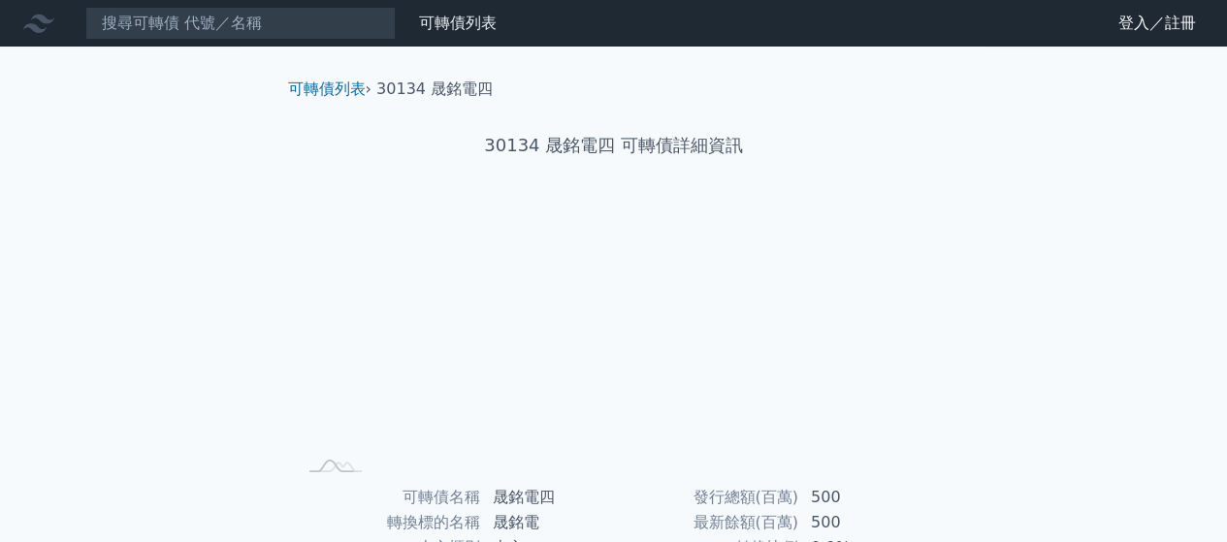
scroll to position [355, 0]
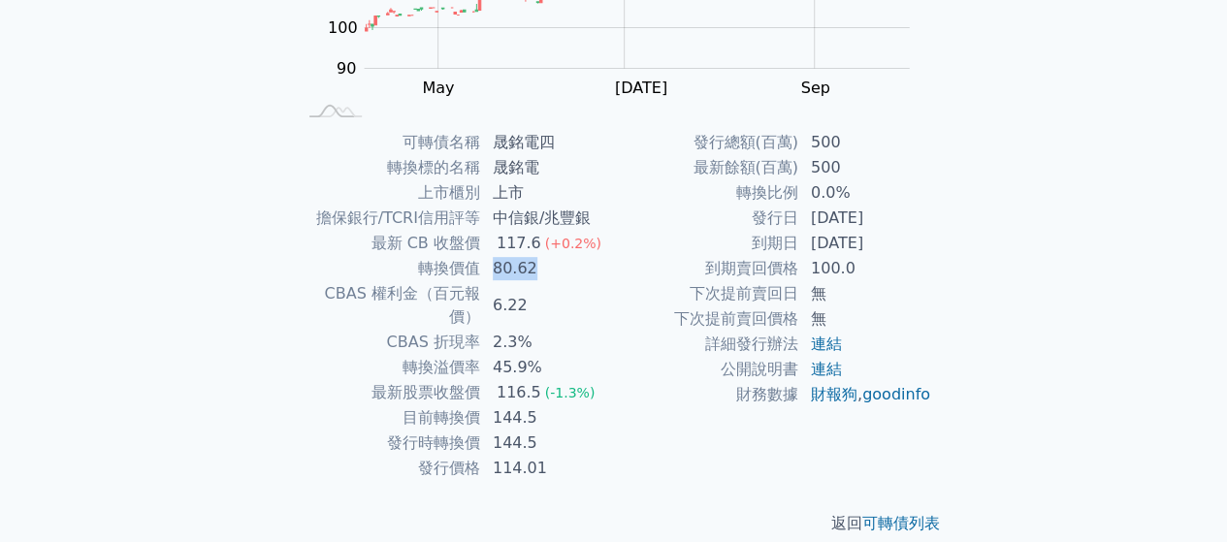
drag, startPoint x: 496, startPoint y: 263, endPoint x: 528, endPoint y: 269, distance: 32.5
click at [528, 269] on td "80.62" at bounding box center [547, 268] width 133 height 25
click at [541, 355] on td "45.9%" at bounding box center [547, 367] width 133 height 25
click at [473, 355] on td "轉換溢價率" at bounding box center [388, 367] width 185 height 25
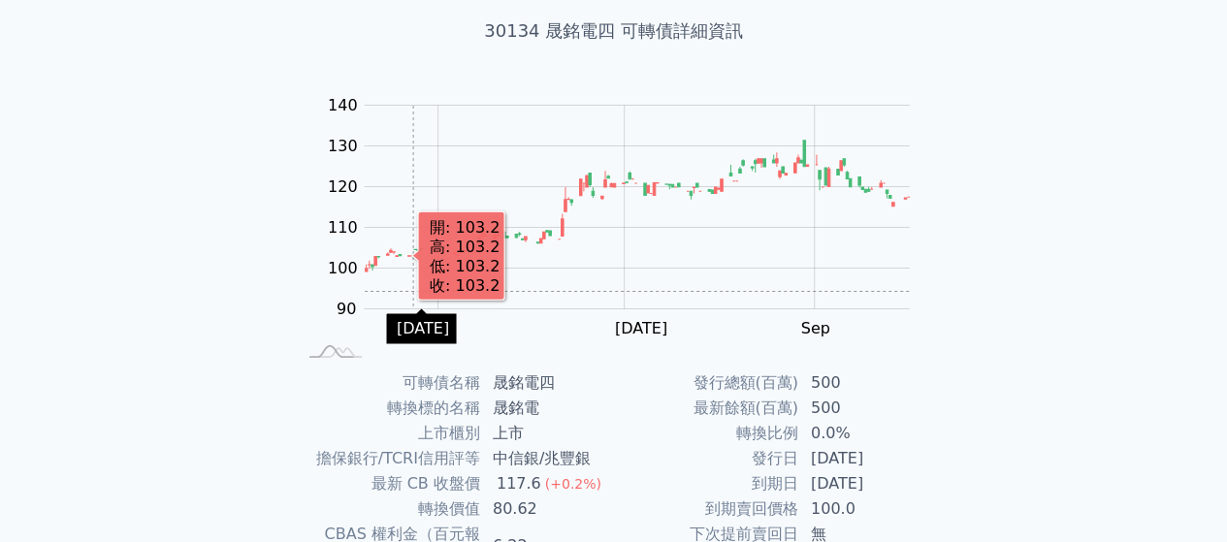
scroll to position [0, 0]
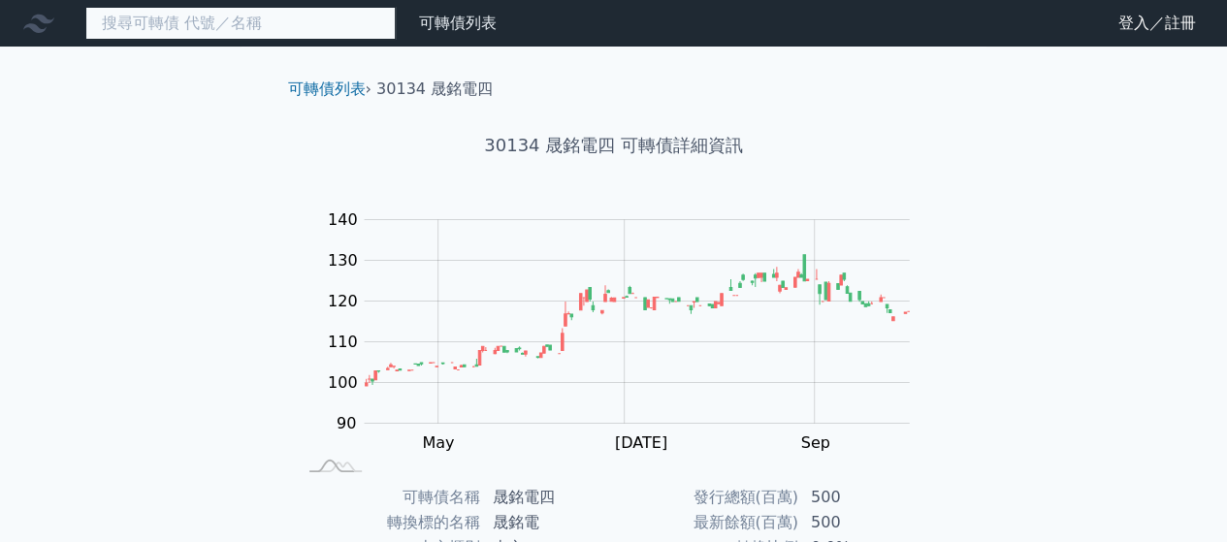
click at [232, 28] on input at bounding box center [240, 23] width 310 height 33
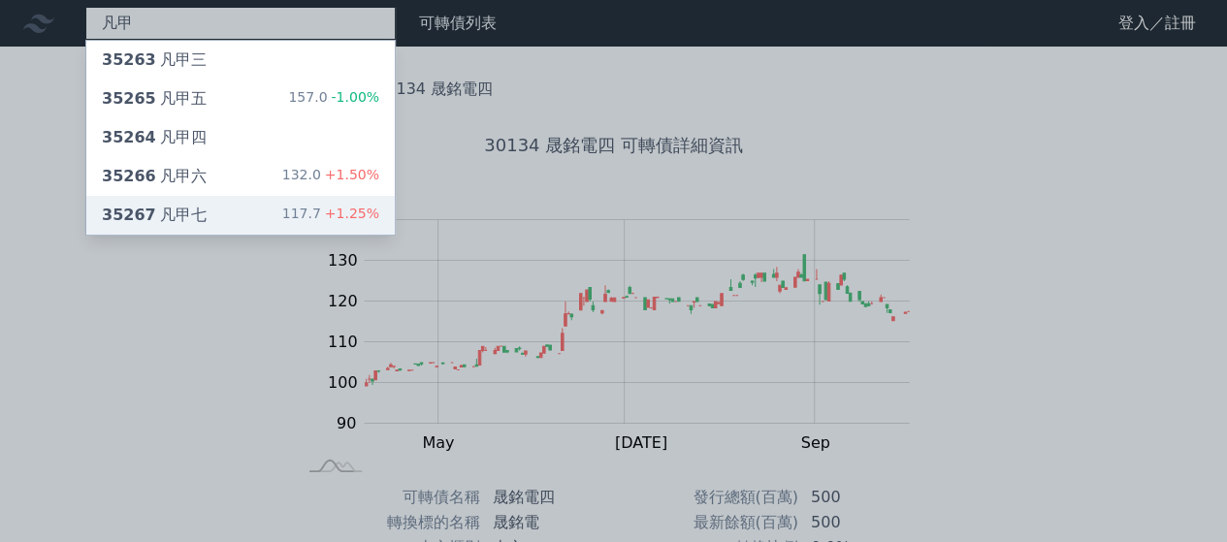
type input "凡甲"
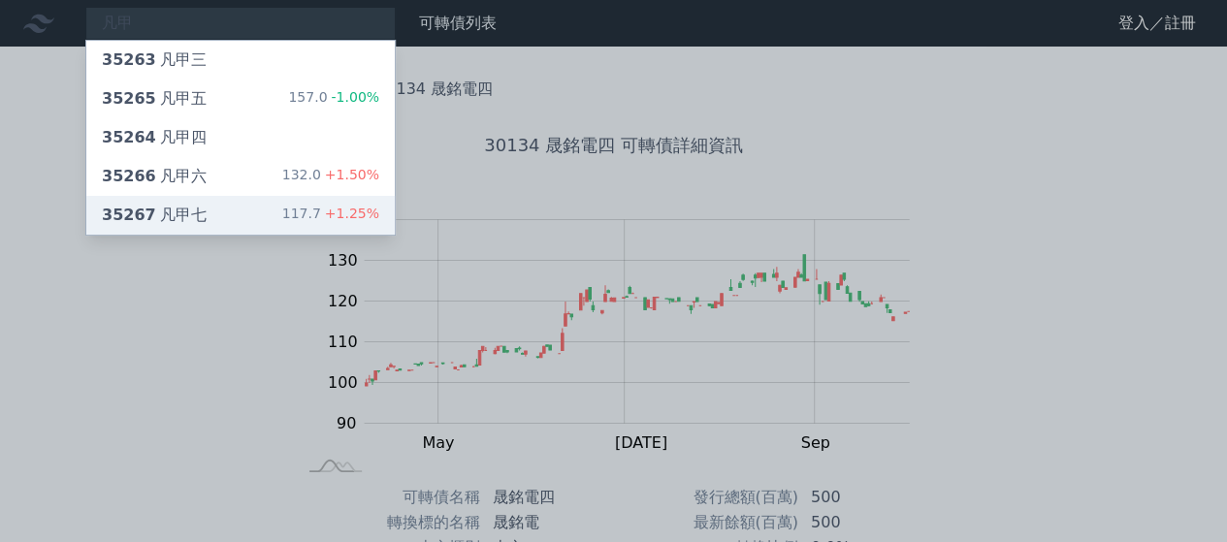
click at [182, 222] on div "35267 凡甲七" at bounding box center [154, 215] width 105 height 23
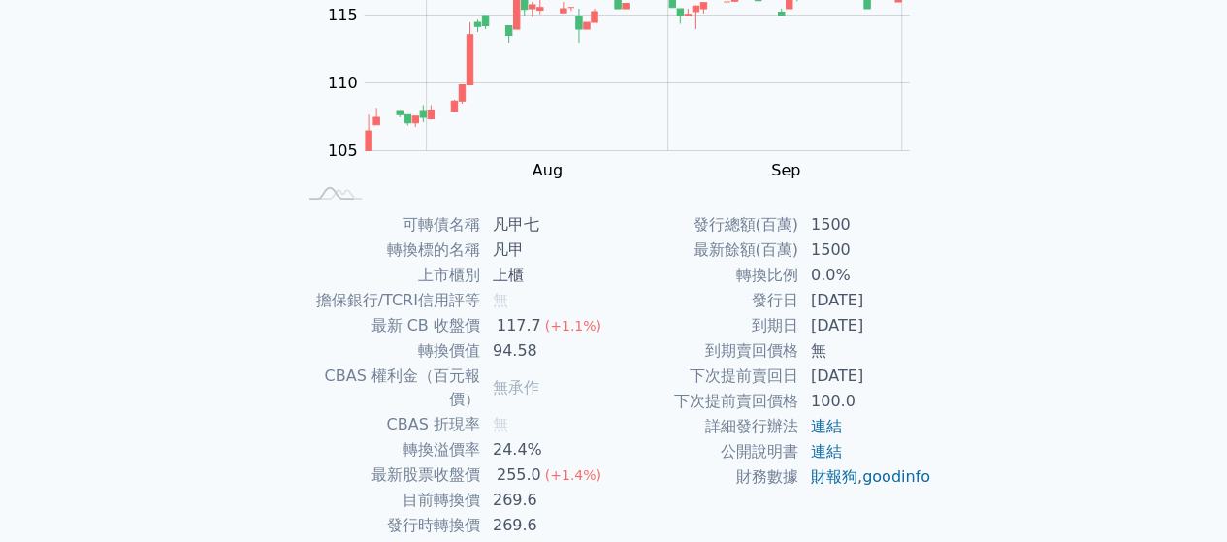
scroll to position [291, 0]
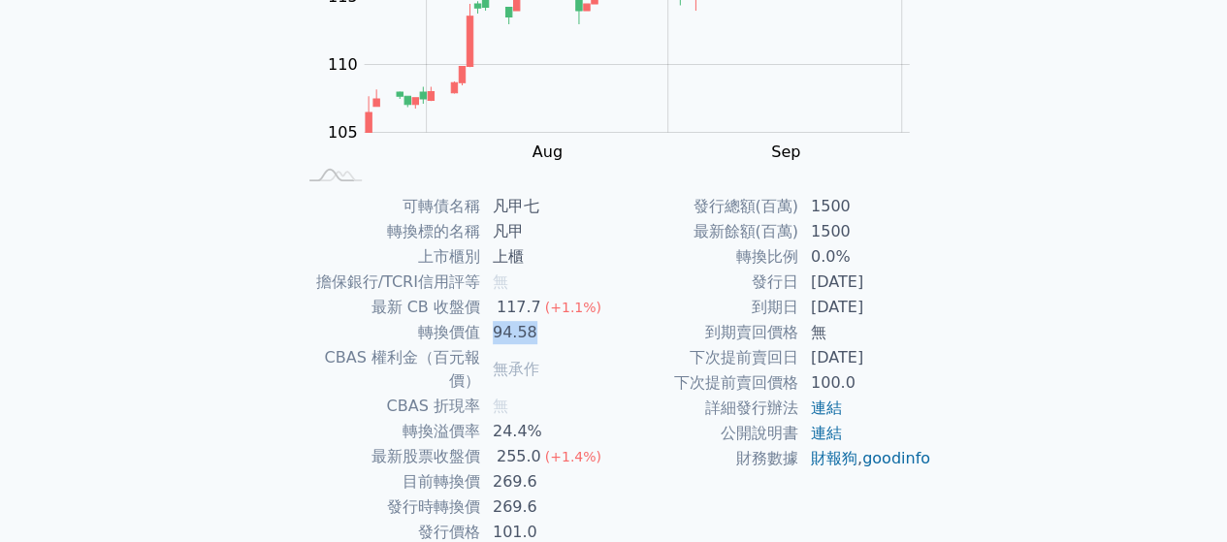
drag, startPoint x: 491, startPoint y: 338, endPoint x: 543, endPoint y: 337, distance: 52.4
click at [543, 337] on td "94.58" at bounding box center [547, 332] width 133 height 25
drag, startPoint x: 502, startPoint y: 307, endPoint x: 583, endPoint y: 315, distance: 80.9
click at [583, 315] on td "117.7 (+1.1%)" at bounding box center [547, 307] width 133 height 25
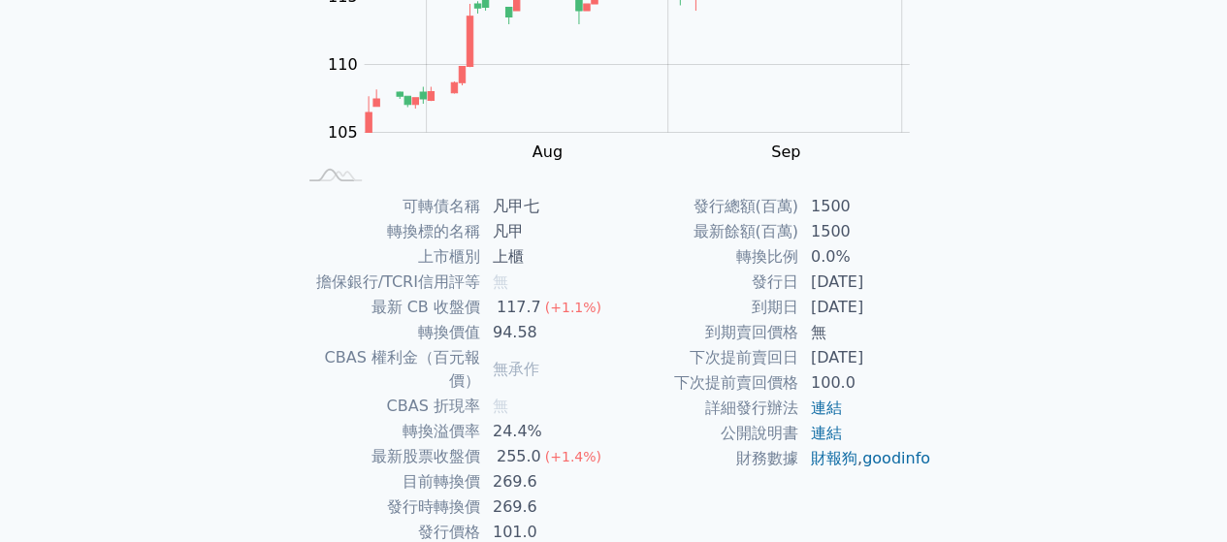
click at [561, 449] on span "(+1.4%)" at bounding box center [573, 457] width 56 height 16
drag, startPoint x: 497, startPoint y: 322, endPoint x: 541, endPoint y: 330, distance: 45.3
click at [538, 330] on td "94.58" at bounding box center [547, 332] width 133 height 25
drag, startPoint x: 470, startPoint y: 418, endPoint x: 540, endPoint y: 424, distance: 70.1
click at [540, 424] on tbody "可轉債名稱 凡甲七 轉換標的名稱 凡甲 上市櫃別 上櫃 擔保銀行/TCRI信用評等 無 最新 CB 收盤價 117.7 (+1.1%) 轉換價值 94.58 …" at bounding box center [455, 369] width 318 height 351
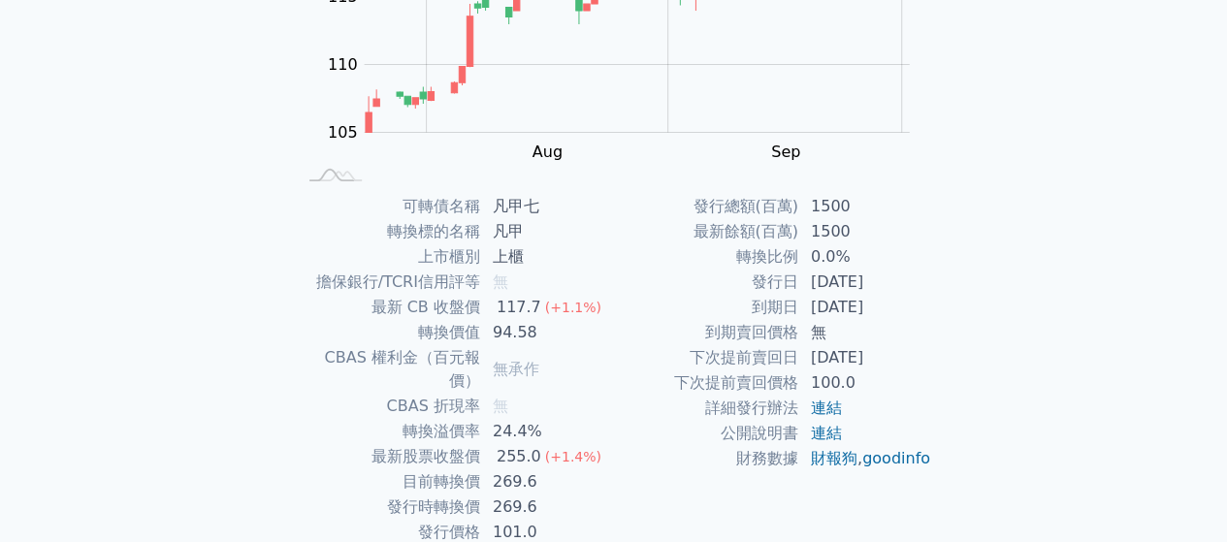
click at [545, 445] on div "(+1.4%)" at bounding box center [573, 456] width 56 height 23
drag, startPoint x: 483, startPoint y: 418, endPoint x: 590, endPoint y: 418, distance: 106.7
click at [590, 419] on tr "轉換溢價率 24.4%" at bounding box center [455, 431] width 318 height 25
click at [590, 419] on td "24.4%" at bounding box center [547, 431] width 133 height 25
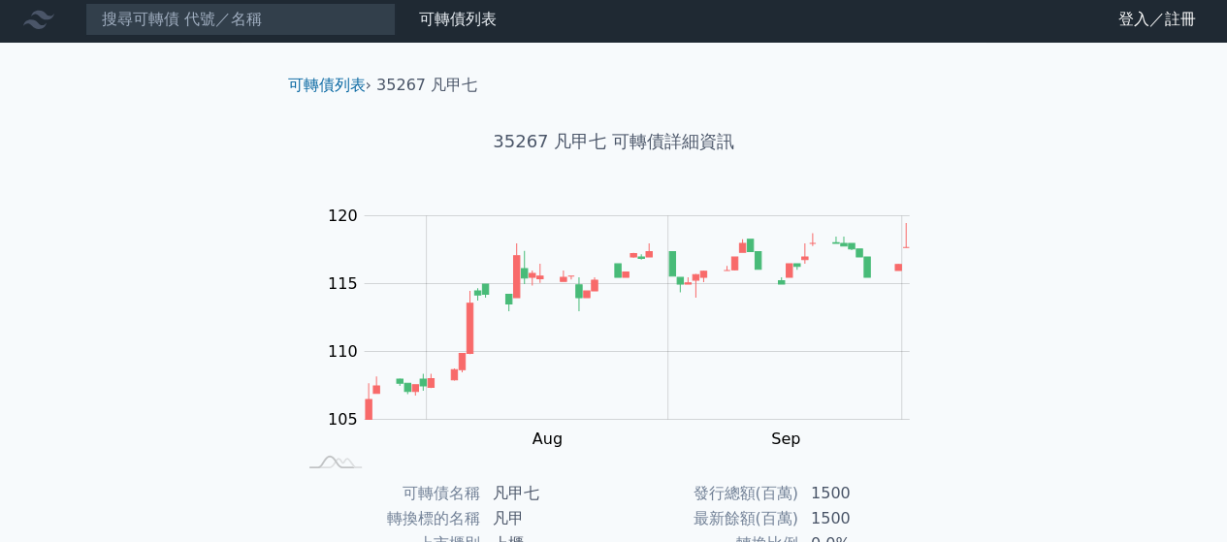
scroll to position [0, 0]
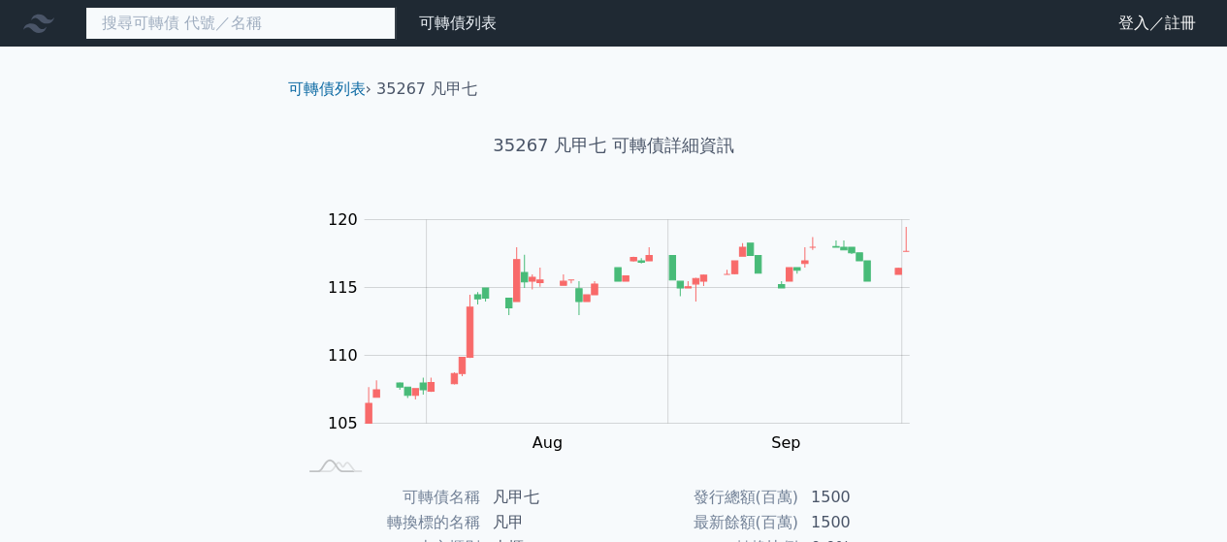
click at [227, 25] on input at bounding box center [240, 23] width 310 height 33
type input "ㄔ"
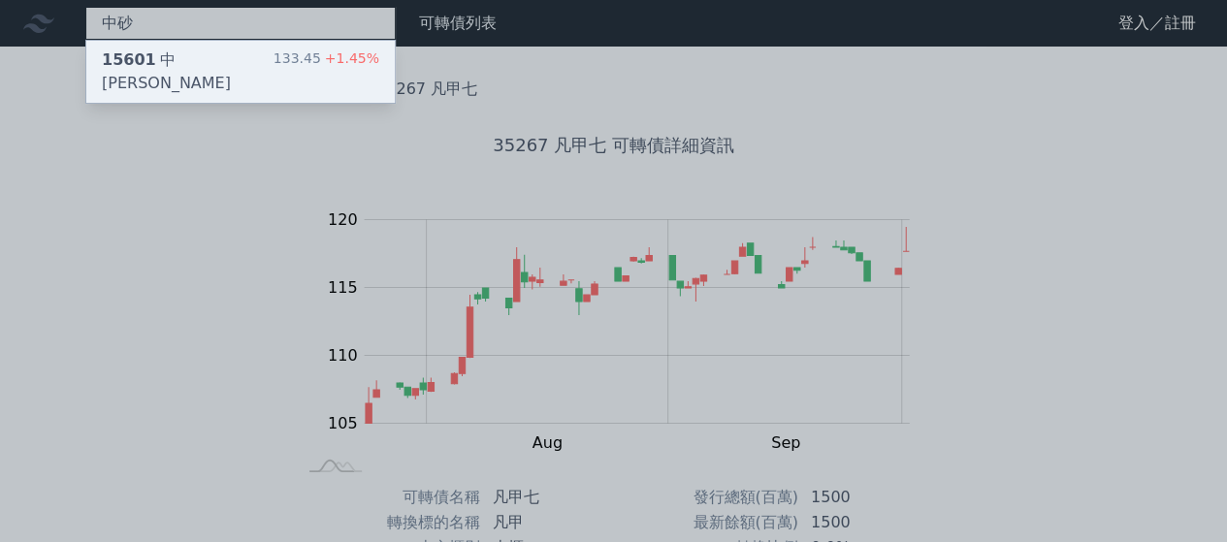
type input "中砂"
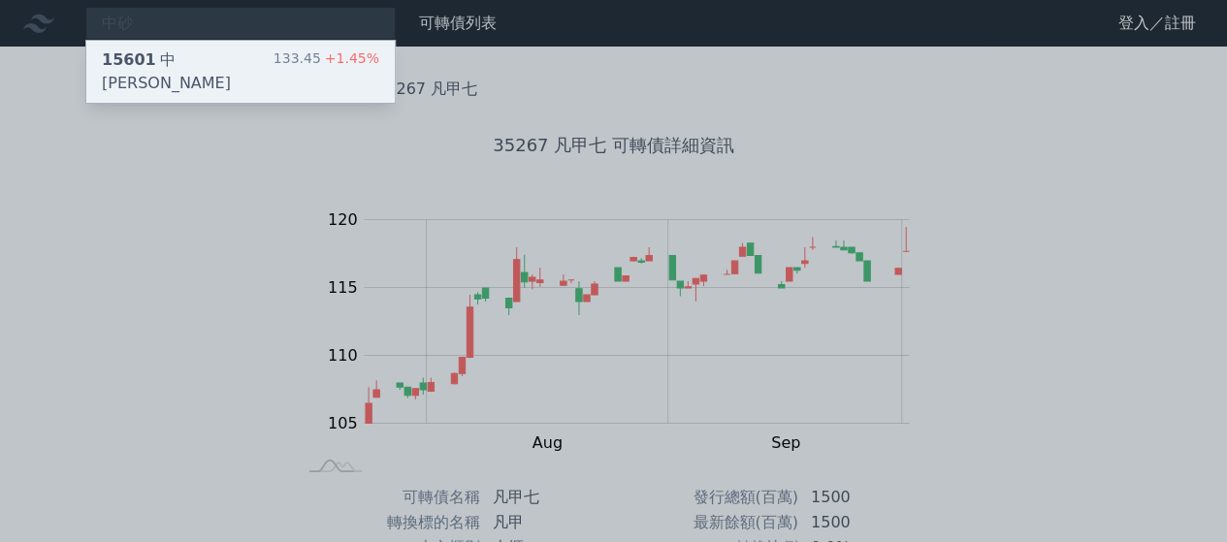
click at [191, 72] on div "15601 中砂一 133.45 +1.45%" at bounding box center [240, 72] width 308 height 62
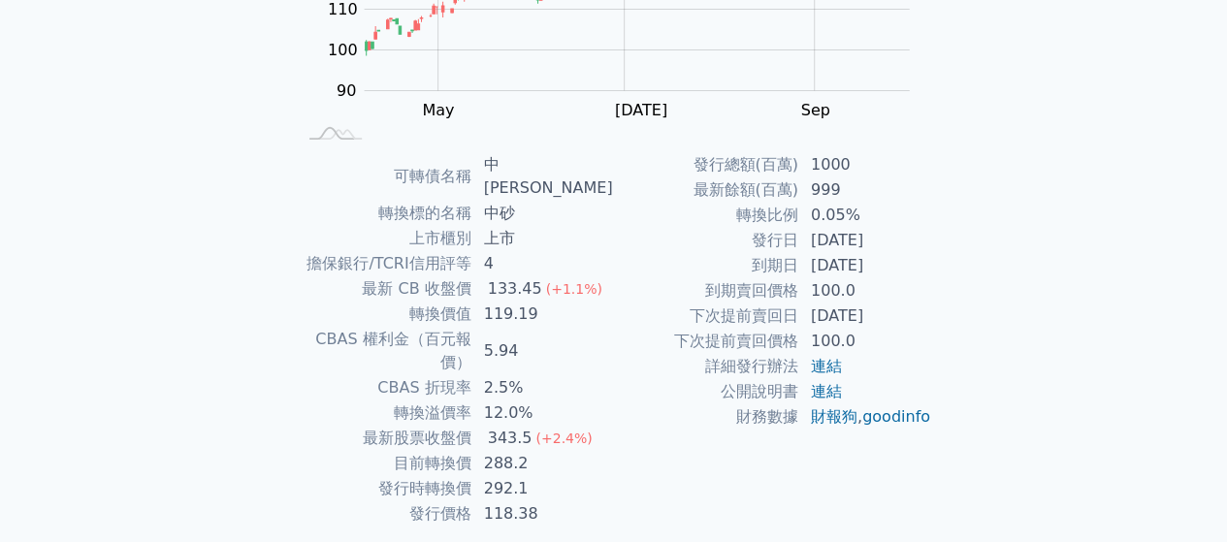
scroll to position [355, 0]
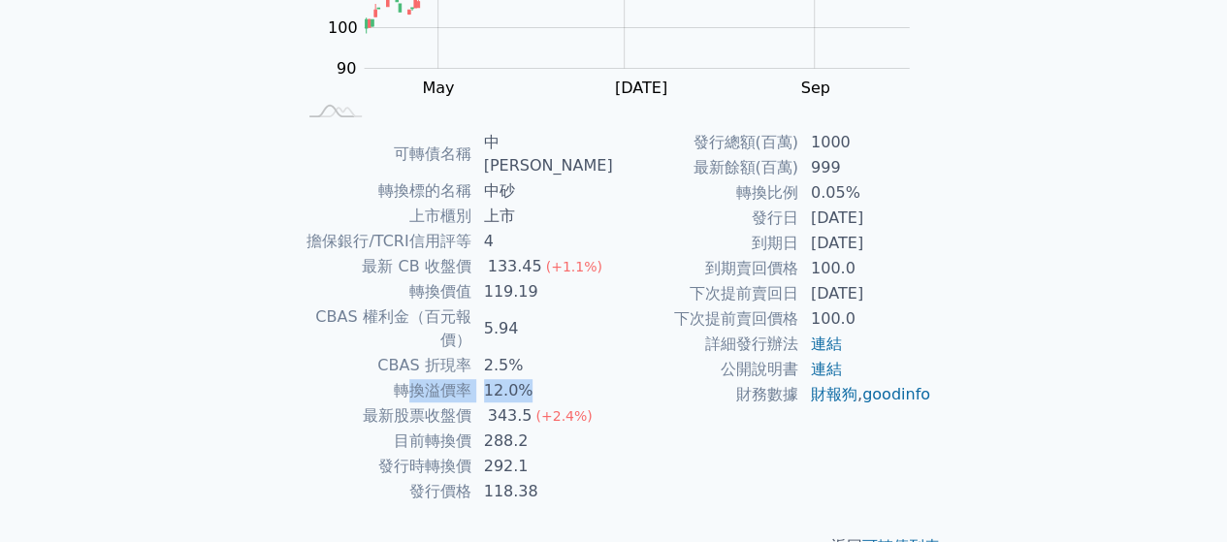
drag, startPoint x: 535, startPoint y: 342, endPoint x: 576, endPoint y: 342, distance: 40.7
click at [576, 378] on tr "轉換溢價率 12.0%" at bounding box center [455, 390] width 318 height 25
click at [576, 378] on td "12.0%" at bounding box center [543, 390] width 142 height 25
drag, startPoint x: 475, startPoint y: 274, endPoint x: 568, endPoint y: 269, distance: 93.3
click at [568, 279] on tr "轉換價值 119.19" at bounding box center [455, 291] width 318 height 25
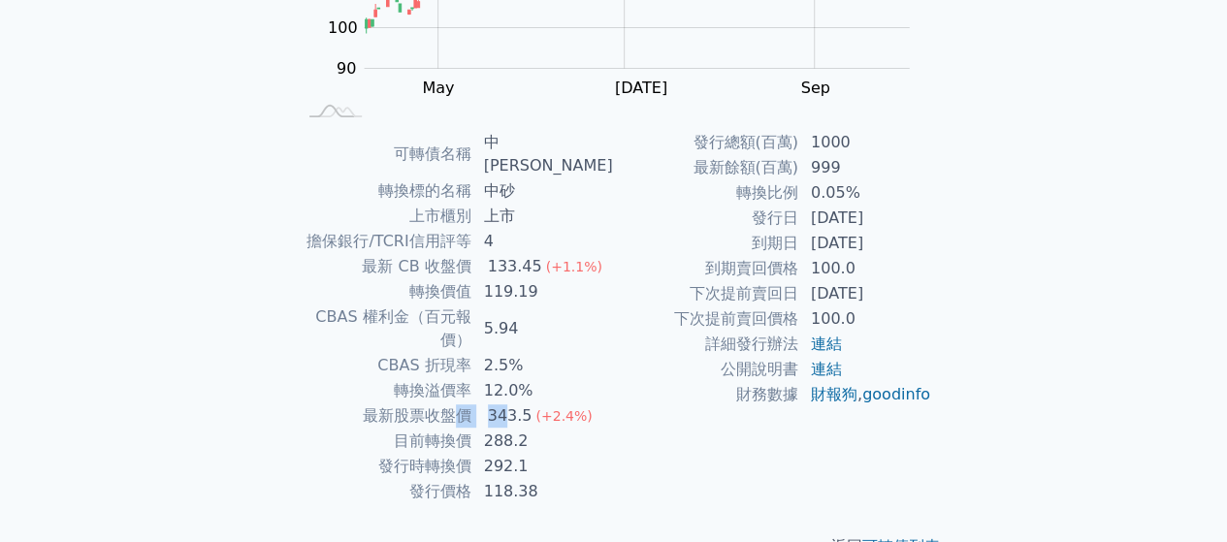
drag, startPoint x: 458, startPoint y: 359, endPoint x: 544, endPoint y: 363, distance: 86.4
click at [520, 403] on tr "最新股票收盤價 343.5 (+2.4%)" at bounding box center [455, 415] width 318 height 25
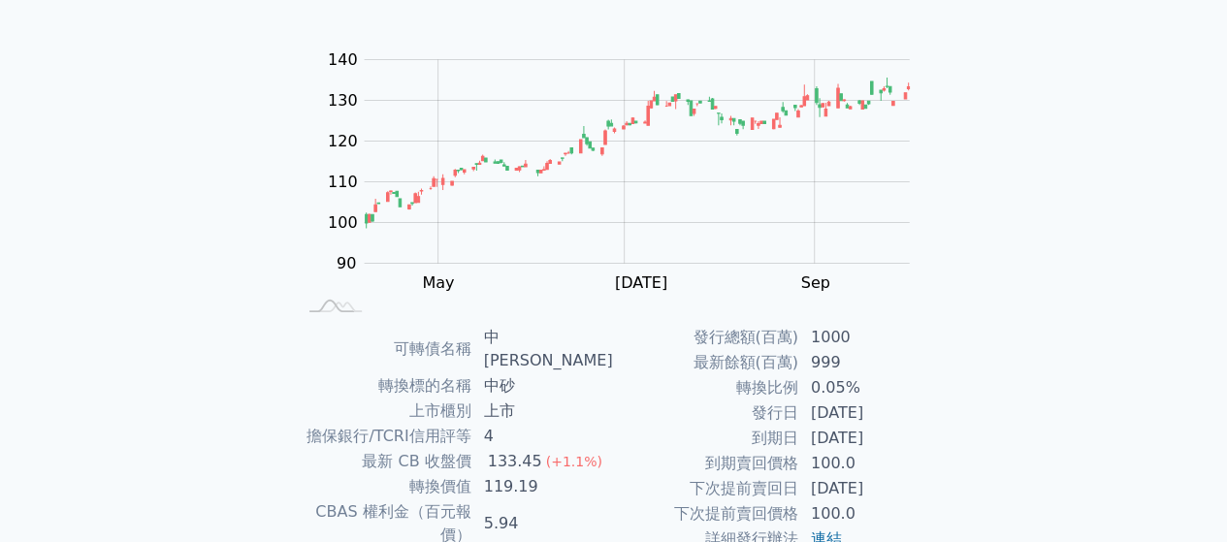
scroll to position [0, 0]
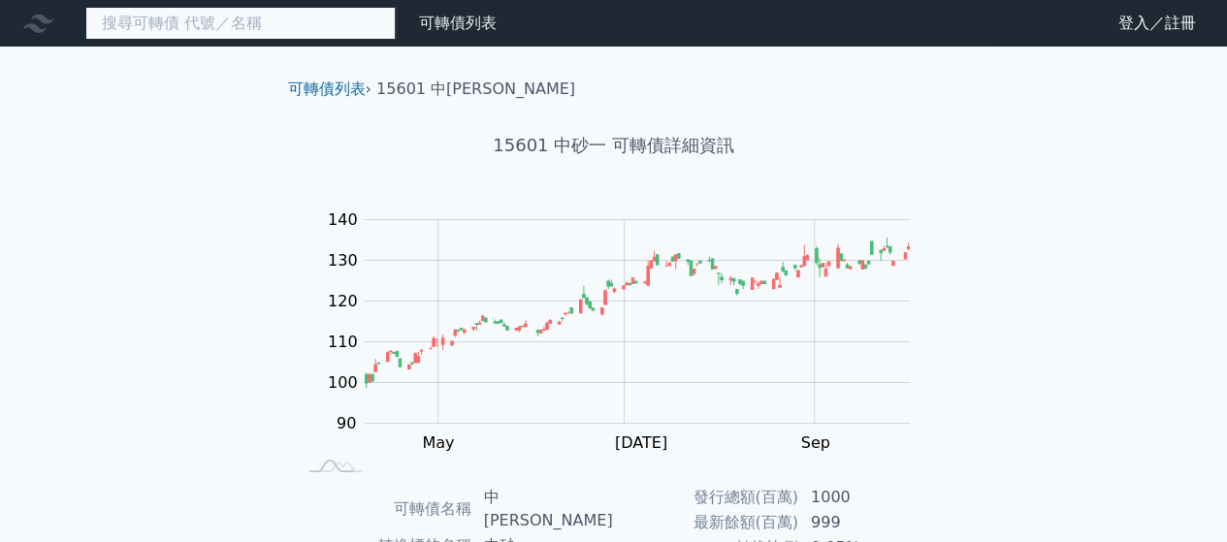
click at [306, 36] on input at bounding box center [240, 23] width 310 height 33
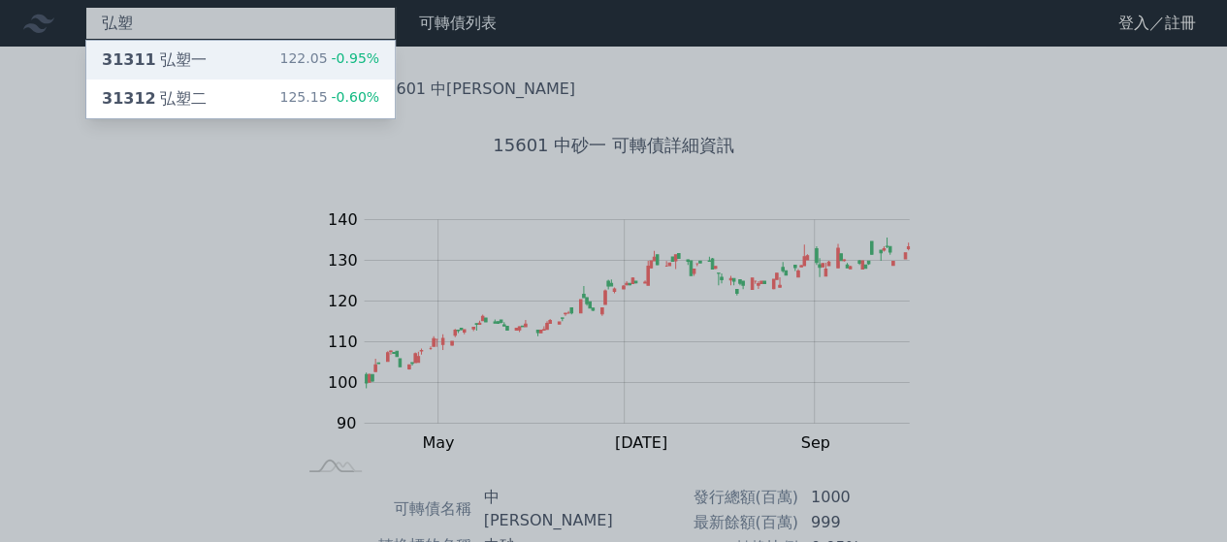
type input "弘塑"
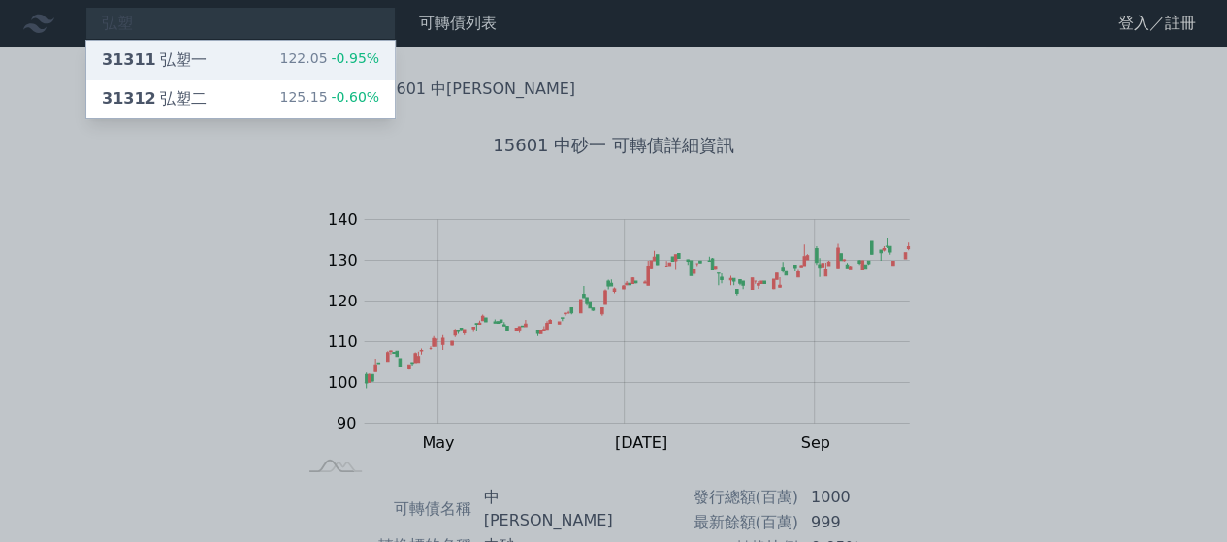
click at [212, 56] on div "31311 弘塑一 122.05 -0.95%" at bounding box center [240, 60] width 308 height 39
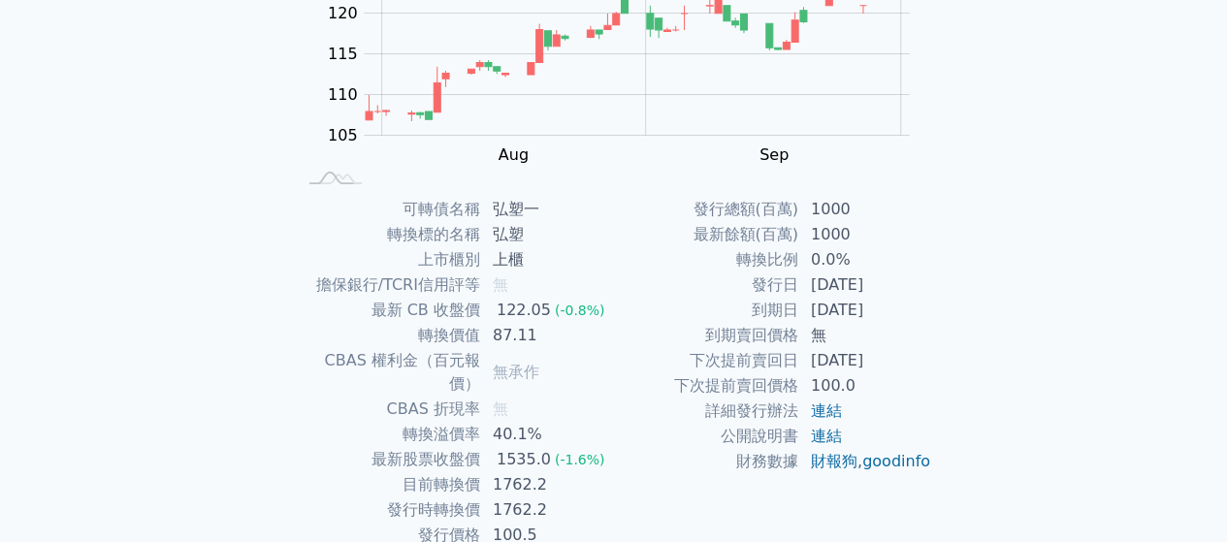
scroll to position [291, 0]
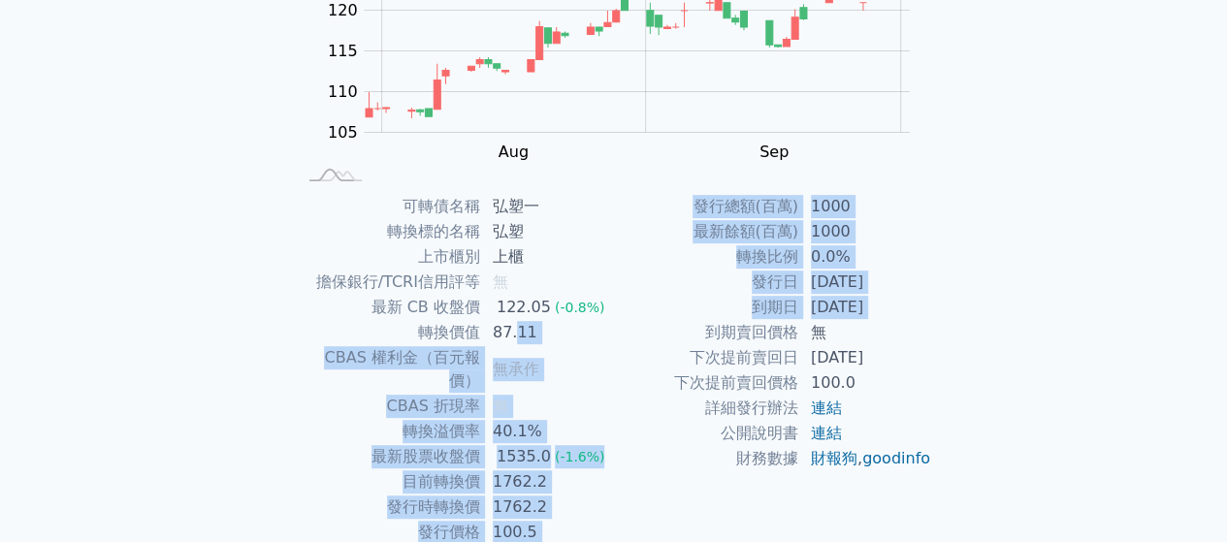
drag, startPoint x: 543, startPoint y: 335, endPoint x: 666, endPoint y: 329, distance: 123.3
click at [666, 329] on div "可轉債名稱 弘塑一 轉換標的名稱 弘塑 上市櫃別 上櫃 擔保銀行/TCRI信用評等 無 最新 CB 收盤價 122.05 (-0.8%) 轉換價值 87.11…" at bounding box center [614, 369] width 683 height 351
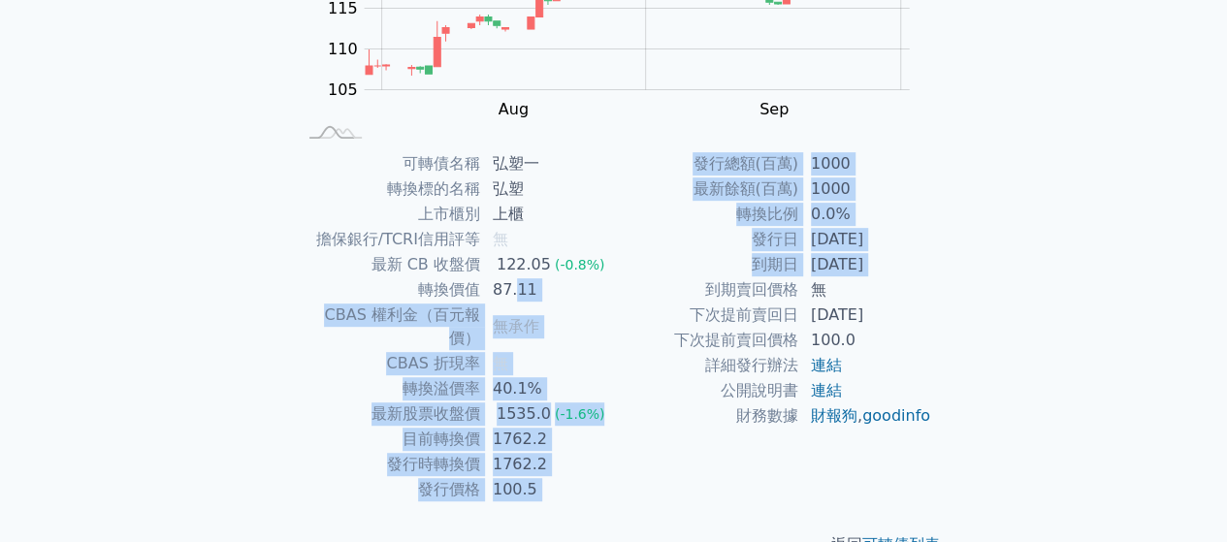
scroll to position [355, 0]
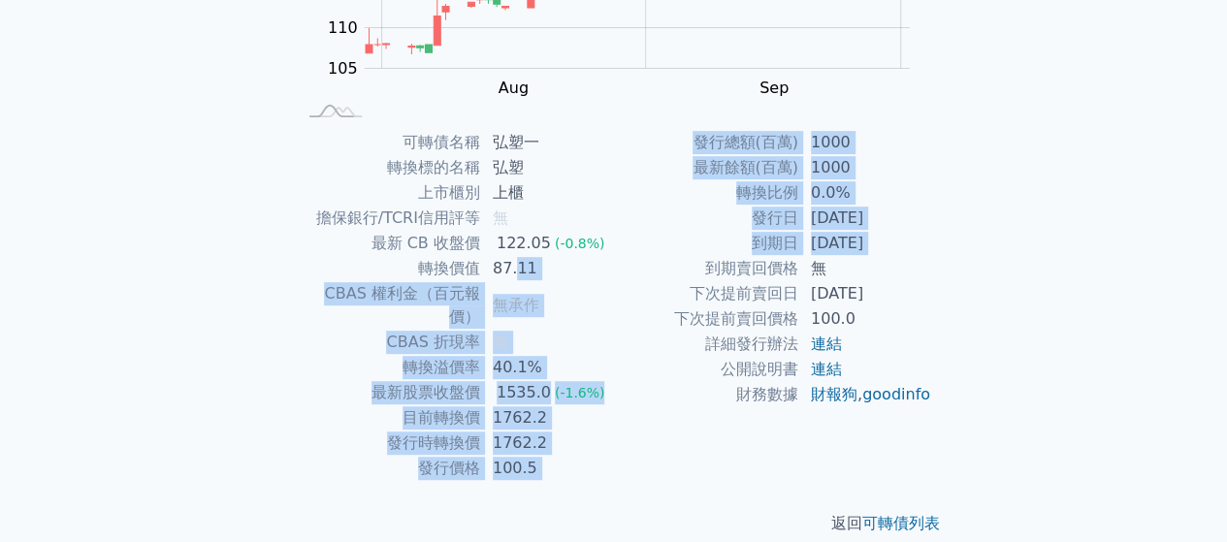
click at [555, 431] on td "1762.2" at bounding box center [547, 443] width 133 height 25
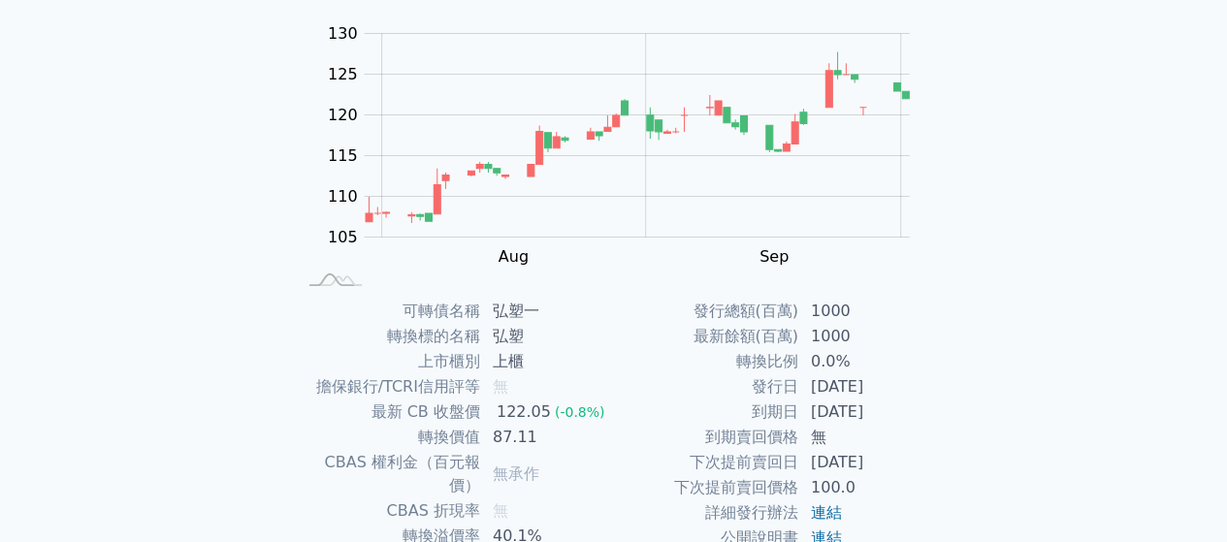
scroll to position [0, 0]
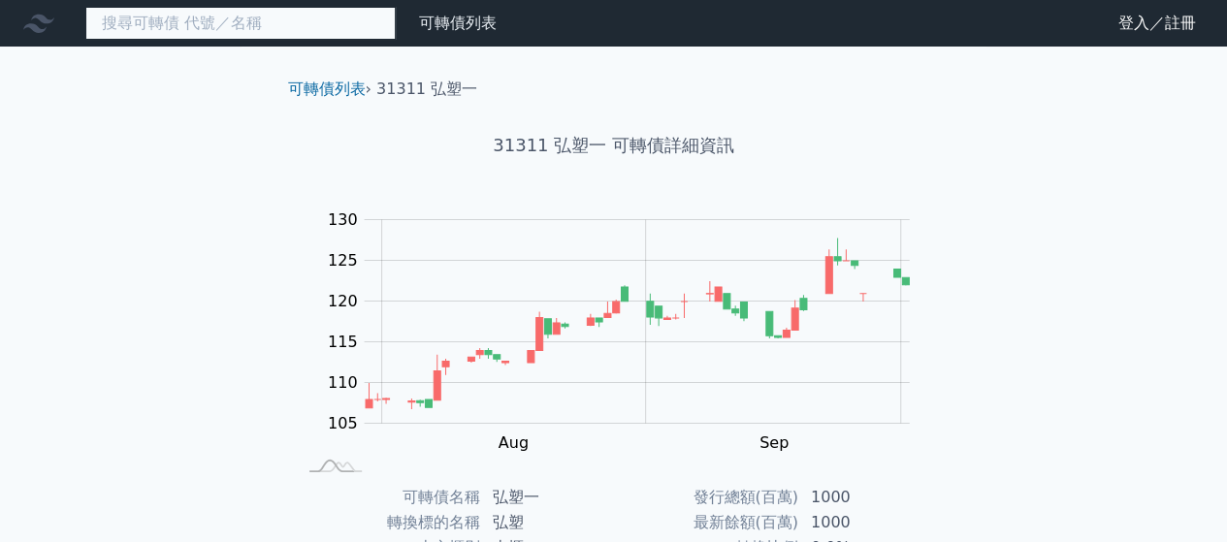
click at [153, 18] on input at bounding box center [240, 23] width 310 height 33
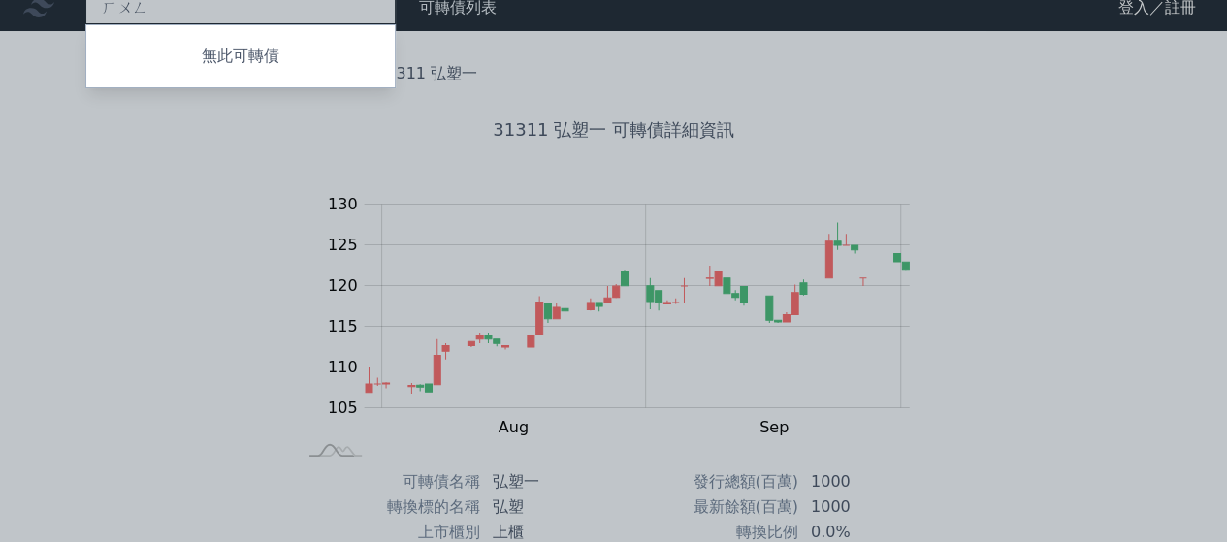
scroll to position [14, 0]
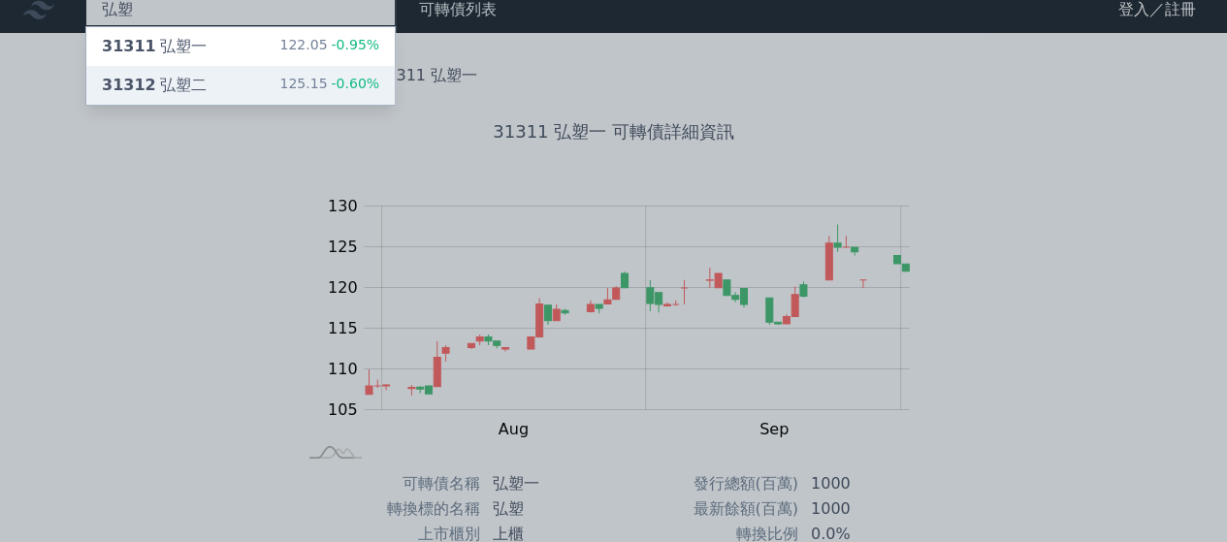
type input "弘塑"
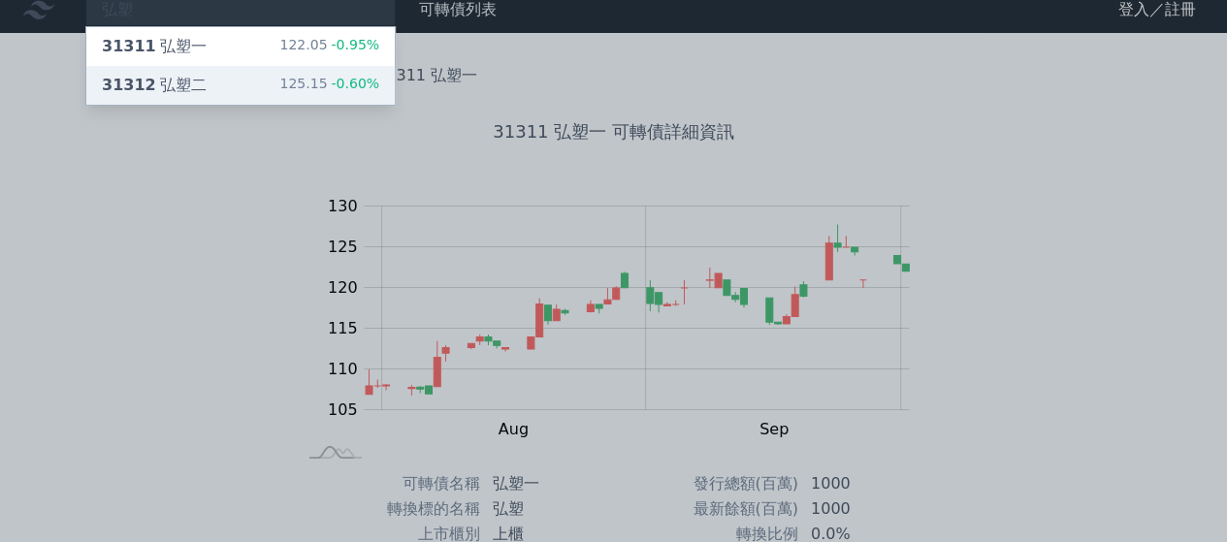
click at [169, 90] on div "31312 弘塑二" at bounding box center [154, 85] width 105 height 23
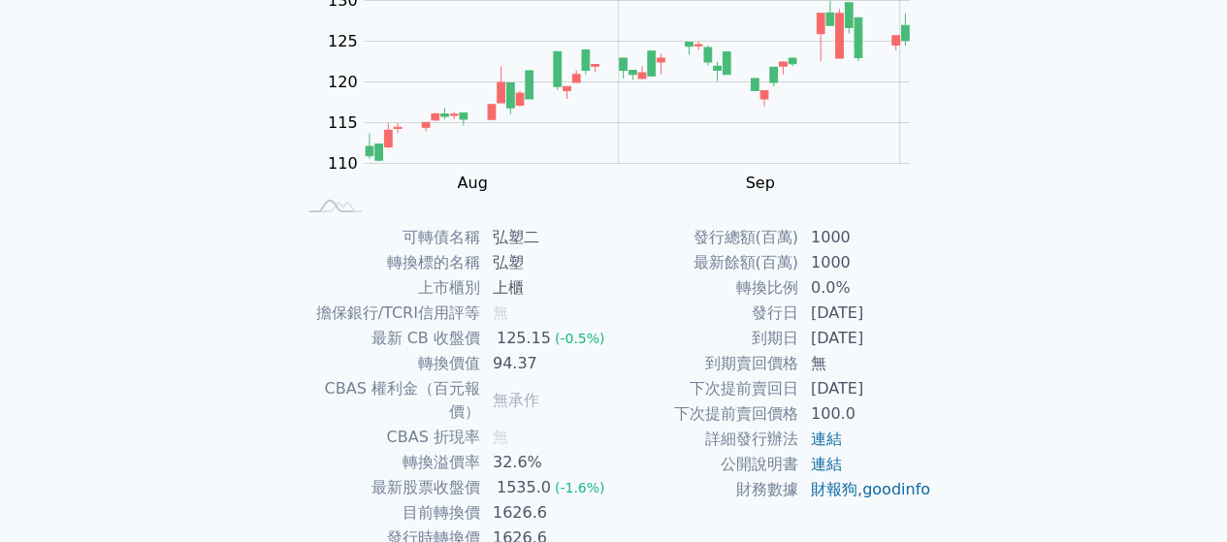
scroll to position [291, 0]
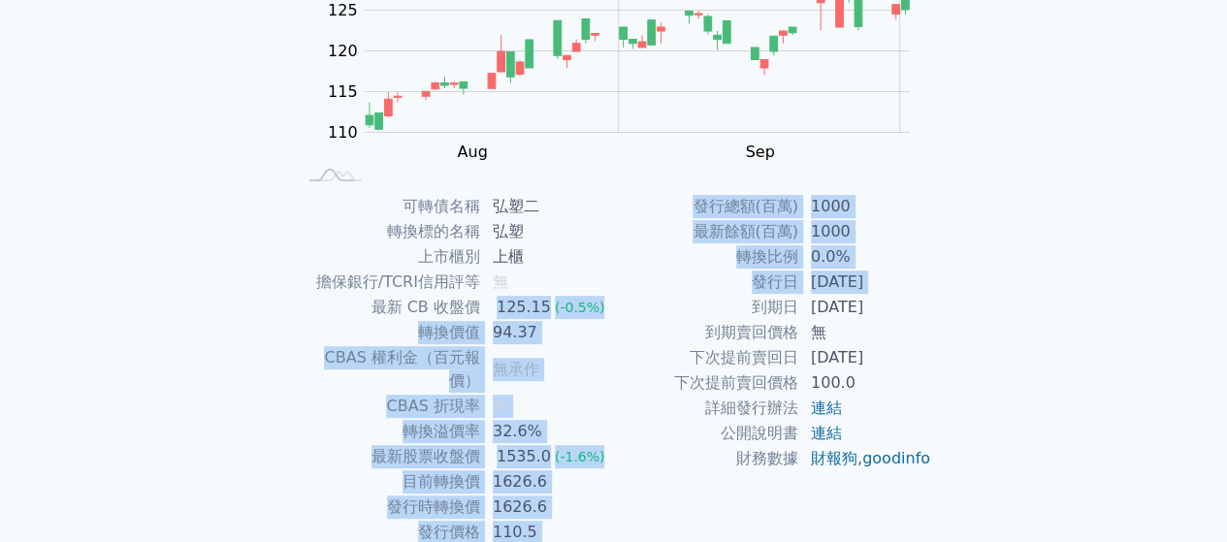
drag, startPoint x: 634, startPoint y: 306, endPoint x: 648, endPoint y: 317, distance: 17.3
click at [649, 306] on div "可轉債名稱 弘塑二 轉換標的名稱 弘塑 上市櫃別 上櫃 擔保銀行/TCRI信用評等 無 最新 CB 收盤價 125.15 (-0.5%) 轉換價值 94.37…" at bounding box center [614, 369] width 683 height 351
click at [612, 354] on td "無承作" at bounding box center [547, 369] width 133 height 48
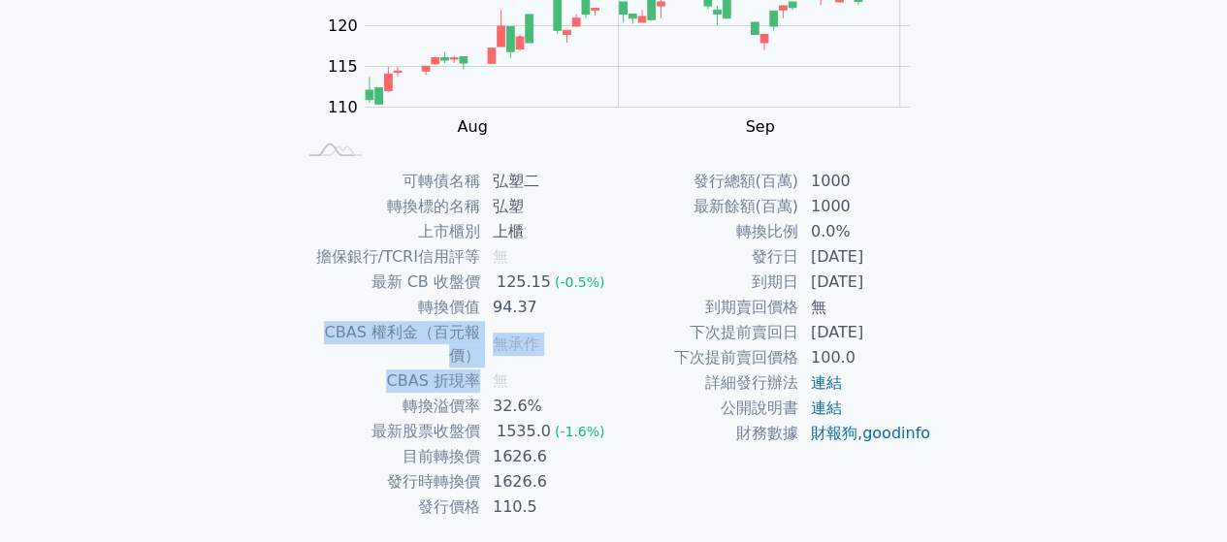
scroll to position [355, 0]
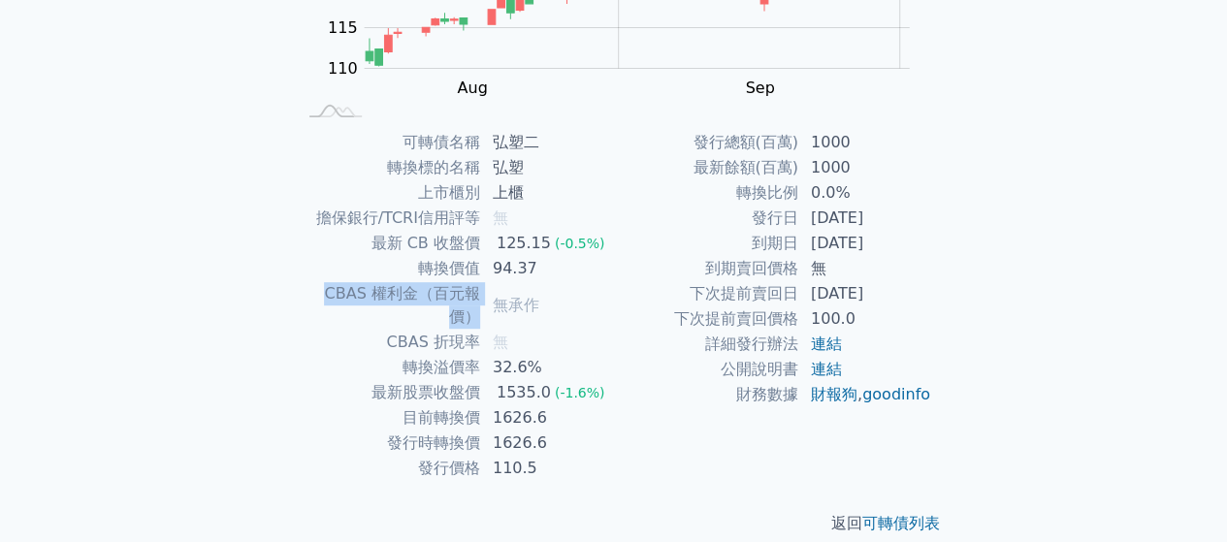
drag, startPoint x: 559, startPoint y: 333, endPoint x: 479, endPoint y: 282, distance: 94.2
click at [479, 282] on tbody "可轉債名稱 弘塑二 轉換標的名稱 弘塑 上市櫃別 上櫃 擔保銀行/TCRI信用評等 無 最新 CB 收盤價 125.15 (-0.5%) 轉換價值 94.37…" at bounding box center [455, 305] width 318 height 351
click at [580, 405] on td "1626.6" at bounding box center [547, 417] width 133 height 25
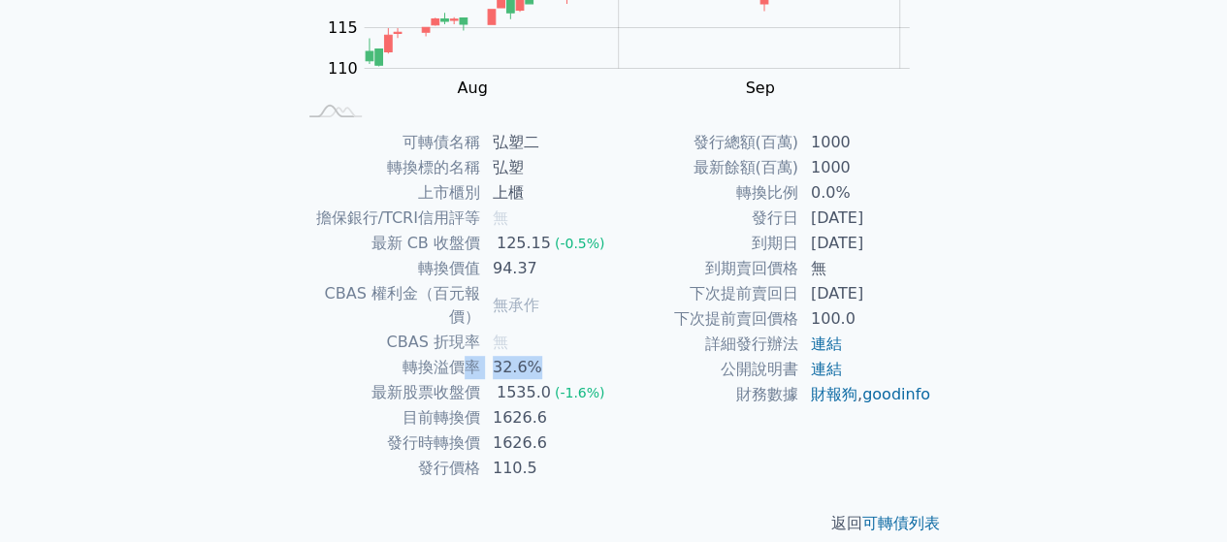
drag, startPoint x: 466, startPoint y: 333, endPoint x: 578, endPoint y: 336, distance: 111.6
click at [578, 355] on tr "轉換溢價率 32.6%" at bounding box center [455, 367] width 318 height 25
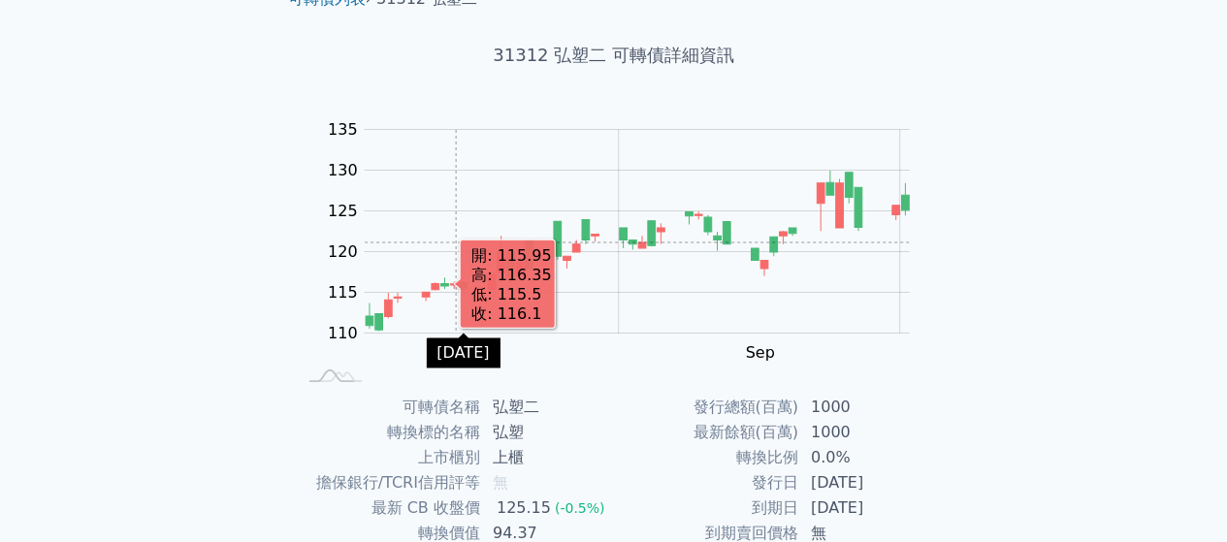
scroll to position [0, 0]
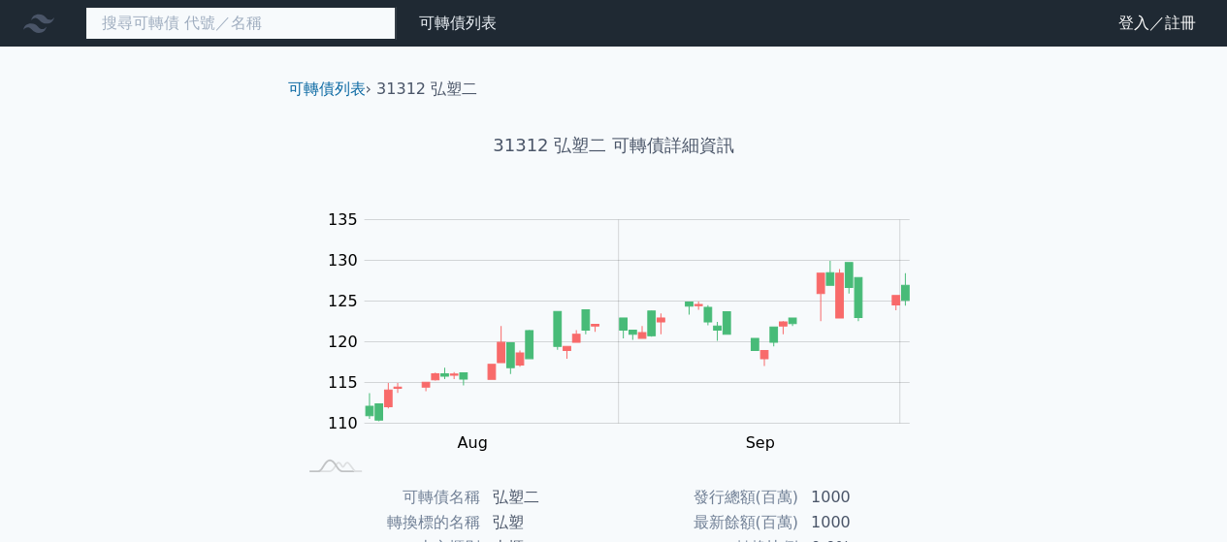
click at [257, 31] on input at bounding box center [240, 23] width 310 height 33
type input "ㄕ"
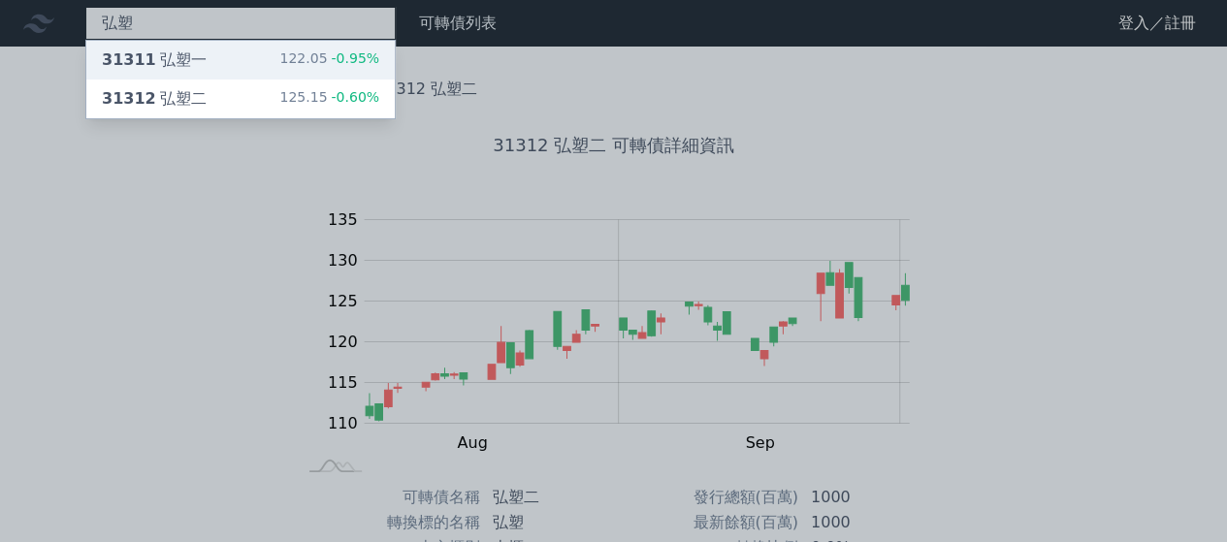
type input "弘塑"
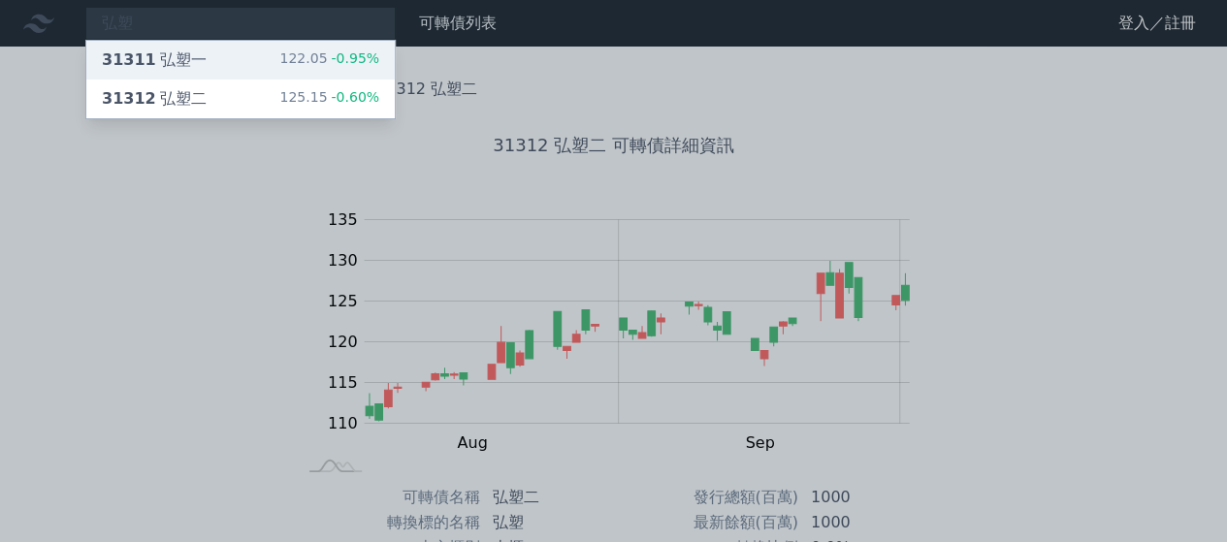
click at [303, 58] on div "122.05 -0.95%" at bounding box center [329, 59] width 100 height 23
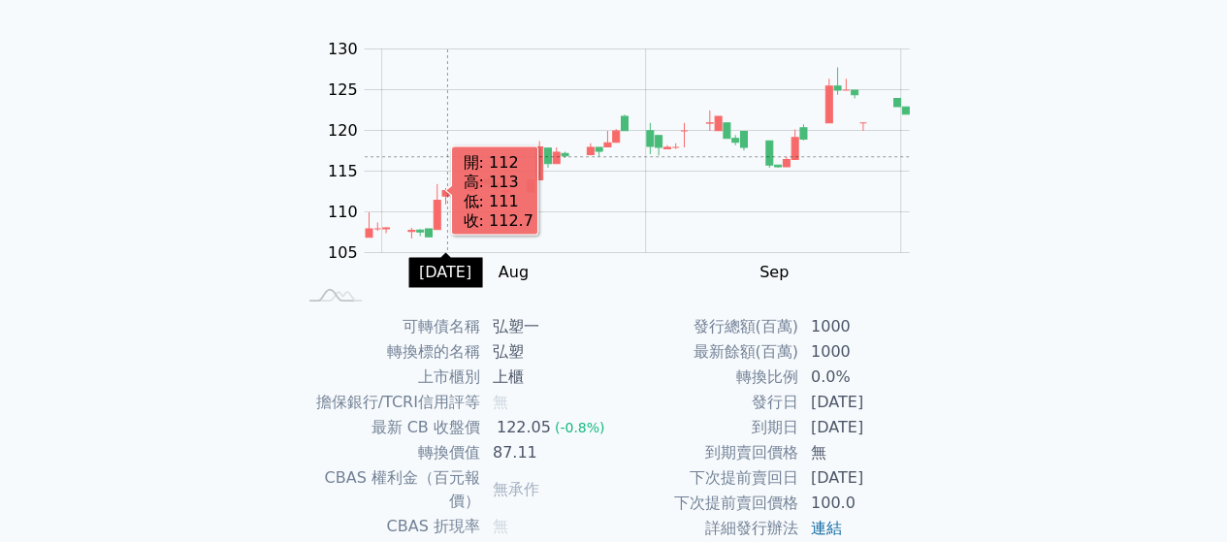
scroll to position [291, 0]
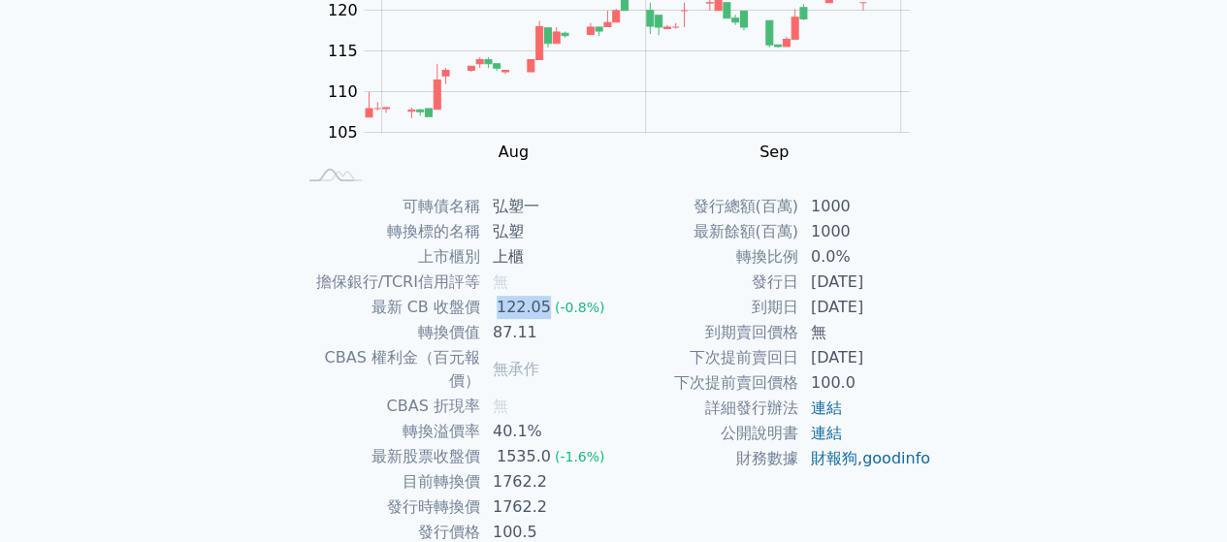
drag, startPoint x: 500, startPoint y: 310, endPoint x: 548, endPoint y: 312, distance: 47.6
click at [548, 312] on td "122.05 (-0.8%)" at bounding box center [547, 307] width 133 height 25
click at [555, 312] on span "(-0.8%)" at bounding box center [580, 308] width 50 height 16
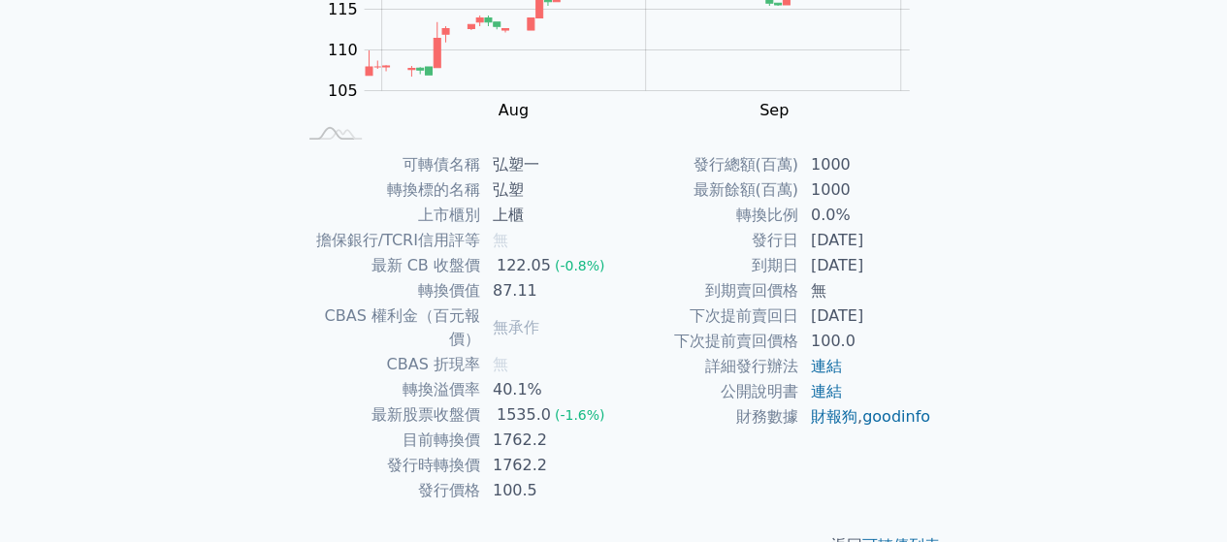
scroll to position [355, 0]
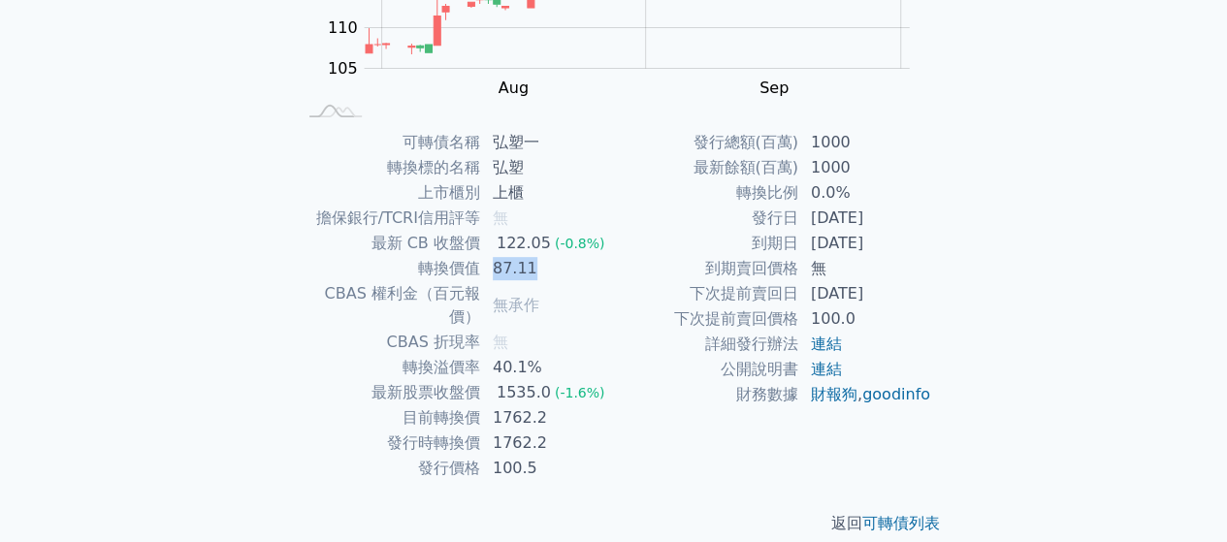
drag, startPoint x: 477, startPoint y: 271, endPoint x: 570, endPoint y: 268, distance: 93.1
click at [570, 268] on tr "轉換價值 87.11" at bounding box center [455, 268] width 318 height 25
click at [570, 268] on td "87.11" at bounding box center [547, 268] width 133 height 25
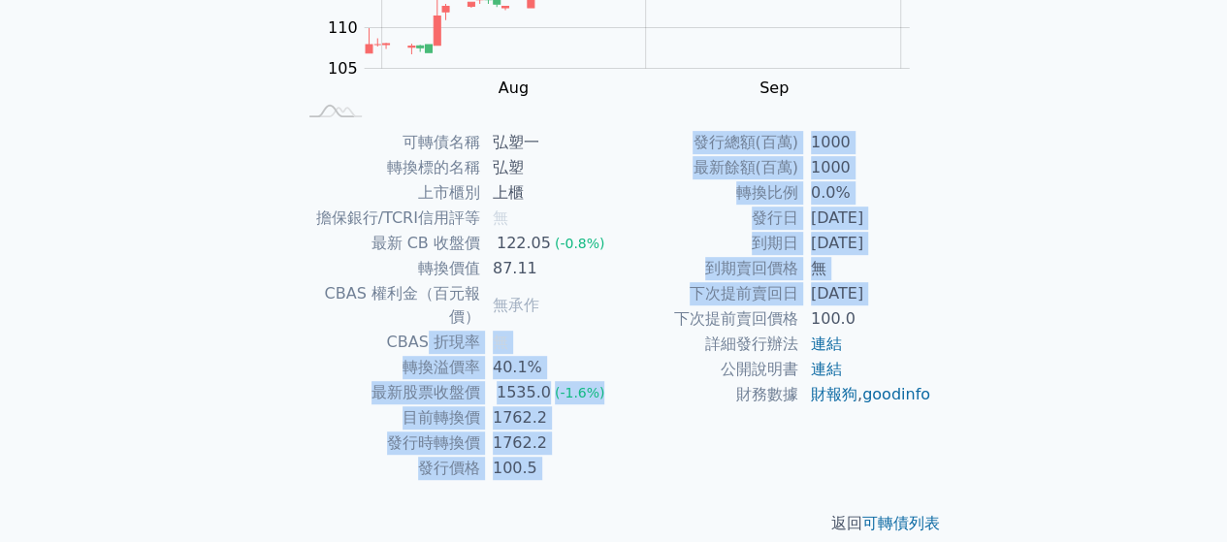
drag, startPoint x: 569, startPoint y: 333, endPoint x: 630, endPoint y: 326, distance: 61.5
click at [630, 326] on div "可轉債名稱 弘塑一 轉換標的名稱 弘塑 上市櫃別 上櫃 擔保銀行/TCRI信用評等 無 最新 CB 收盤價 122.05 (-0.8%) 轉換價值 87.11…" at bounding box center [614, 305] width 683 height 351
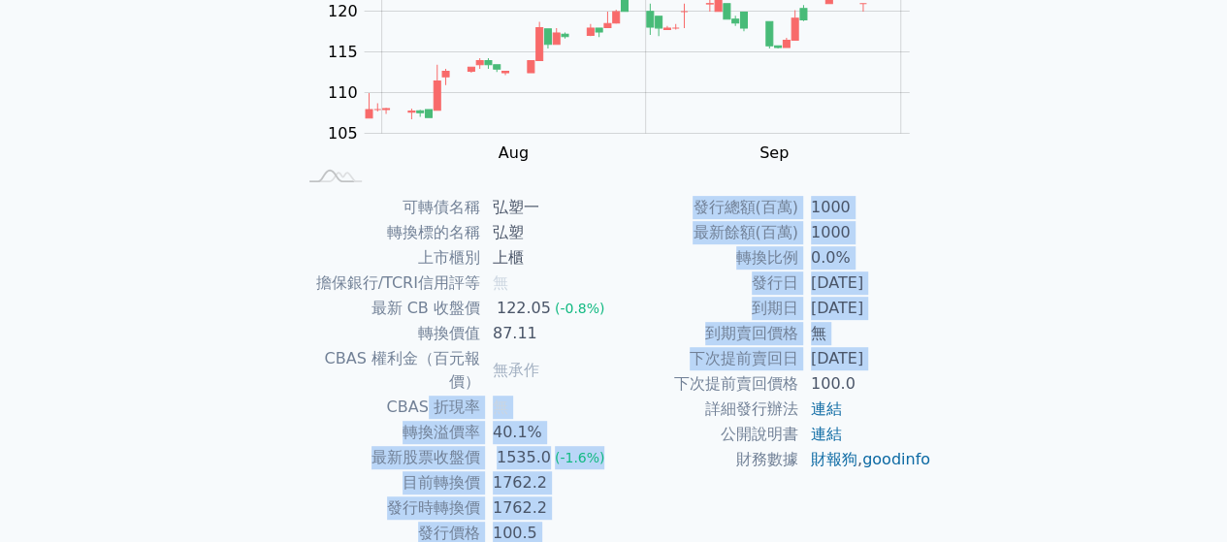
scroll to position [291, 0]
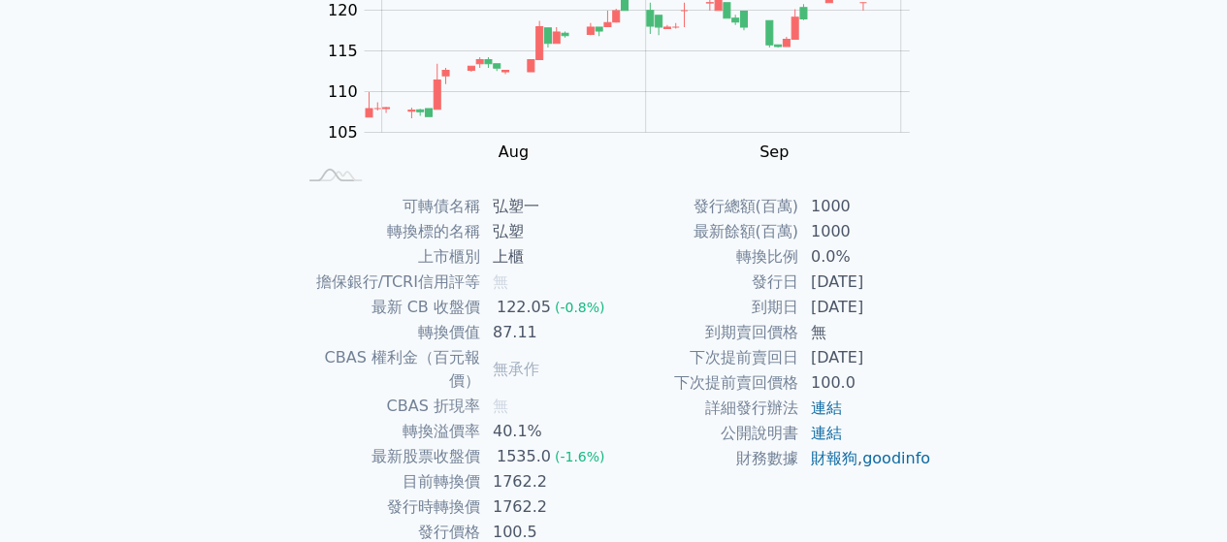
click at [603, 366] on td "無承作" at bounding box center [547, 369] width 133 height 48
drag, startPoint x: 500, startPoint y: 412, endPoint x: 604, endPoint y: 416, distance: 103.8
click at [604, 419] on td "40.1%" at bounding box center [547, 431] width 133 height 25
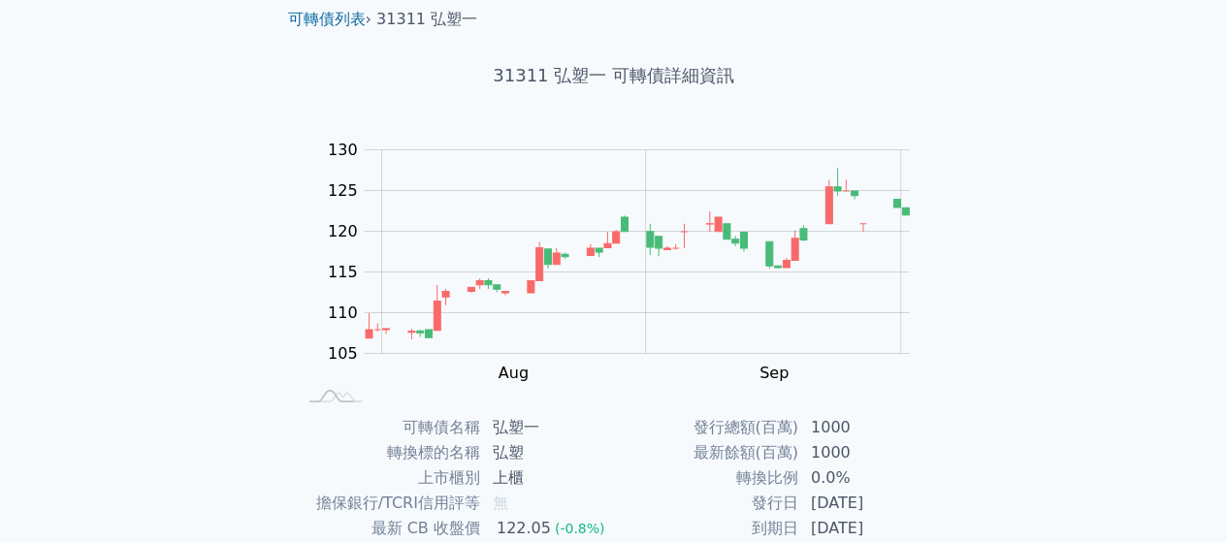
scroll to position [0, 0]
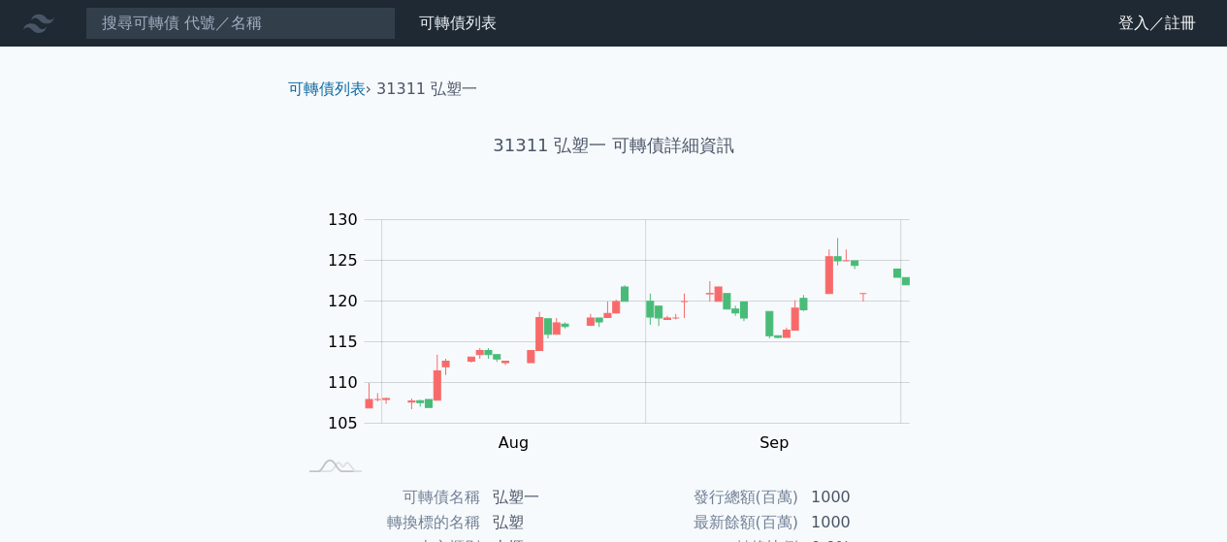
click at [249, 40] on nav "可轉債列表 財務數據 可轉債列表 財務數據 登入／註冊 登入／註冊" at bounding box center [613, 23] width 1227 height 47
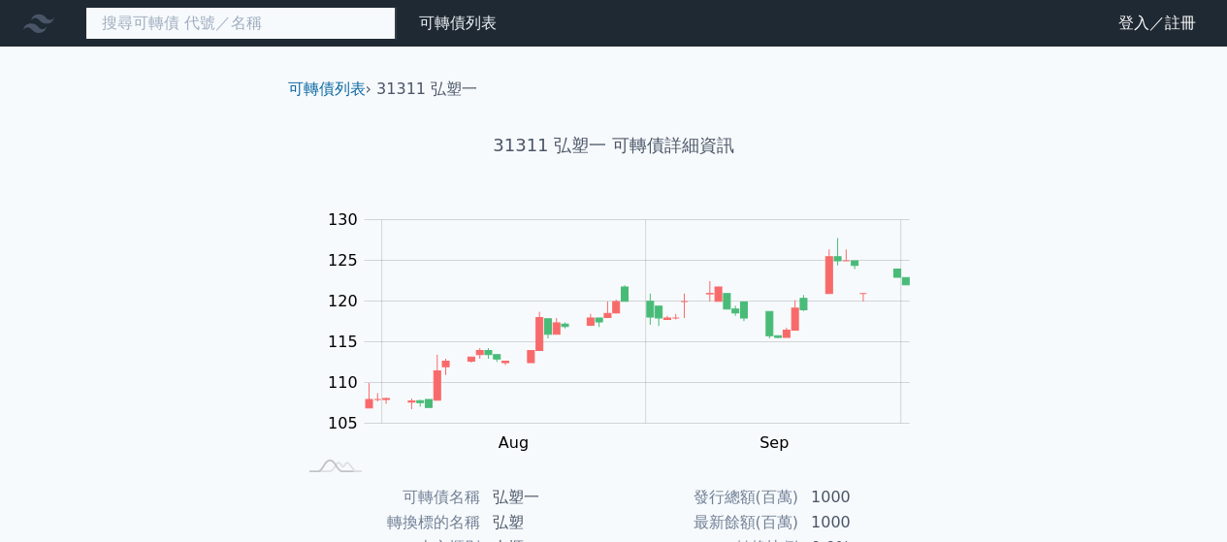
click at [242, 36] on input at bounding box center [240, 23] width 310 height 33
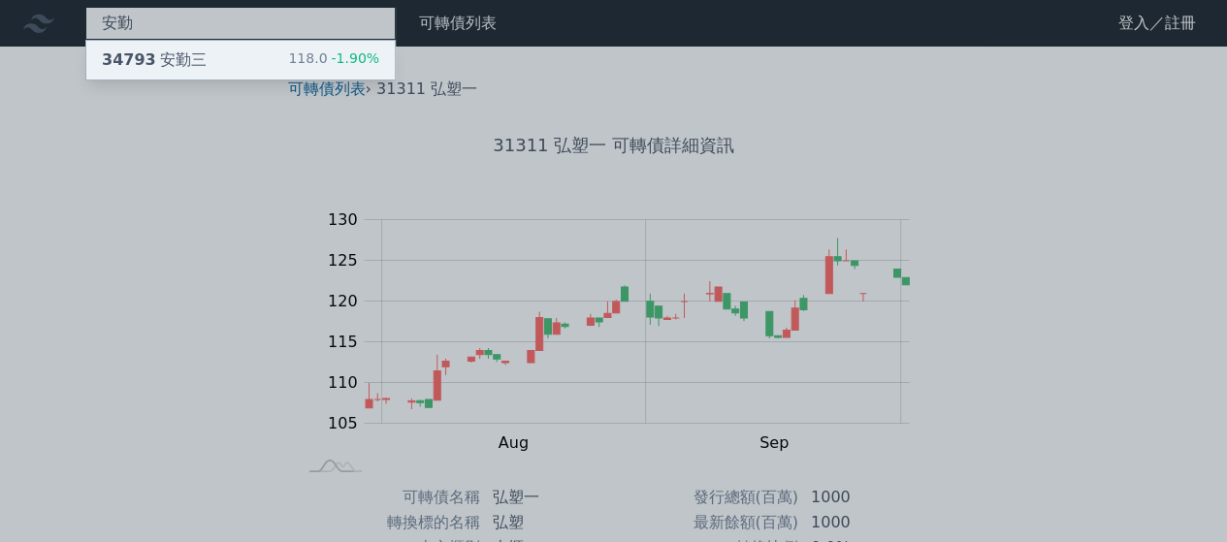
type input "安勤"
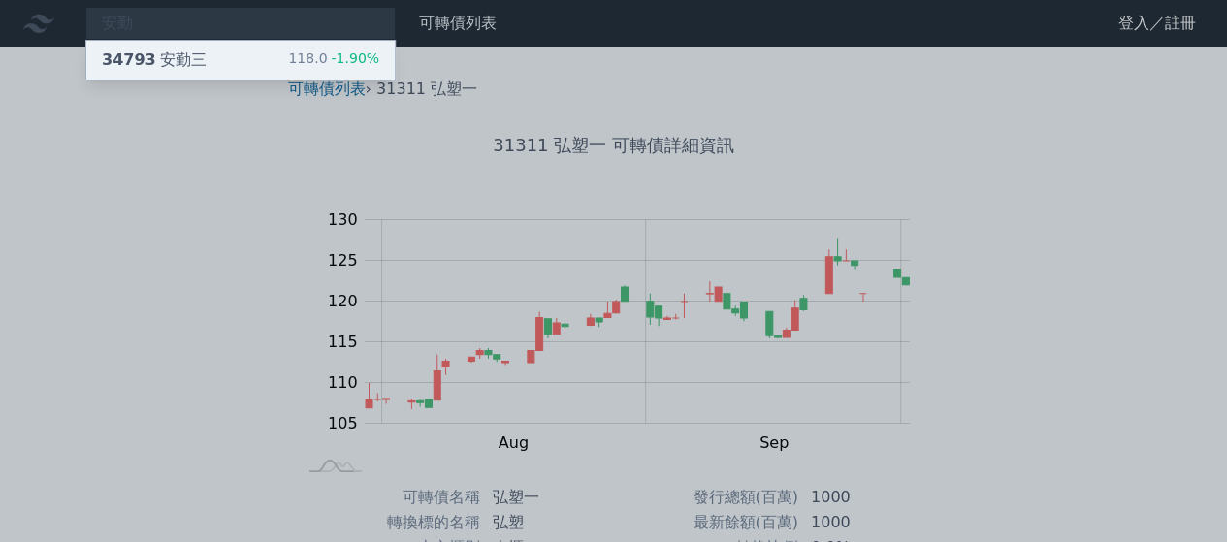
click at [205, 63] on div "34793 安勤三 118.0 -1.90%" at bounding box center [240, 60] width 308 height 39
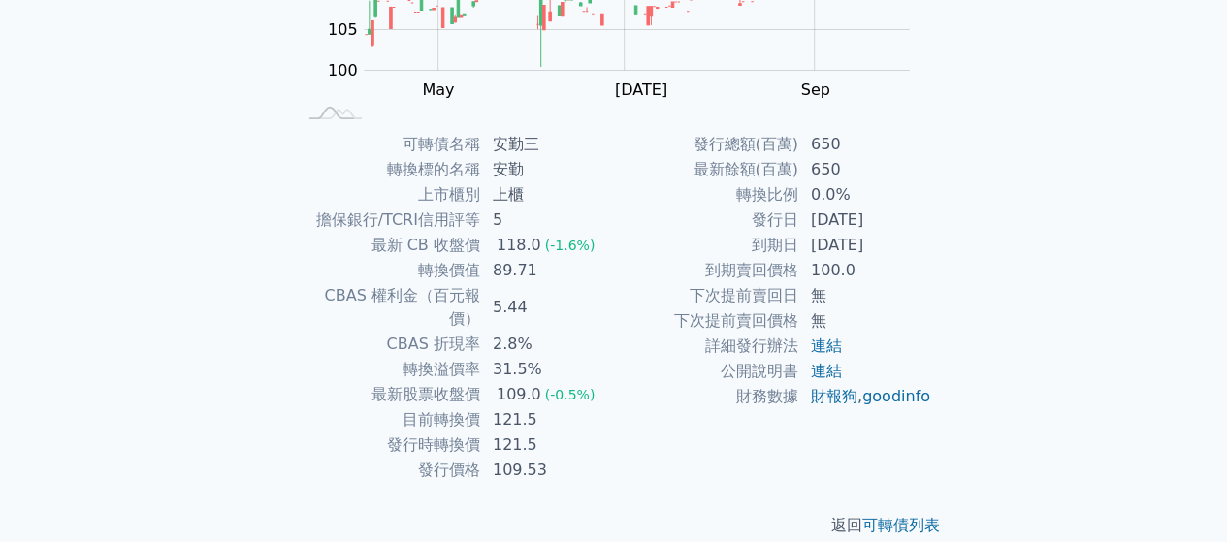
scroll to position [355, 0]
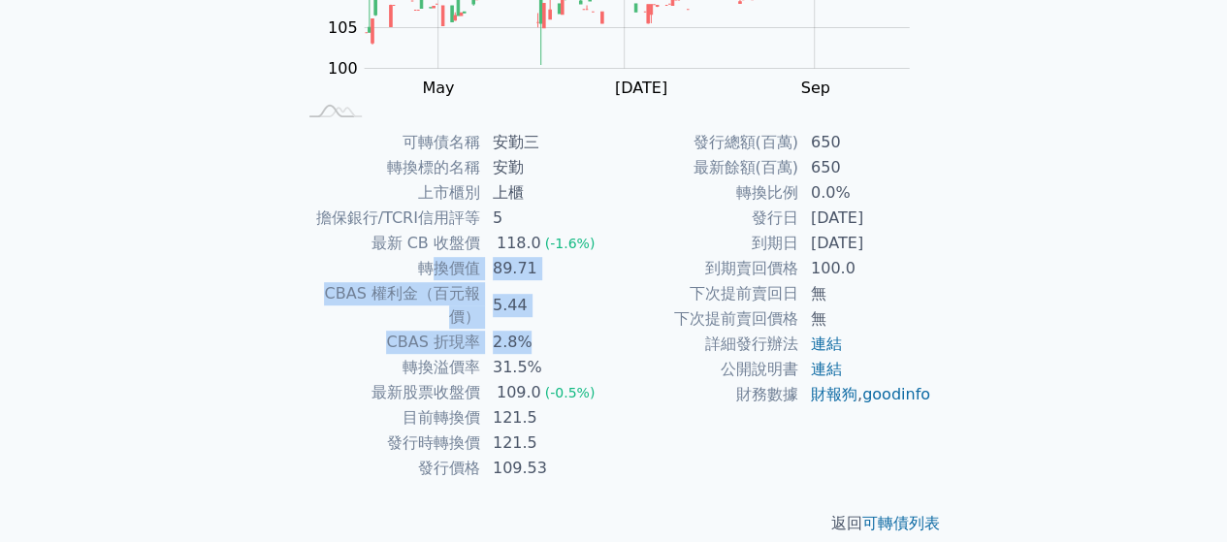
drag, startPoint x: 427, startPoint y: 278, endPoint x: 531, endPoint y: 354, distance: 129.2
click at [529, 324] on tbody "可轉債名稱 安勤三 轉換標的名稱 安勤 上市櫃別 上櫃 擔保銀行/TCRI信用評等 5 最新 CB 收盤價 118.0 (-1.6%) 轉換價值 89.71 …" at bounding box center [455, 305] width 318 height 351
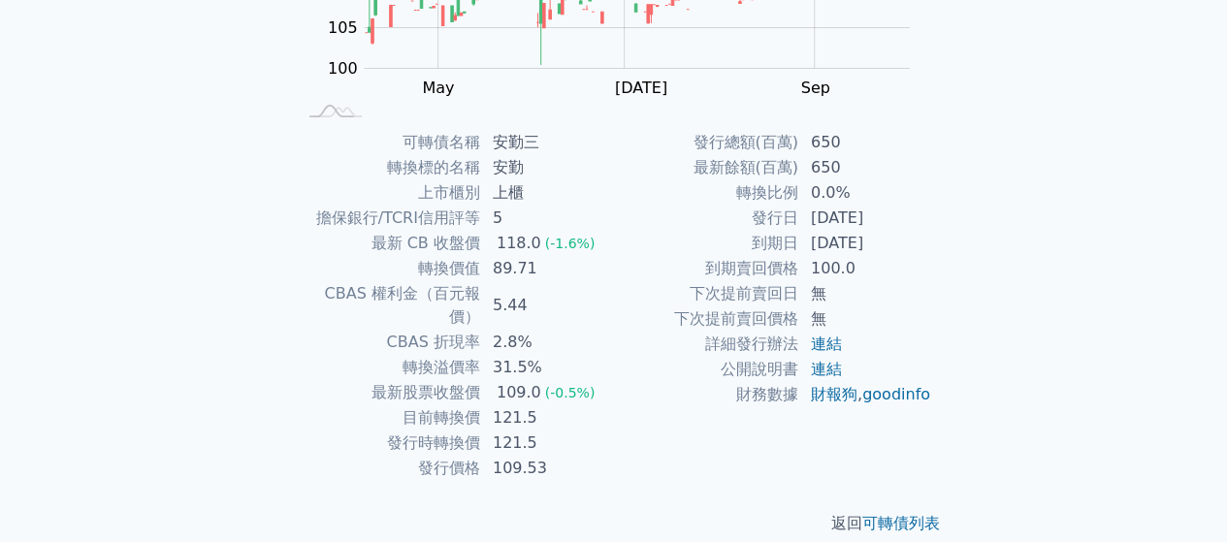
click at [531, 381] on div "109.0" at bounding box center [519, 392] width 52 height 23
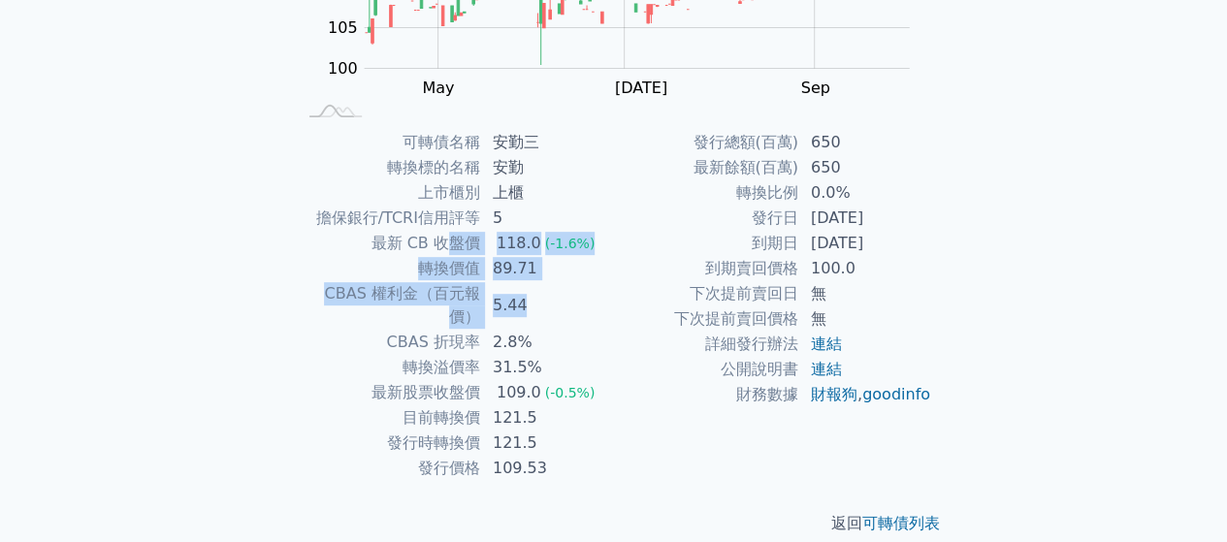
drag, startPoint x: 457, startPoint y: 254, endPoint x: 551, endPoint y: 314, distance: 111.6
click at [551, 311] on tbody "可轉債名稱 安勤三 轉換標的名稱 安勤 上市櫃別 上櫃 擔保銀行/TCRI信用評等 5 最新 CB 收盤價 118.0 (-1.6%) 轉換價值 89.71 …" at bounding box center [455, 305] width 318 height 351
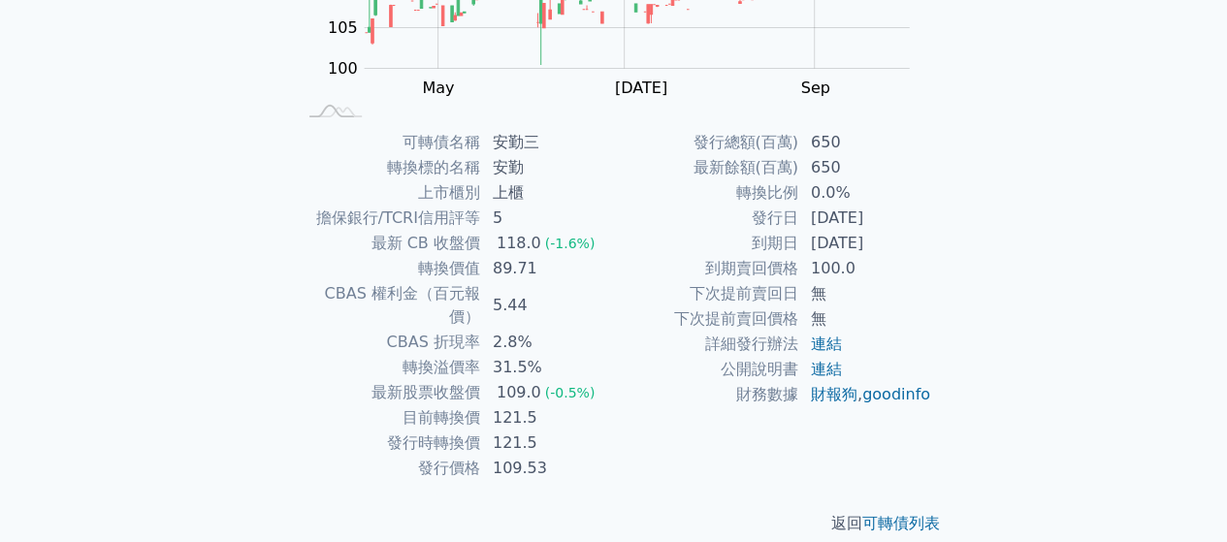
click at [553, 355] on td "31.5%" at bounding box center [547, 367] width 133 height 25
drag, startPoint x: 407, startPoint y: 340, endPoint x: 546, endPoint y: 337, distance: 138.7
click at [545, 355] on tr "轉換溢價率 31.5%" at bounding box center [455, 367] width 318 height 25
click at [546, 355] on td "31.5%" at bounding box center [547, 367] width 133 height 25
drag, startPoint x: 449, startPoint y: 257, endPoint x: 524, endPoint y: 257, distance: 74.7
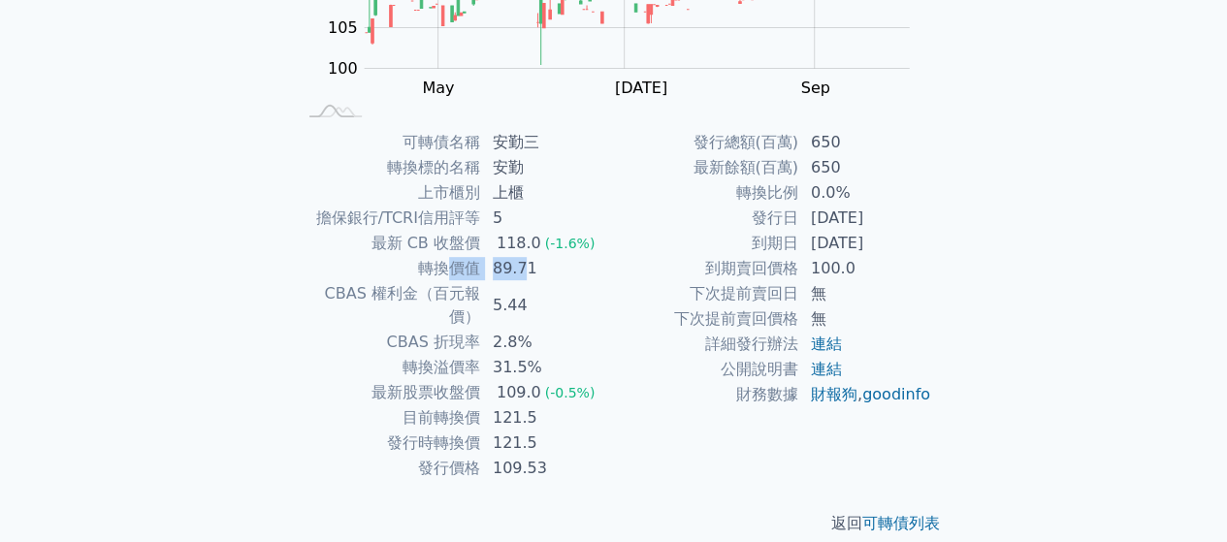
click at [524, 257] on tr "轉換價值 89.71" at bounding box center [455, 268] width 318 height 25
click at [509, 405] on td "121.5" at bounding box center [547, 417] width 133 height 25
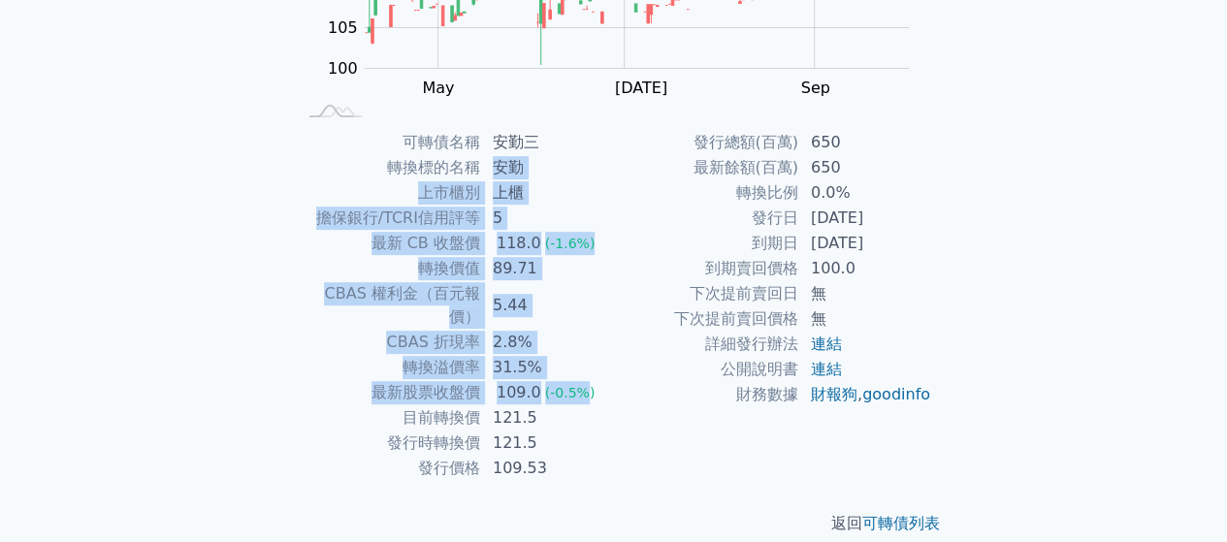
drag, startPoint x: 497, startPoint y: 183, endPoint x: 516, endPoint y: 231, distance: 51.3
click at [493, 166] on tbody "可轉債名稱 安勤三 轉換標的名稱 安勤 上市櫃別 上櫃 擔保銀行/TCRI信用評等 5 最新 CB 收盤價 118.0 (-1.6%) 轉換價值 89.71 …" at bounding box center [455, 305] width 318 height 351
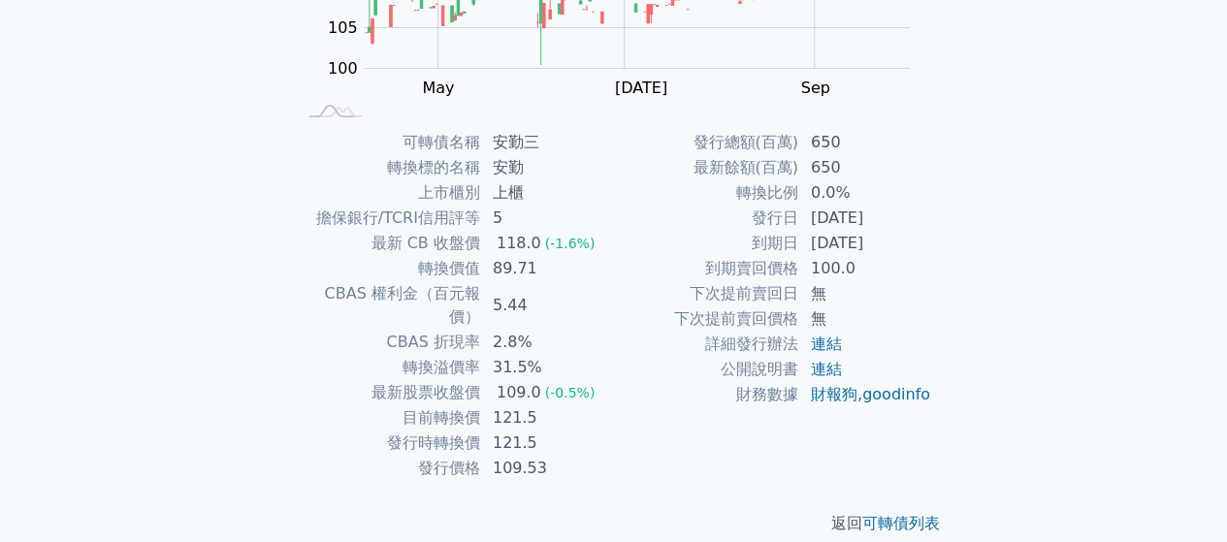
click at [617, 407] on td "財務數據" at bounding box center [706, 394] width 185 height 25
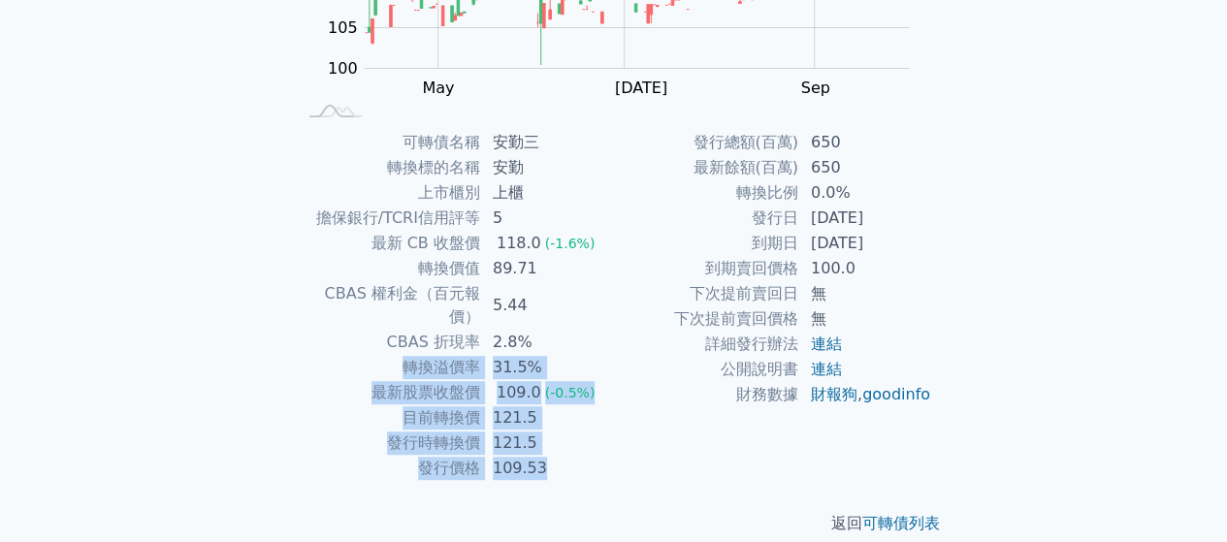
click at [558, 323] on tbody "可轉債名稱 安勤三 轉換標的名稱 安勤 上市櫃別 上櫃 擔保銀行/TCRI信用評等 5 最新 CB 收盤價 118.0 (-1.6%) 轉換價值 89.71 …" at bounding box center [455, 305] width 318 height 351
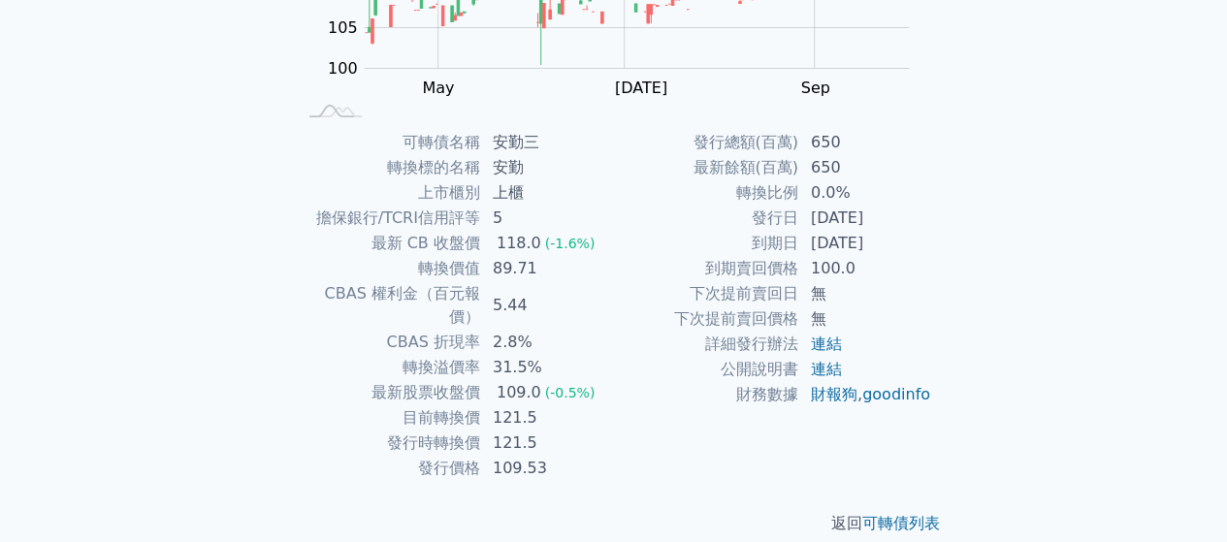
click at [663, 450] on div "發行總額(百萬) 650 最新餘額(百萬) 650 轉換比例 0.0% 發行日 [DATE] 到期日 [DATE] 到期賣回價格 100.0 下次提前賣回日 …" at bounding box center [773, 305] width 318 height 351
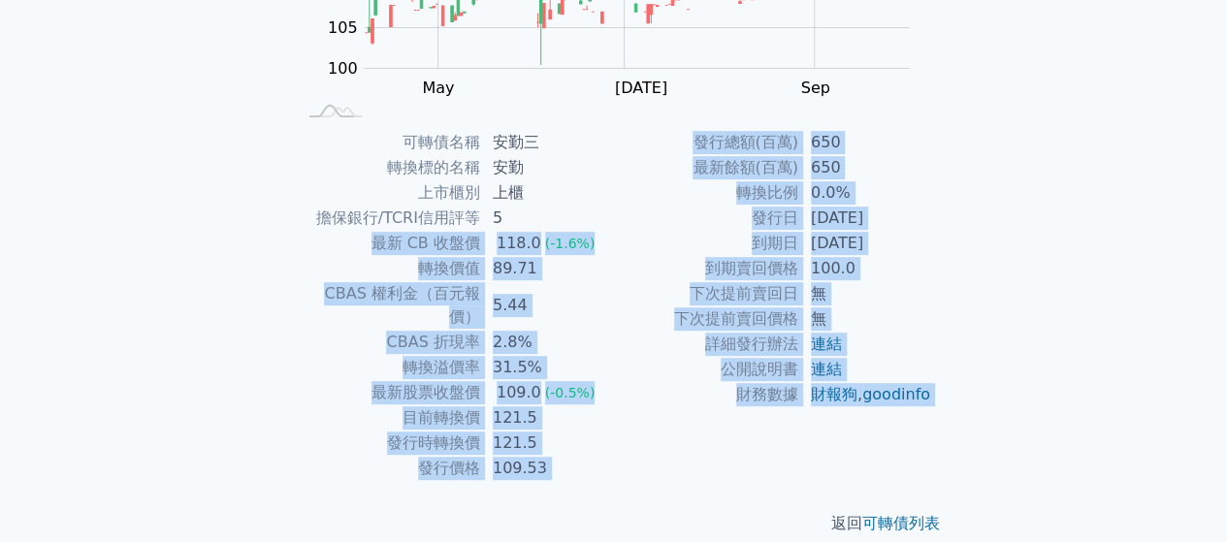
drag, startPoint x: 659, startPoint y: 457, endPoint x: 598, endPoint y: 208, distance: 255.7
click at [598, 210] on div "可轉債列表 › 34793 安勤三 34793 安勤三 可轉債詳細資訊 Zoom Out 100 90 95 100 105 110 115 120 125 …" at bounding box center [614, 129] width 683 height 875
click at [563, 405] on td "121.5" at bounding box center [547, 417] width 133 height 25
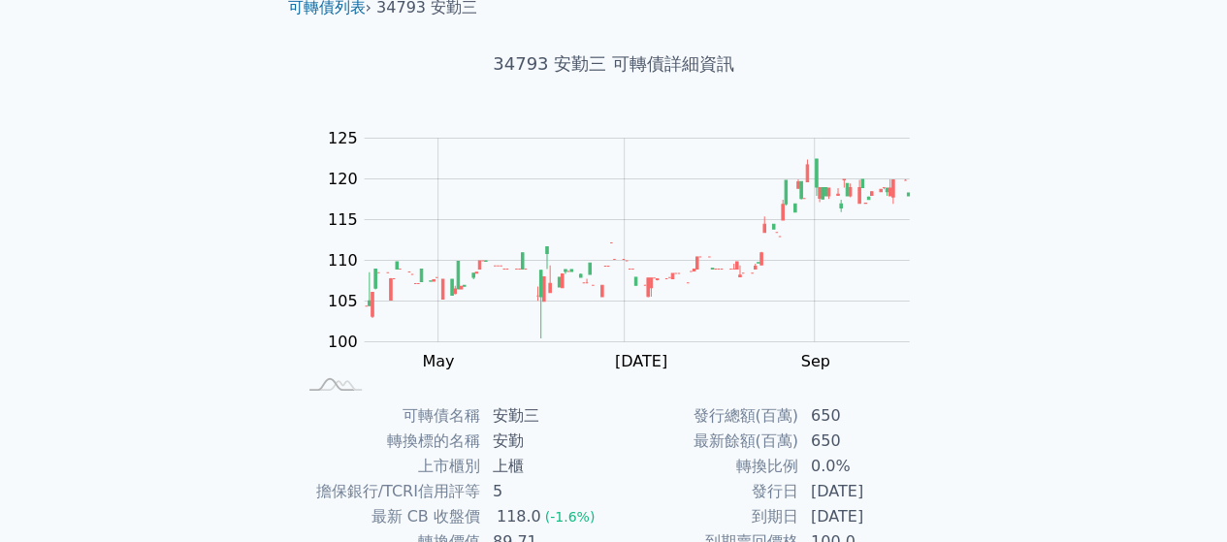
scroll to position [0, 0]
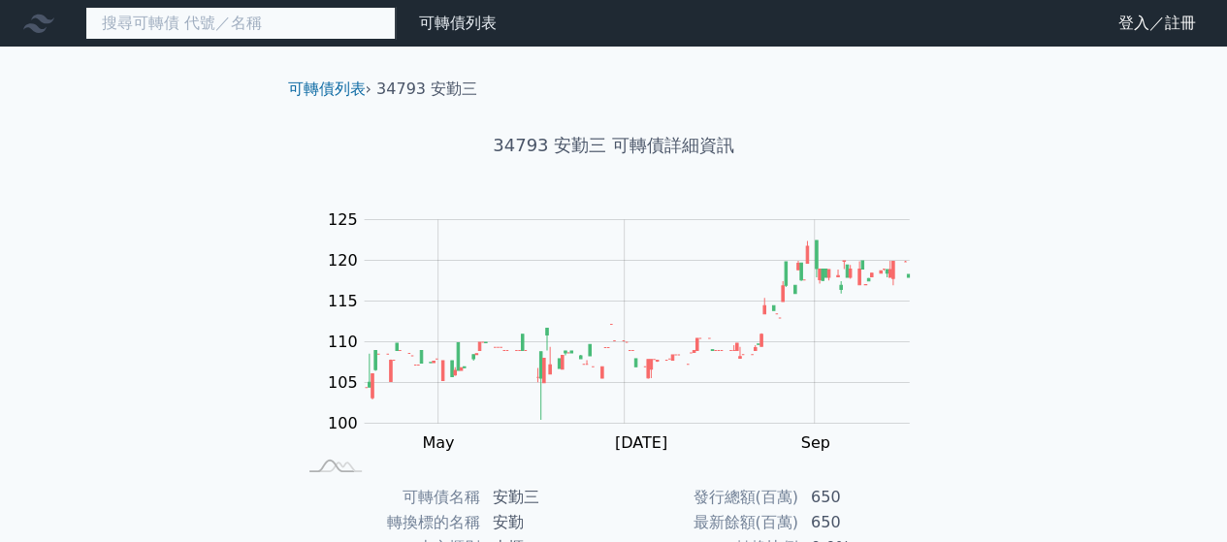
click at [314, 16] on input at bounding box center [240, 23] width 310 height 33
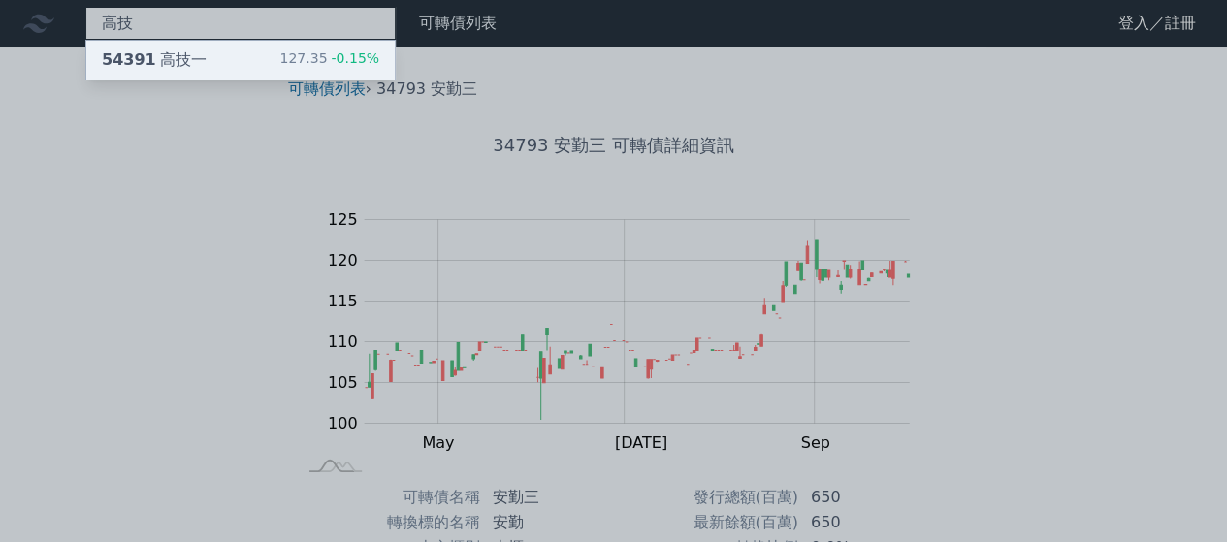
type input "高技"
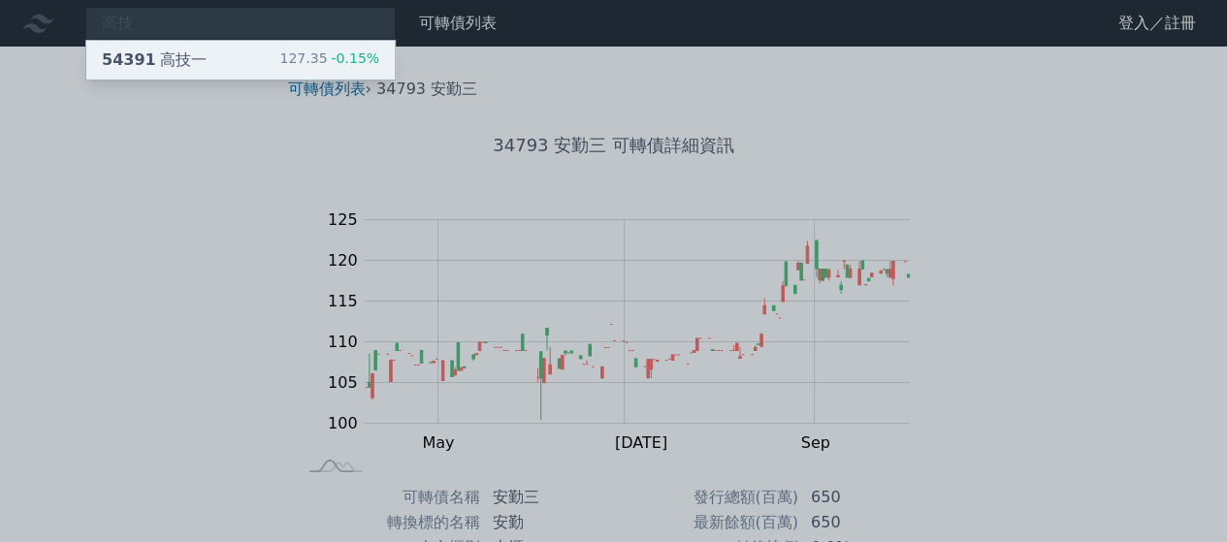
click at [241, 41] on div "54391 高技一 127.35 -0.15%" at bounding box center [240, 60] width 308 height 39
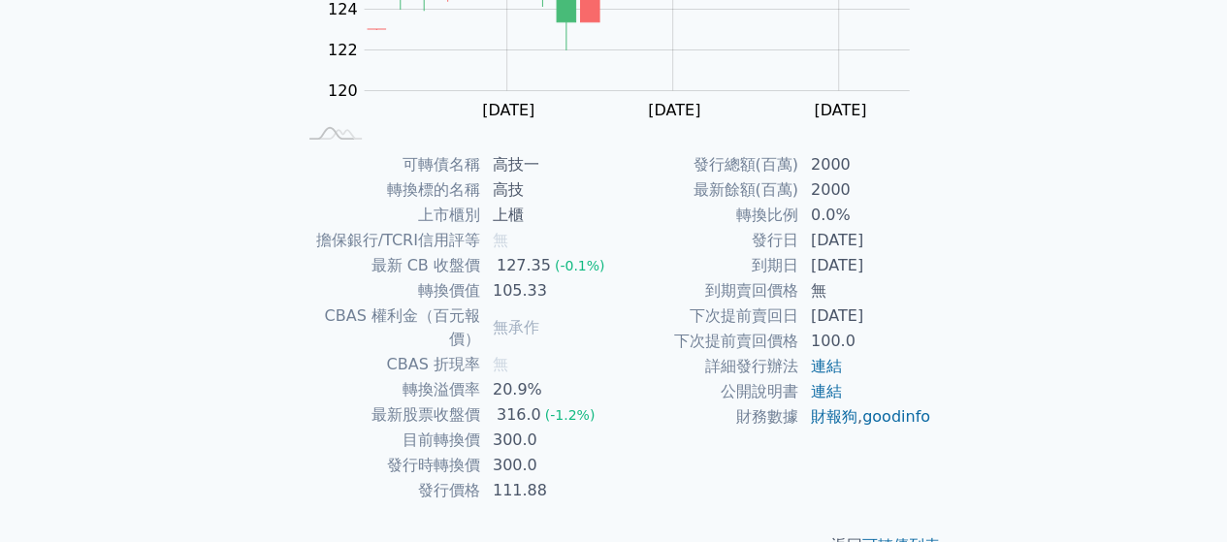
scroll to position [355, 0]
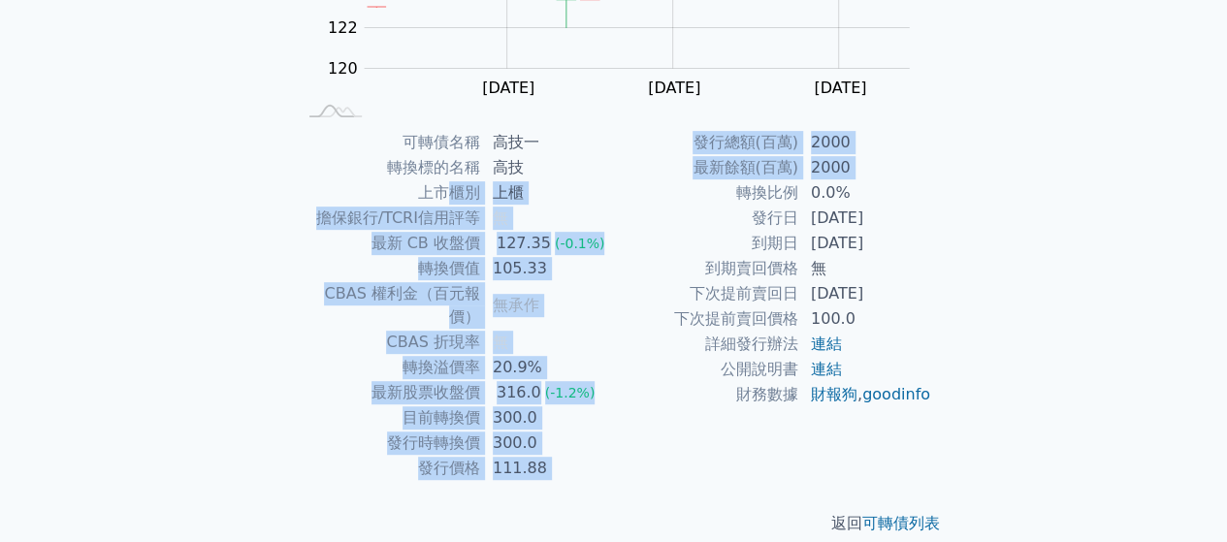
drag, startPoint x: 454, startPoint y: 191, endPoint x: 658, endPoint y: 271, distance: 218.6
click at [683, 206] on div "可轉債名稱 高技一 轉換標的名稱 高技 上市櫃別 上櫃 擔保銀行/TCRI信用評等 無 最新 CB 收盤價 127.35 (-0.1%) 轉換價值 105.3…" at bounding box center [614, 305] width 683 height 351
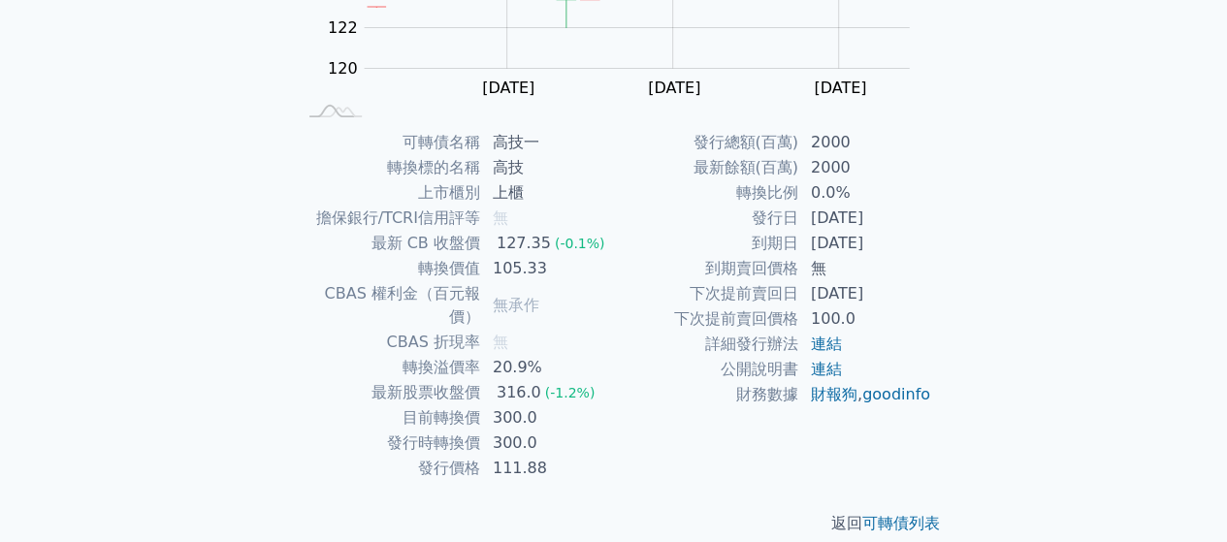
click at [630, 294] on td "下次提前賣回日" at bounding box center [706, 293] width 185 height 25
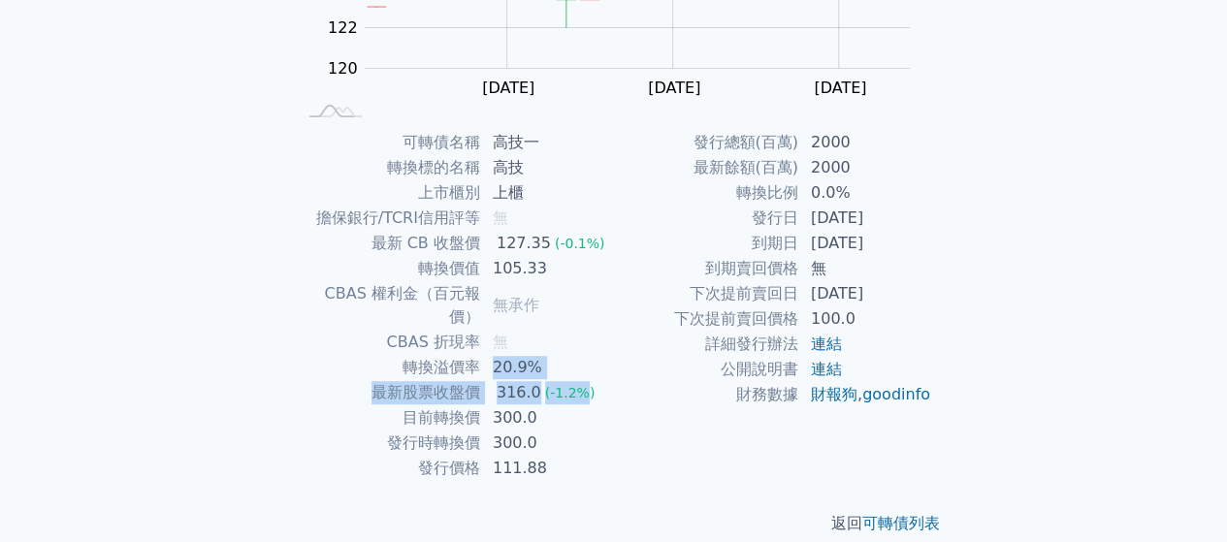
drag, startPoint x: 485, startPoint y: 351, endPoint x: 576, endPoint y: 423, distance: 116.0
click at [581, 366] on tbody "可轉債名稱 高技一 轉換標的名稱 高技 上市櫃別 上櫃 擔保銀行/TCRI信用評等 無 最新 CB 收盤價 127.35 (-0.1%) 轉換價值 105.3…" at bounding box center [455, 305] width 318 height 351
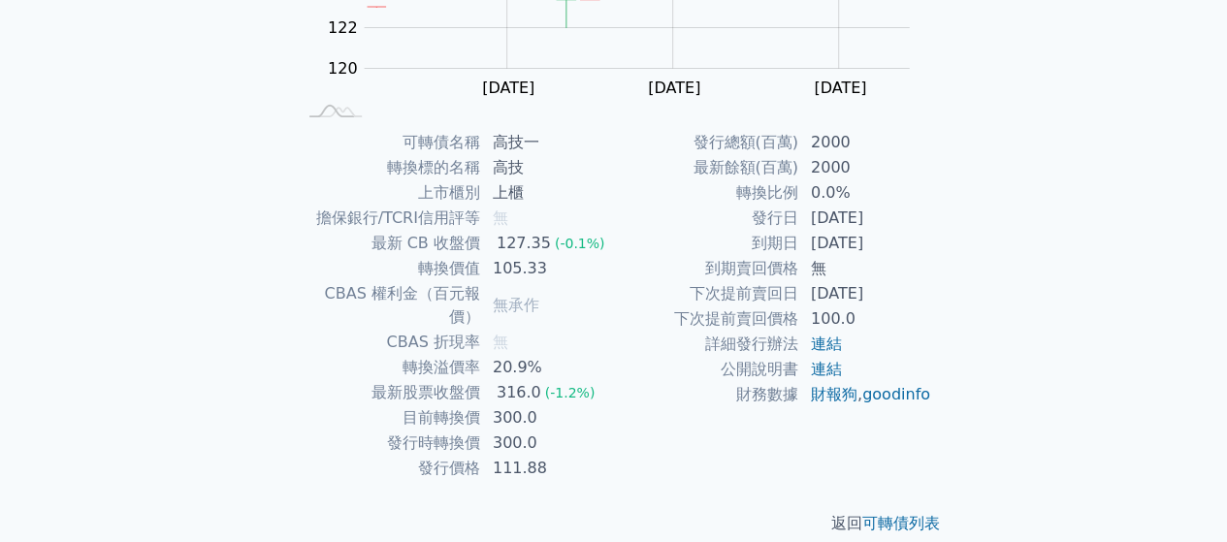
click at [576, 431] on td "300.0" at bounding box center [547, 443] width 133 height 25
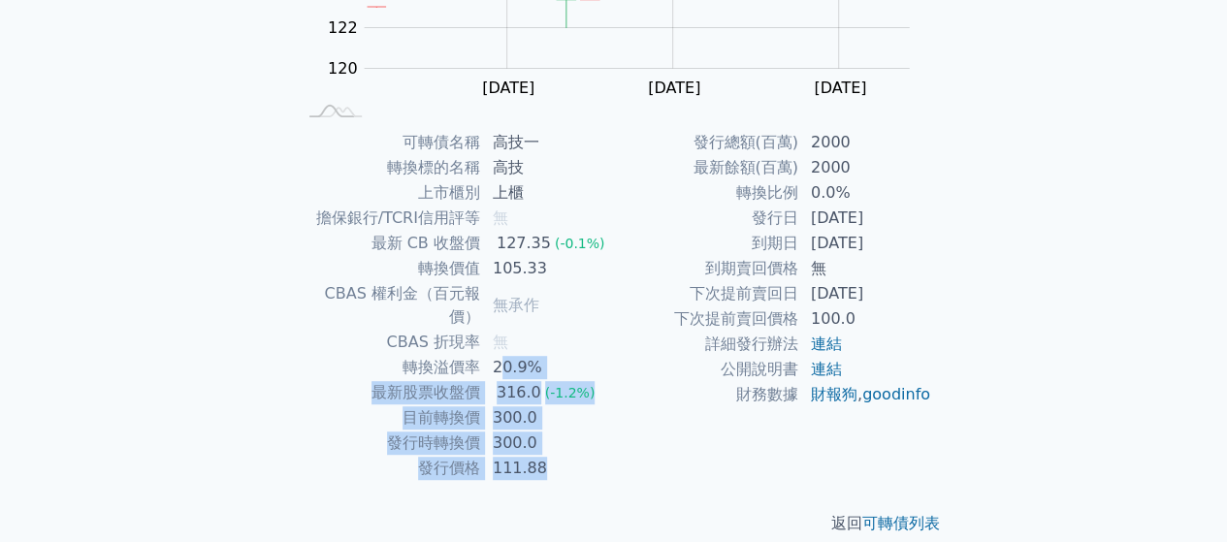
drag, startPoint x: 551, startPoint y: 441, endPoint x: 502, endPoint y: 339, distance: 112.8
click at [502, 339] on tbody "可轉債名稱 高技一 轉換標的名稱 高技 上市櫃別 上櫃 擔保銀行/TCRI信用評等 無 最新 CB 收盤價 127.35 (-0.1%) 轉換價值 105.3…" at bounding box center [455, 305] width 318 height 351
click at [529, 456] on td "111.88" at bounding box center [547, 468] width 133 height 25
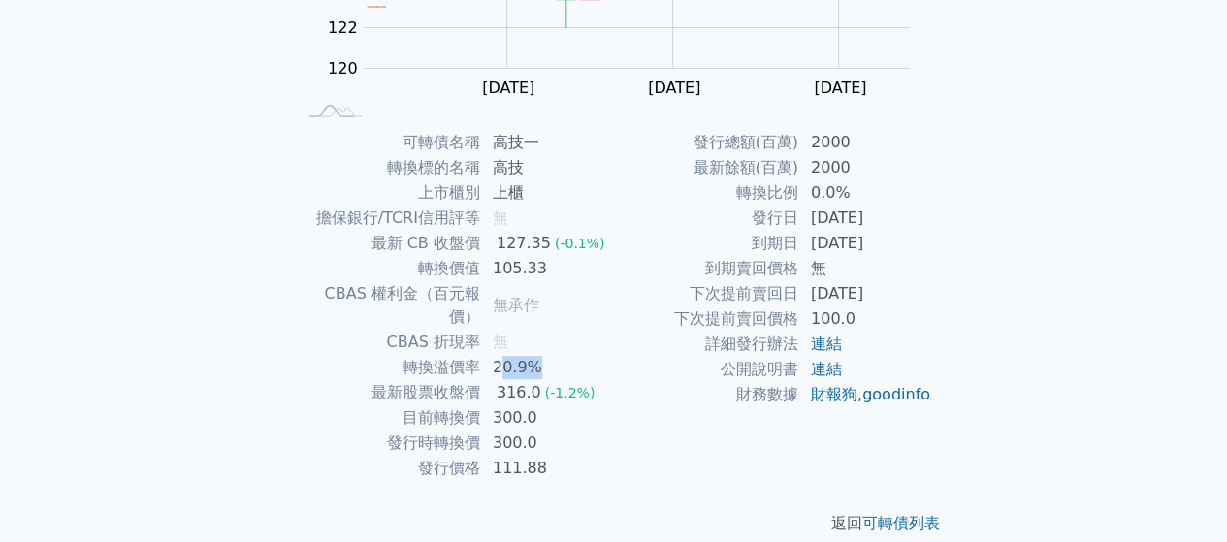
drag, startPoint x: 498, startPoint y: 351, endPoint x: 549, endPoint y: 347, distance: 50.6
click at [549, 355] on td "20.9%" at bounding box center [547, 367] width 133 height 25
click at [578, 405] on td "300.0" at bounding box center [547, 417] width 133 height 25
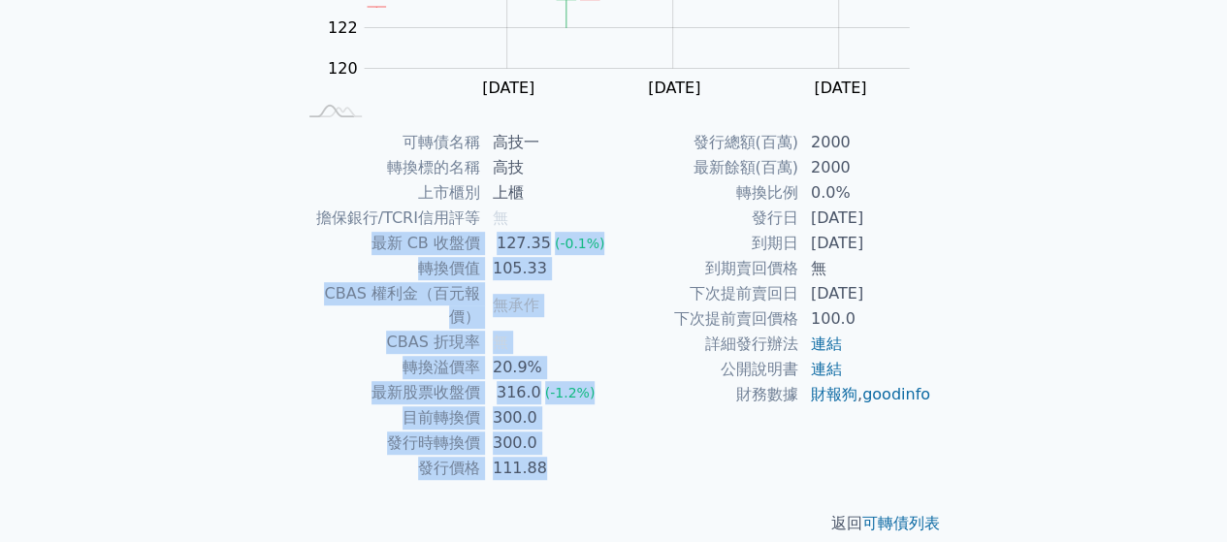
drag, startPoint x: 556, startPoint y: 387, endPoint x: 538, endPoint y: 249, distance: 138.8
click at [508, 187] on tbody "可轉債名稱 高技一 轉換標的名稱 高技 上市櫃別 上櫃 擔保銀行/TCRI信用評等 無 最新 CB 收盤價 127.35 (-0.1%) 轉換價值 105.3…" at bounding box center [455, 305] width 318 height 351
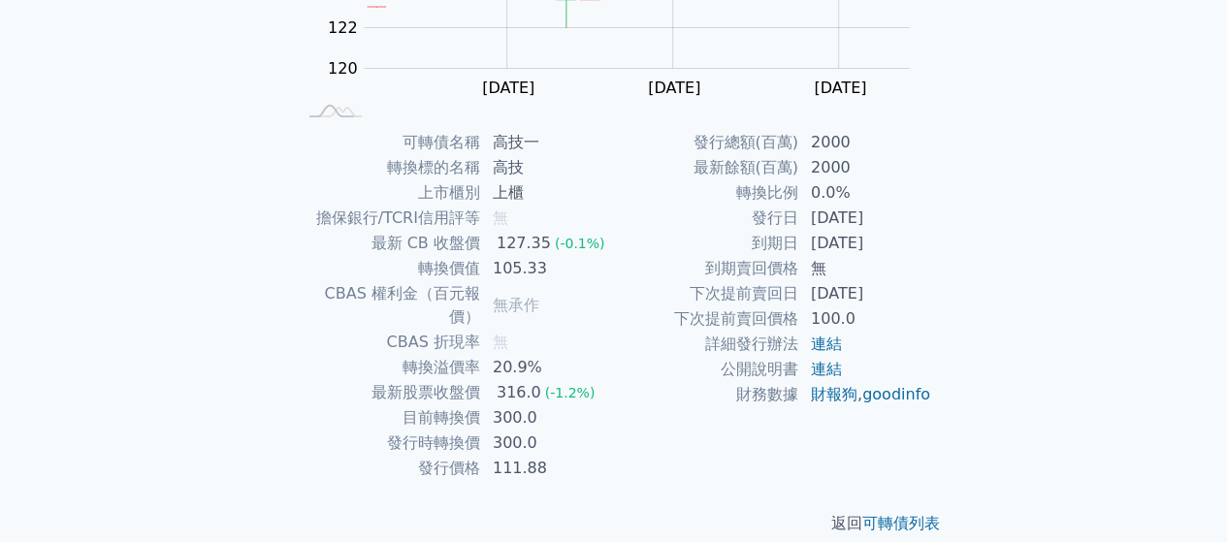
click at [662, 445] on div "發行總額(百萬) 2000 最新餘額(百萬) 2000 轉換比例 0.0% 發行日 [DATE] 到期日 [DATE] 到期賣回價格 無 下次提前賣回日 [D…" at bounding box center [773, 305] width 318 height 351
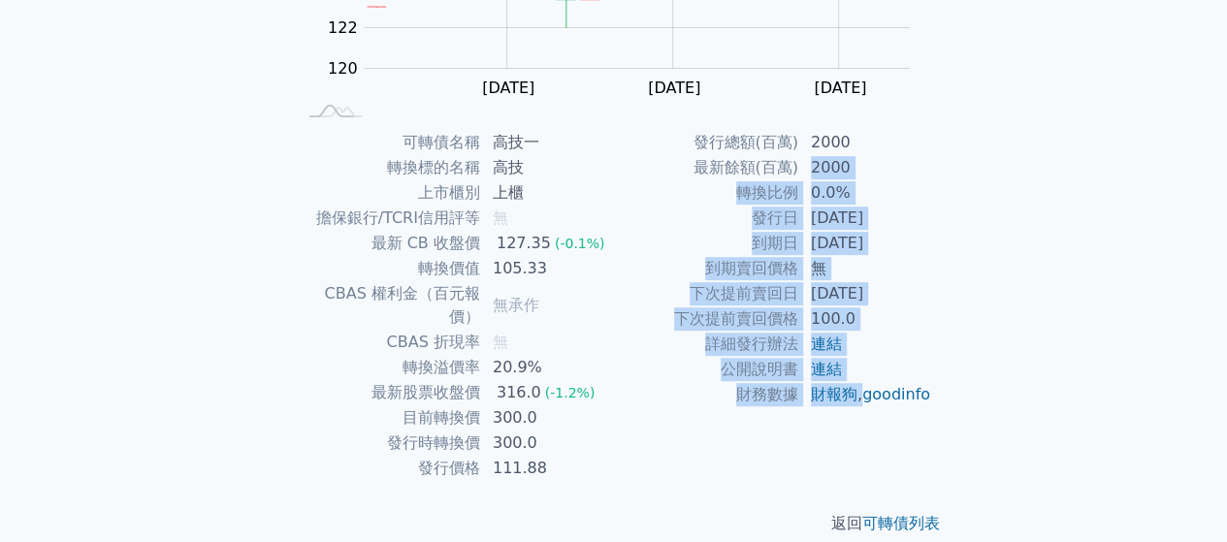
drag, startPoint x: 804, startPoint y: 160, endPoint x: 901, endPoint y: 425, distance: 281.9
click at [901, 407] on tbody "發行總額(百萬) 2000 最新餘額(百萬) 2000 轉換比例 0.0% 發行日 [DATE] 到期日 [DATE] 到期賣回價格 無 下次提前賣回日 [D…" at bounding box center [773, 268] width 318 height 277
click at [901, 407] on td "財報狗 , goodinfo" at bounding box center [865, 394] width 133 height 25
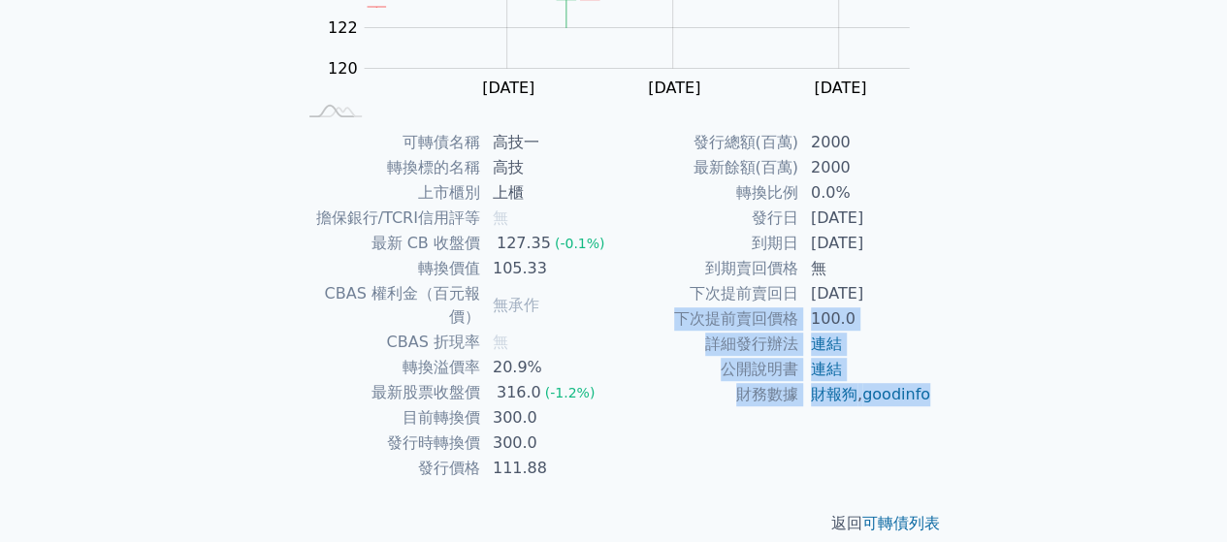
drag, startPoint x: 902, startPoint y: 423, endPoint x: 864, endPoint y: 296, distance: 132.5
click at [864, 296] on tbody "發行總額(百萬) 2000 最新餘額(百萬) 2000 轉換比例 0.0% 發行日 [DATE] 到期日 [DATE] 到期賣回價格 無 下次提前賣回日 [D…" at bounding box center [773, 268] width 318 height 277
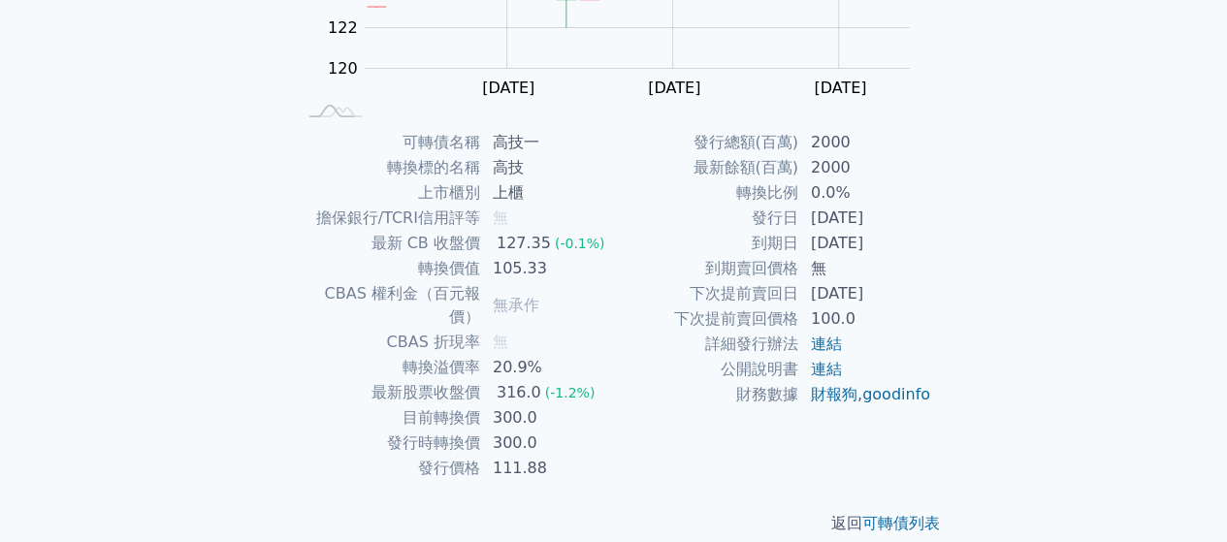
click at [935, 328] on div "可轉債名稱 高技一 轉換標的名稱 高技 上市櫃別 上櫃 擔保銀行/TCRI信用評等 無 最新 CB 收盤價 127.35 (-0.1%) 轉換價值 105.3…" at bounding box center [614, 305] width 683 height 351
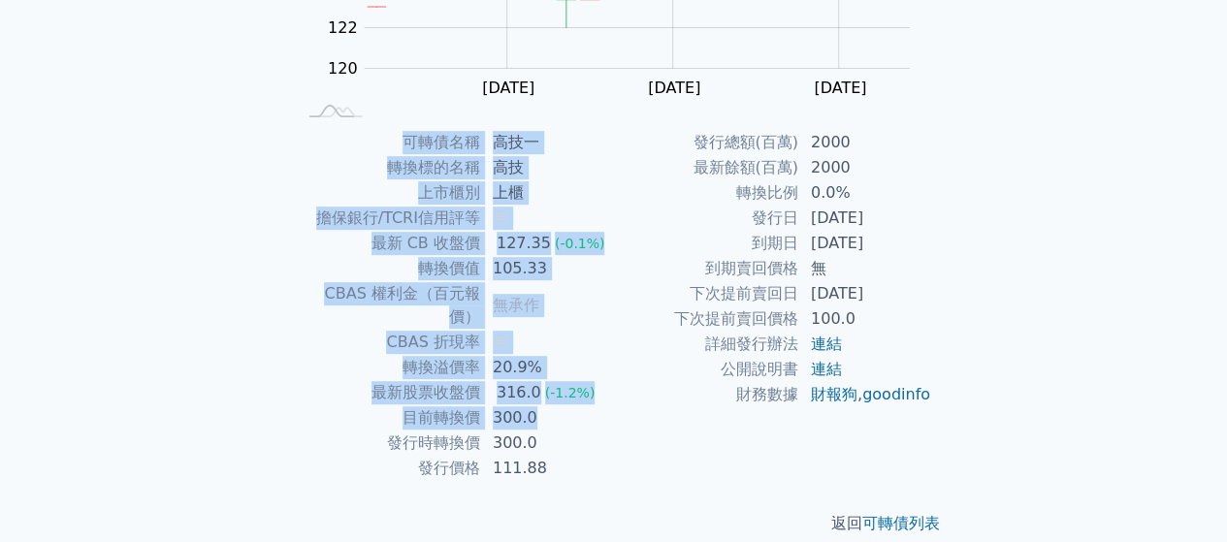
drag, startPoint x: 554, startPoint y: 128, endPoint x: 584, endPoint y: 405, distance: 279.0
click at [584, 402] on div "可轉債列表 › 54391 高技一 54391 高技一 可轉債詳細資訊 Zoom Out 120 116 118 120 122 124 126 128 13…" at bounding box center [614, 129] width 683 height 875
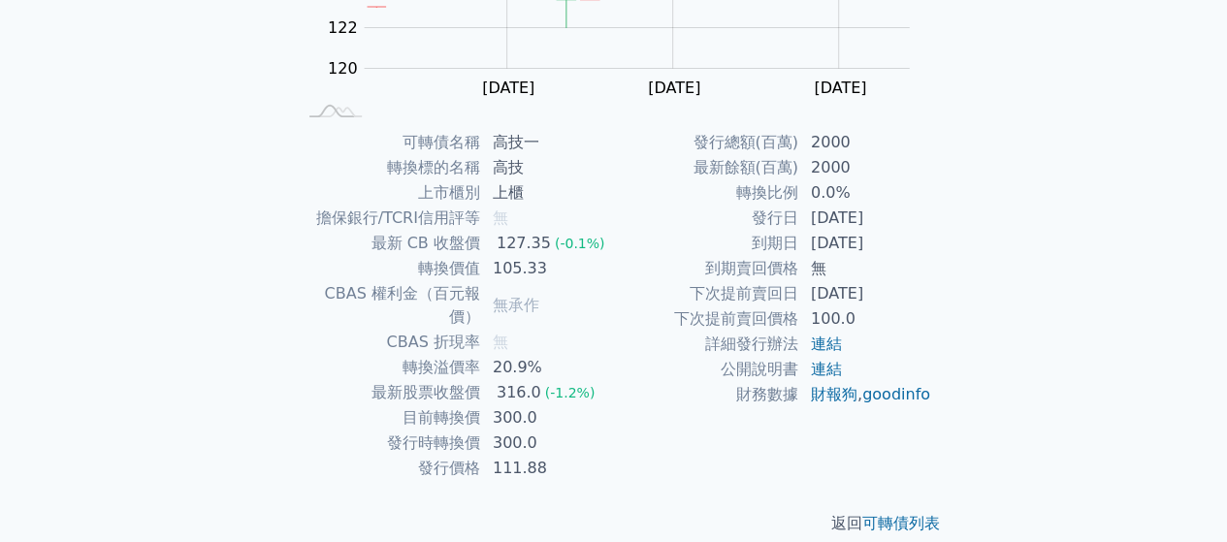
click at [589, 481] on div "返回 可轉債列表" at bounding box center [614, 523] width 683 height 85
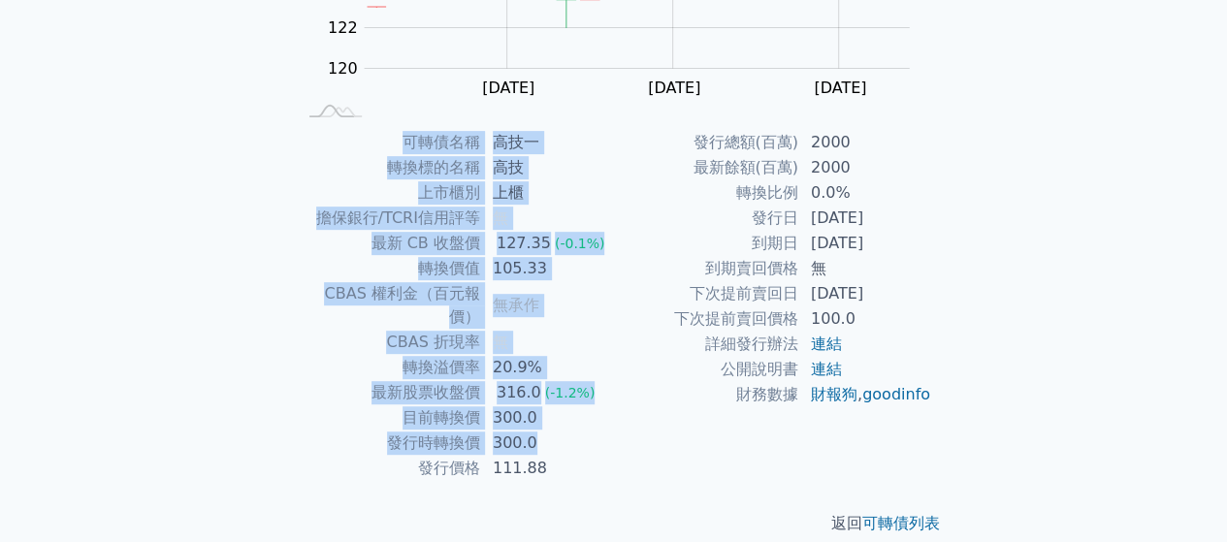
drag, startPoint x: 285, startPoint y: 168, endPoint x: 571, endPoint y: 433, distance: 390.4
click at [565, 421] on div "可轉債名稱 高技一 轉換標的名稱 高技 上市櫃別 上櫃 擔保銀行/TCRI信用評等 無 最新 CB 收盤價 127.35 (-0.1%) 轉換價值 105.3…" at bounding box center [614, 305] width 683 height 351
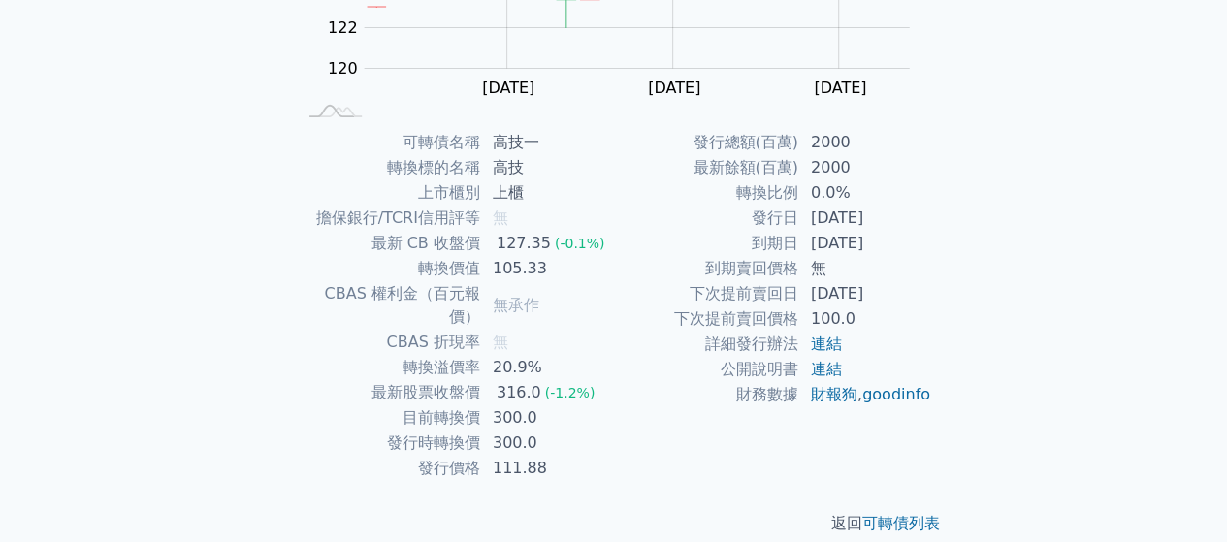
click at [583, 456] on td "111.88" at bounding box center [547, 468] width 133 height 25
